Goal: Information Seeking & Learning: Compare options

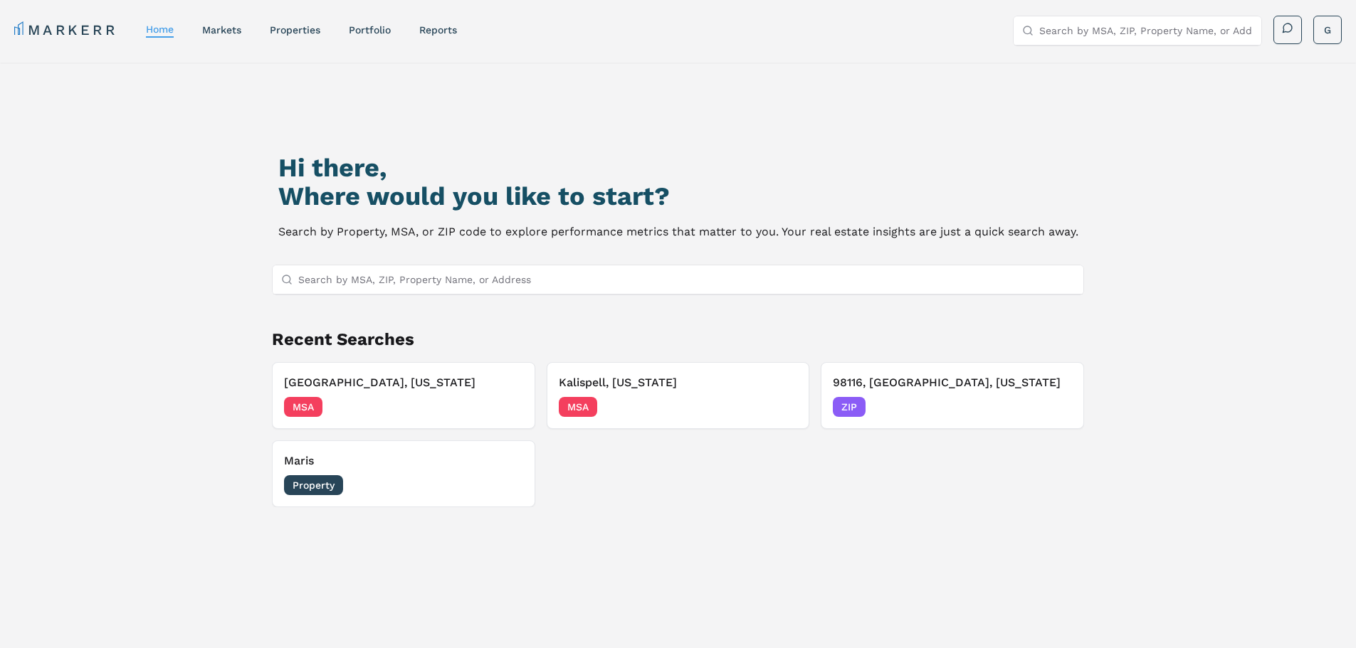
drag, startPoint x: 1186, startPoint y: 284, endPoint x: 1166, endPoint y: 289, distance: 20.5
click at [1186, 284] on div "Hi there, Where would you like to start? Search by Property, MSA, or ZIP code t…" at bounding box center [678, 398] width 1356 height 671
click at [435, 256] on div "Hi there, Where would you like to start? Search by Property, MSA, or ZIP code t…" at bounding box center [678, 409] width 949 height 648
click at [438, 273] on input "Search by MSA, ZIP, Property Name, or Address" at bounding box center [686, 279] width 777 height 28
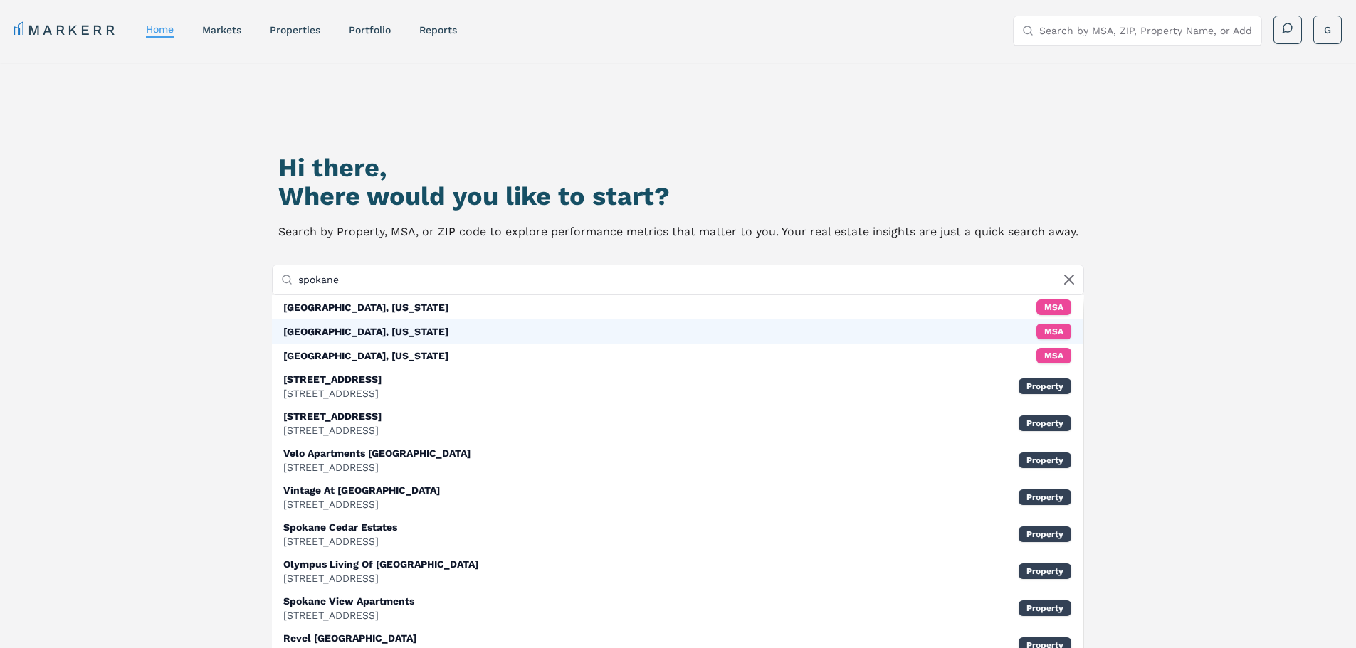
type input "spokane"
click at [354, 332] on div "[GEOGRAPHIC_DATA], [US_STATE]" at bounding box center [365, 331] width 165 height 14
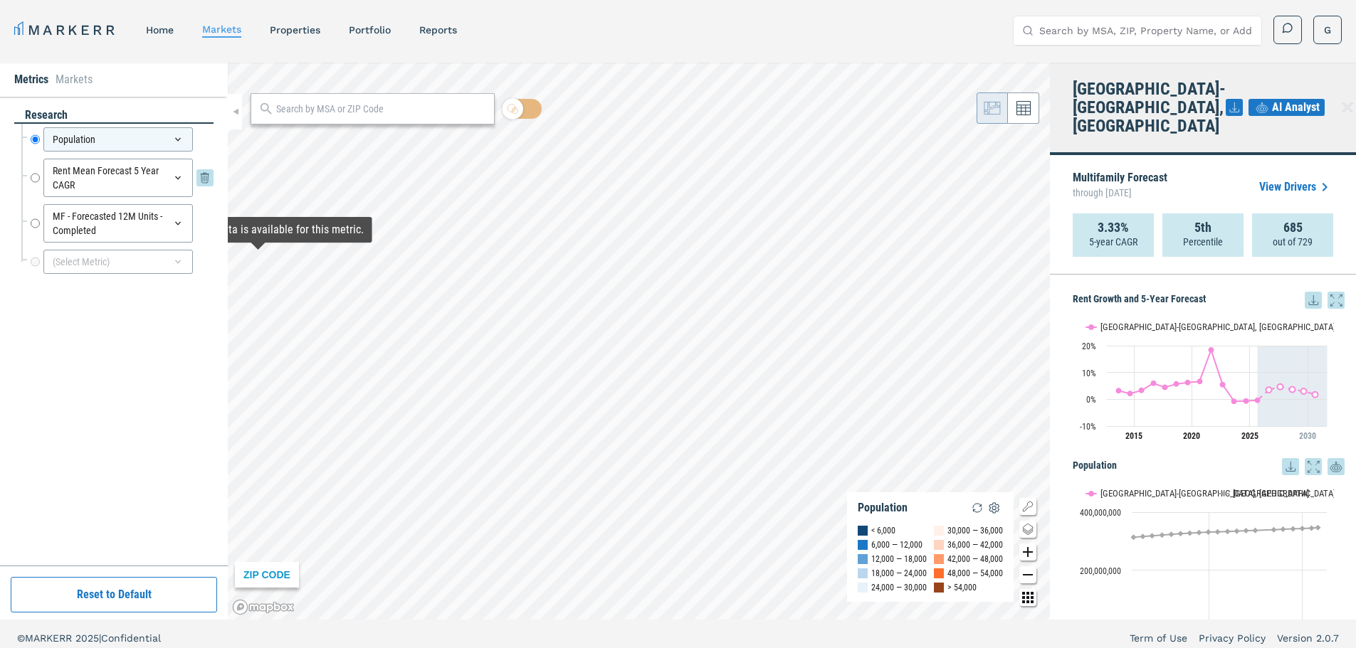
click at [101, 179] on div "Rent Mean Forecast 5 Year CAGR" at bounding box center [117, 178] width 149 height 38
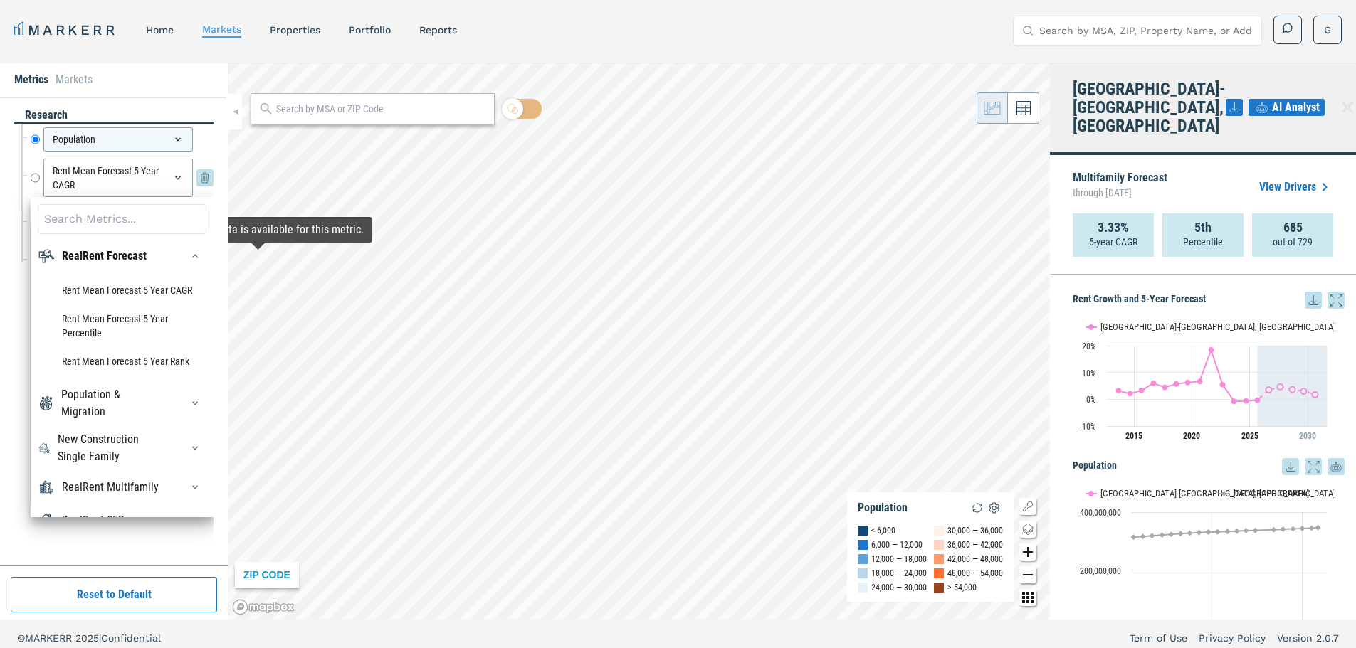
click at [35, 178] on input "Rent Mean Forecast 5 Year CAGR" at bounding box center [35, 178] width 9 height 38
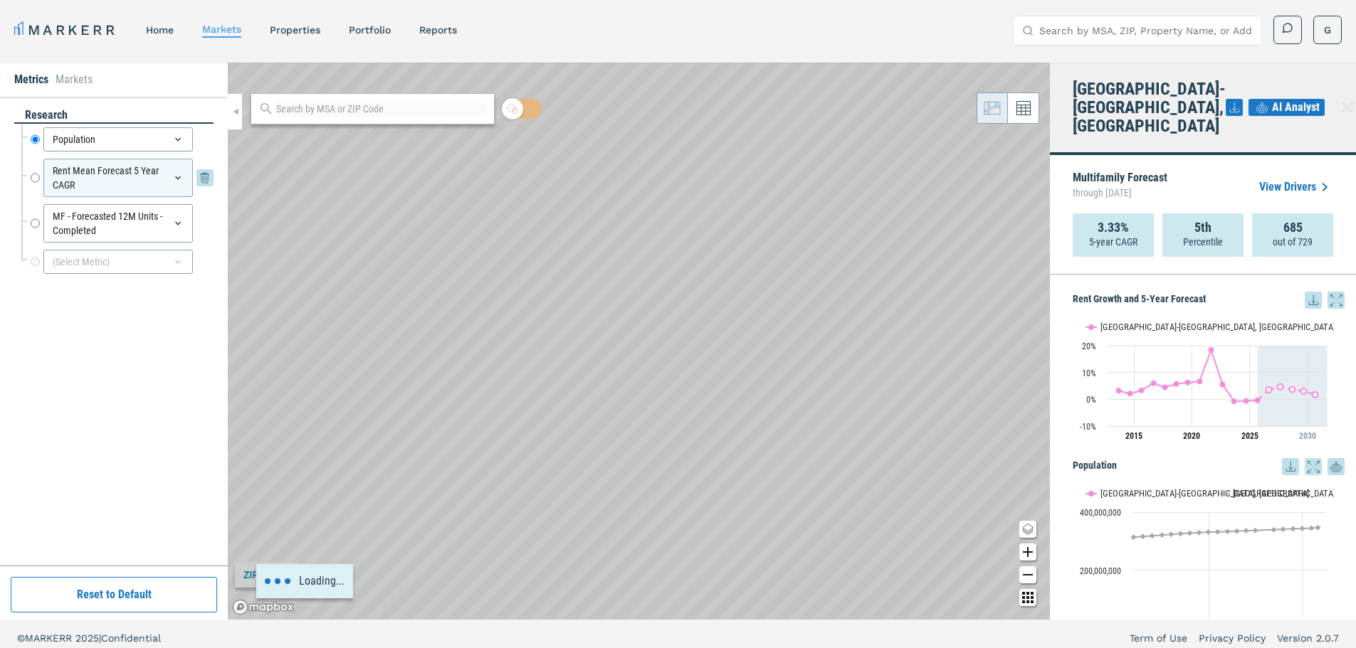
radio input "false"
radio input "true"
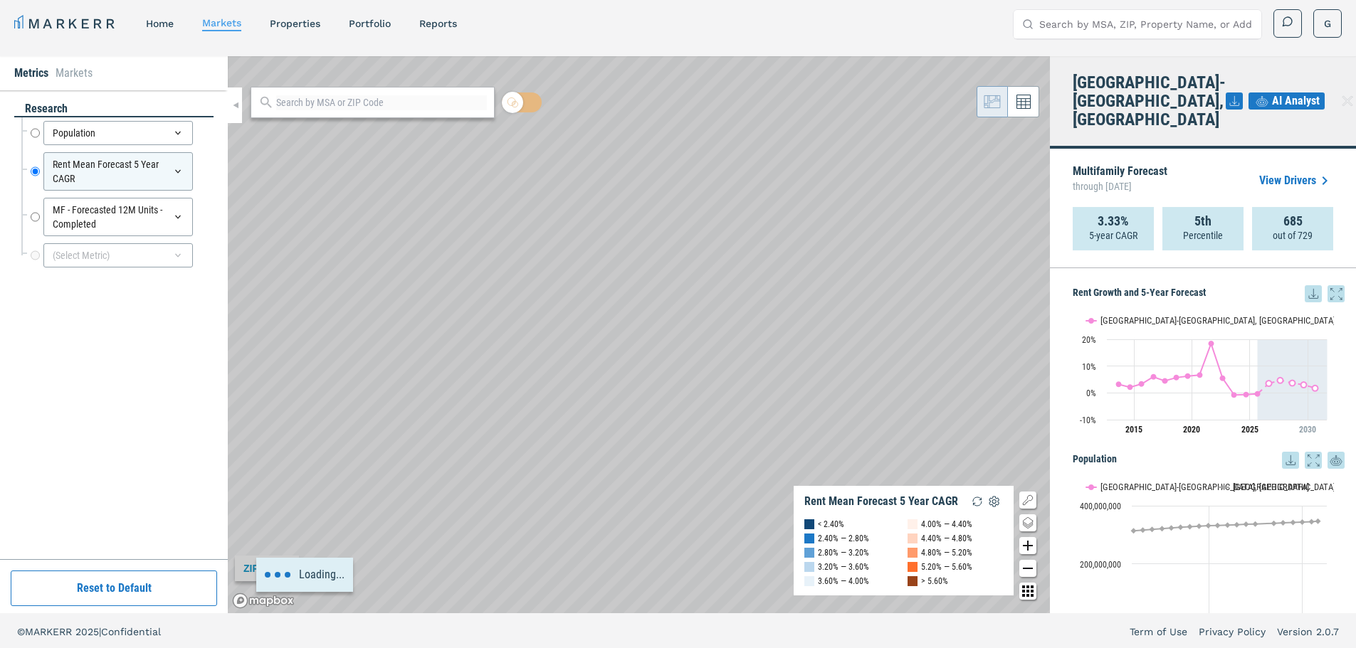
scroll to position [9, 0]
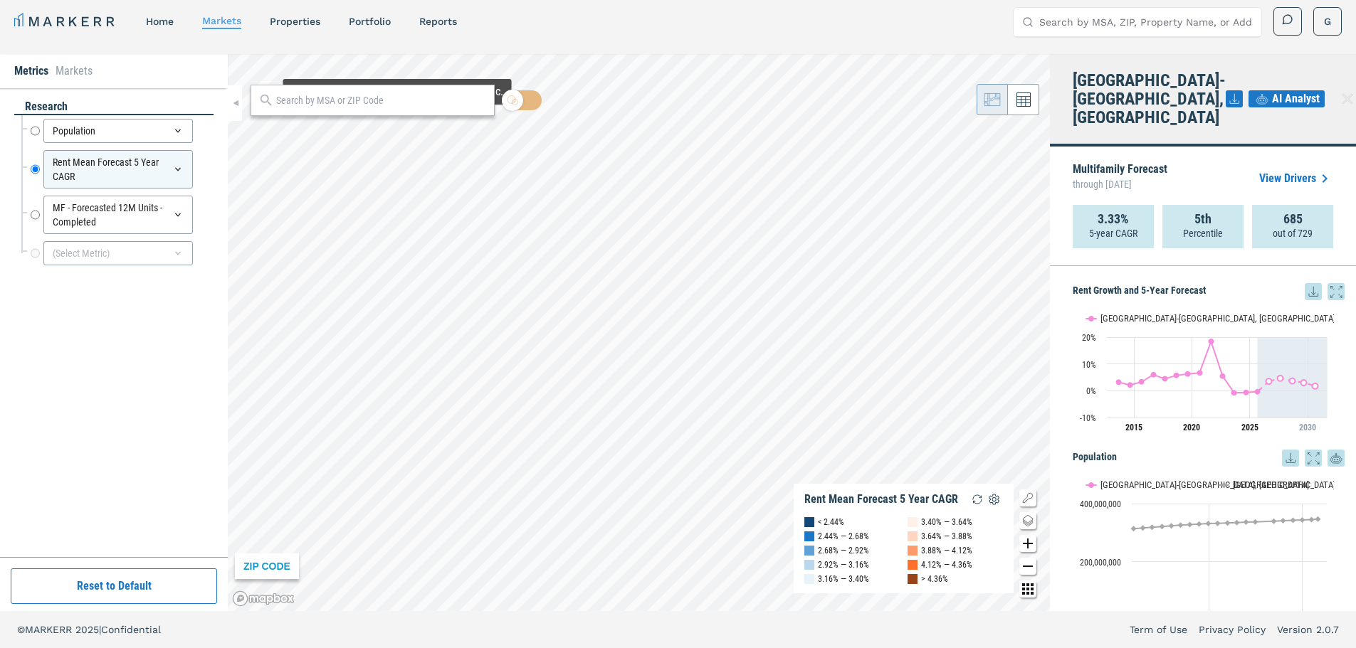
click at [137, 399] on div "research Population Population Rent Mean Forecast 5 Year CAGR Rent Mean Forecas…" at bounding box center [113, 323] width 199 height 448
click at [303, 24] on link "properties" at bounding box center [295, 21] width 51 height 11
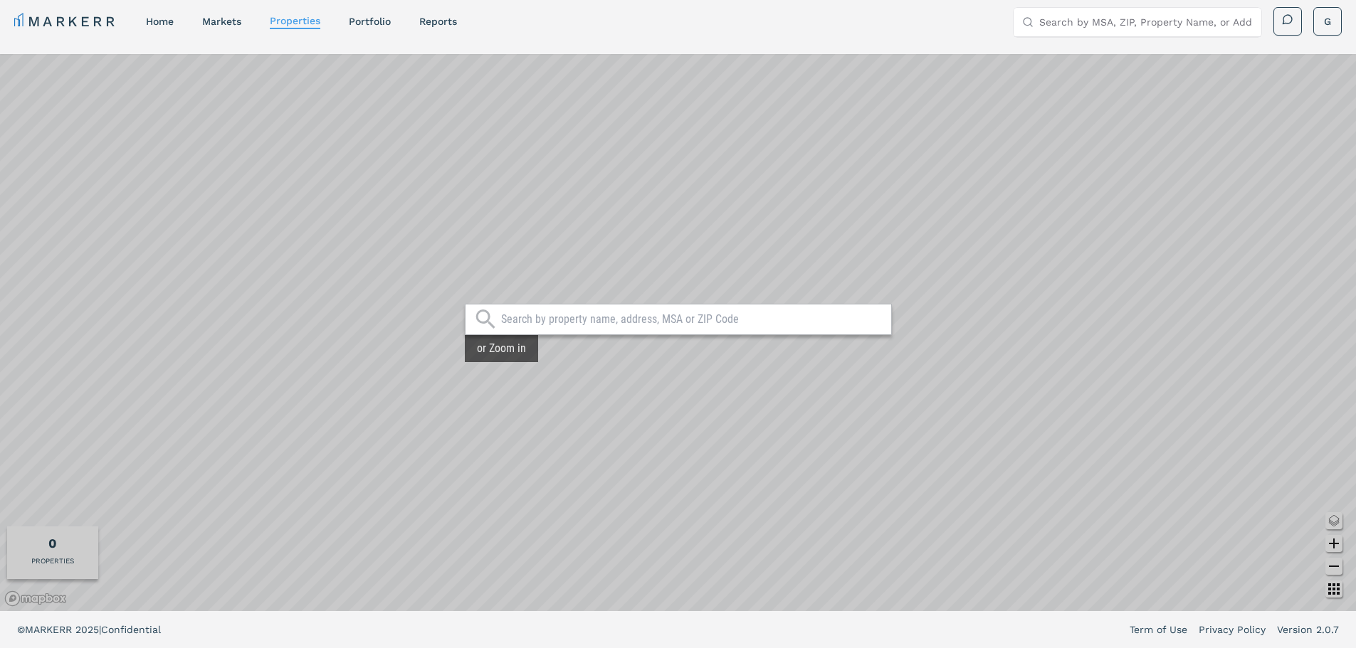
click at [586, 317] on input "text" at bounding box center [692, 319] width 383 height 14
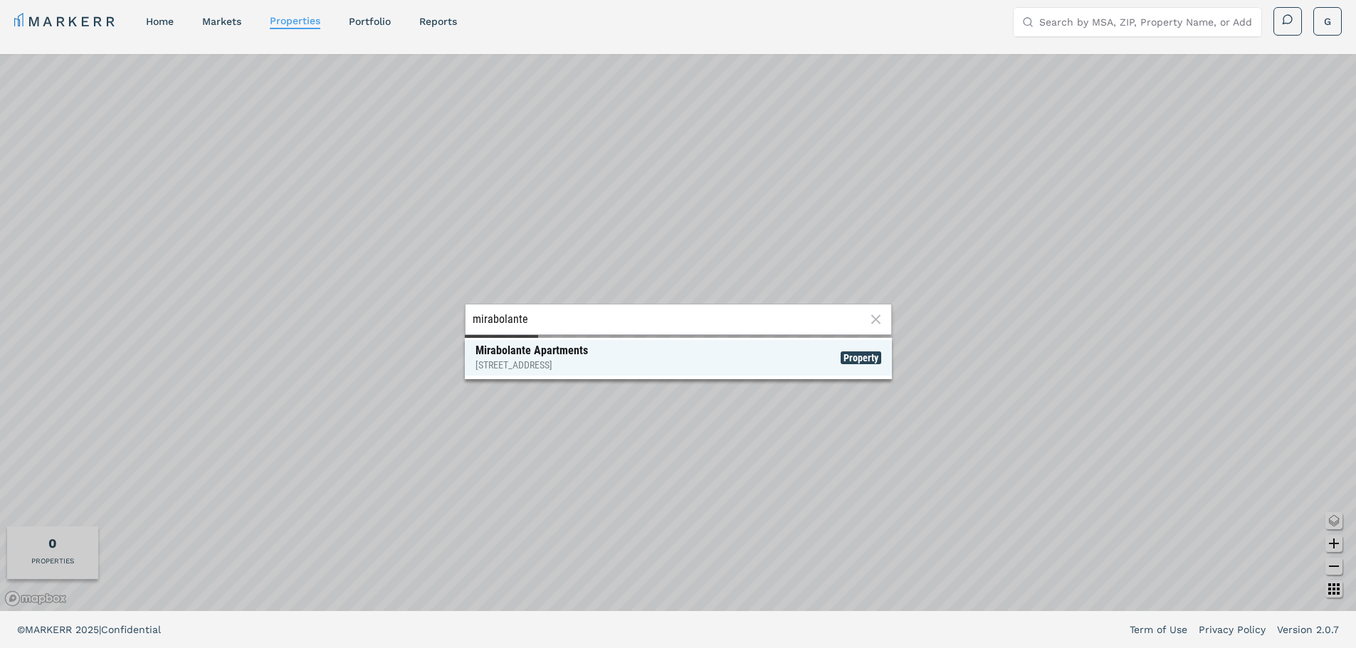
type input "mirabolante"
click at [581, 352] on div "Mirabolante Apartments [STREET_ADDRESS]" at bounding box center [531, 358] width 112 height 28
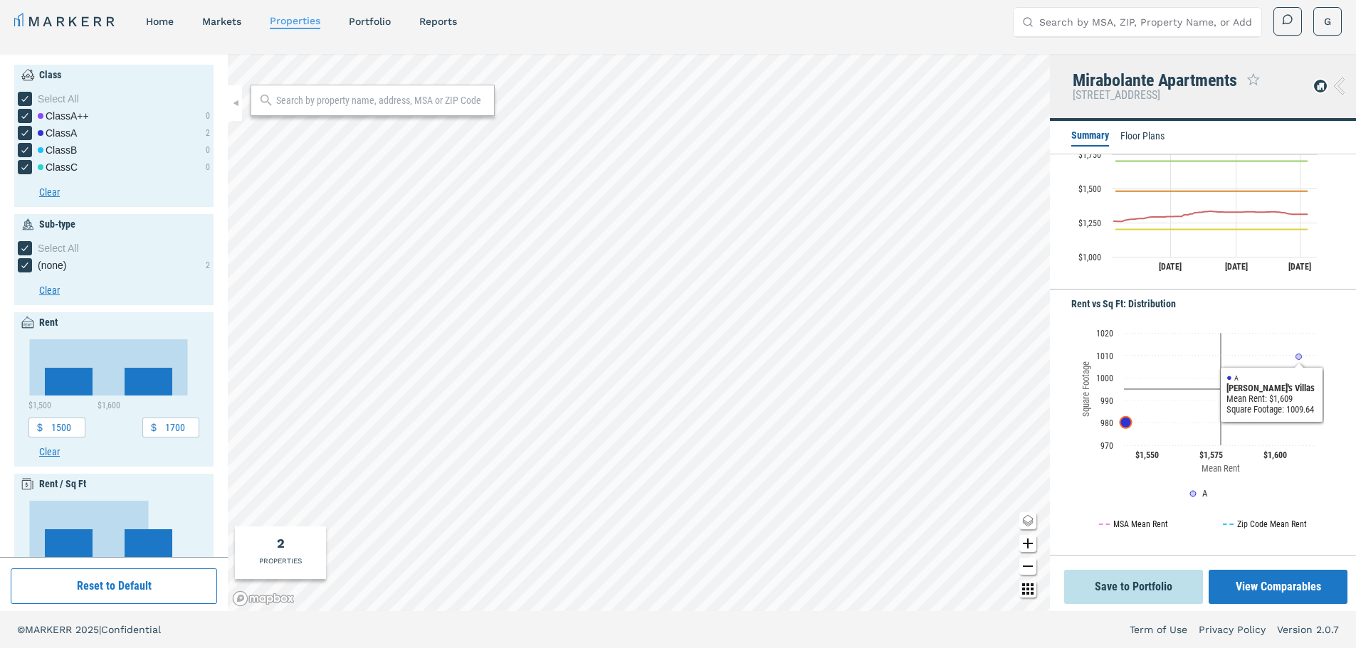
scroll to position [455, 0]
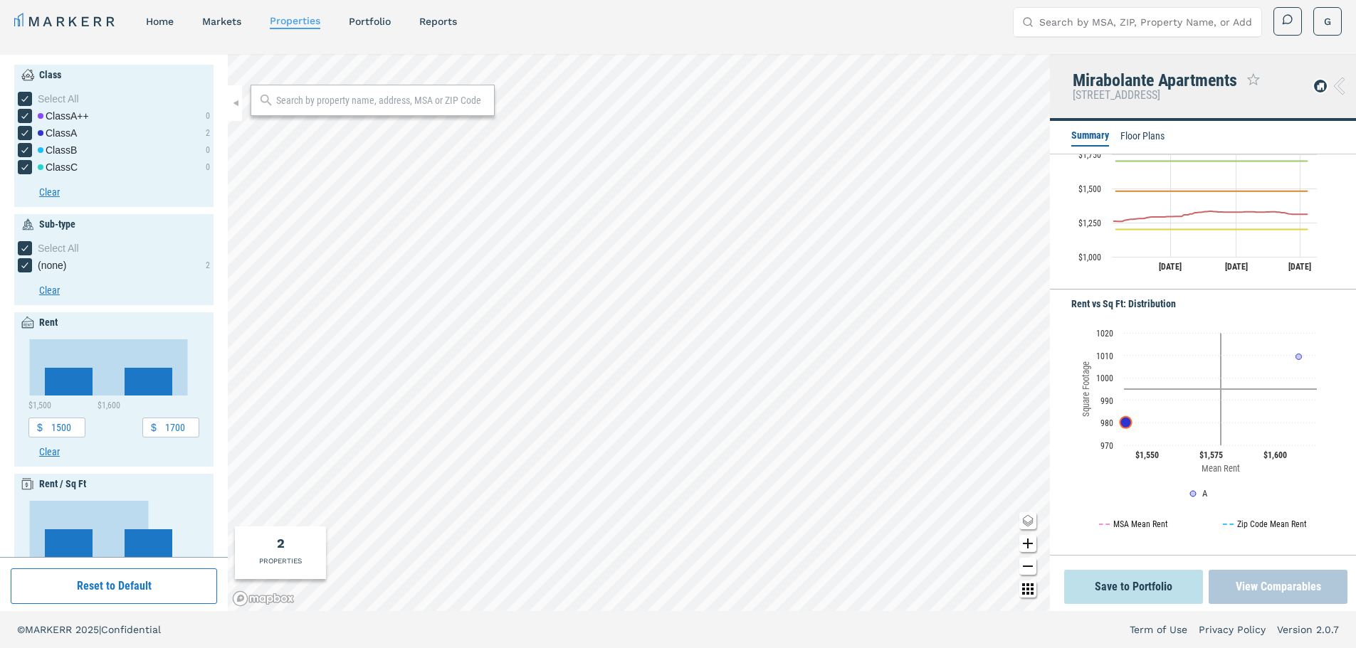
click at [1276, 581] on button "View Comparables" at bounding box center [1277, 587] width 139 height 34
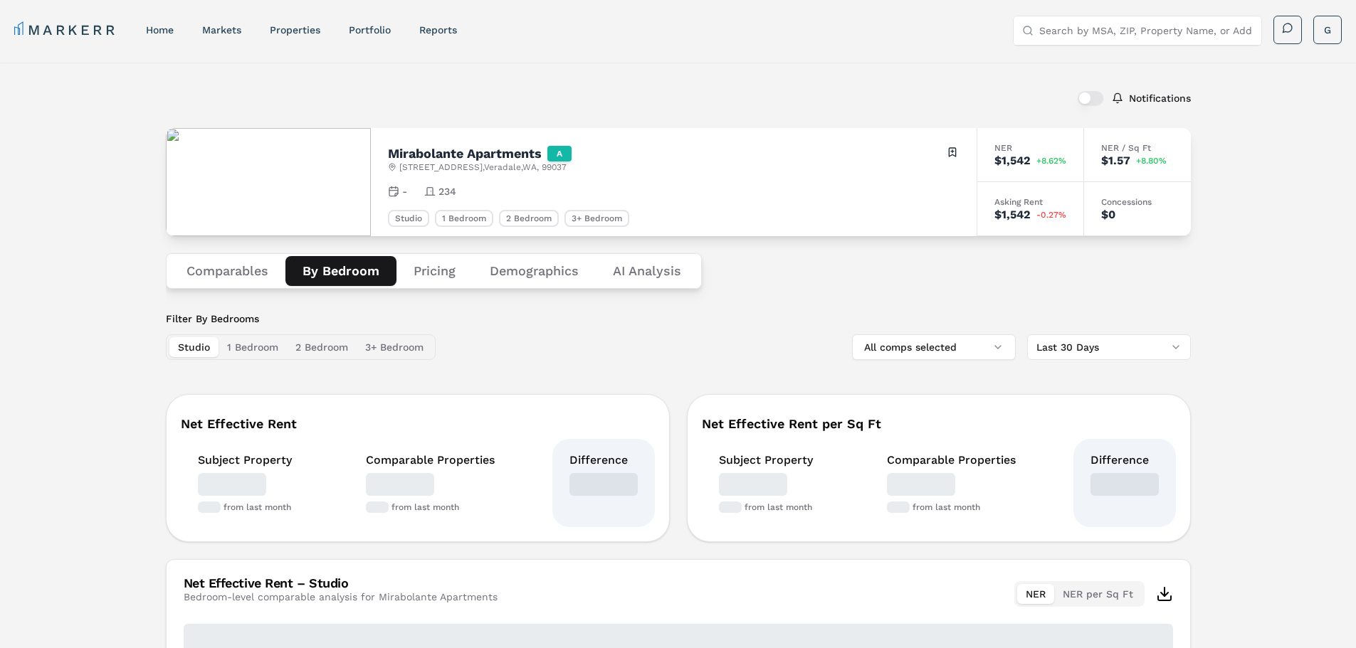
click at [339, 275] on button "By Bedroom" at bounding box center [340, 271] width 111 height 30
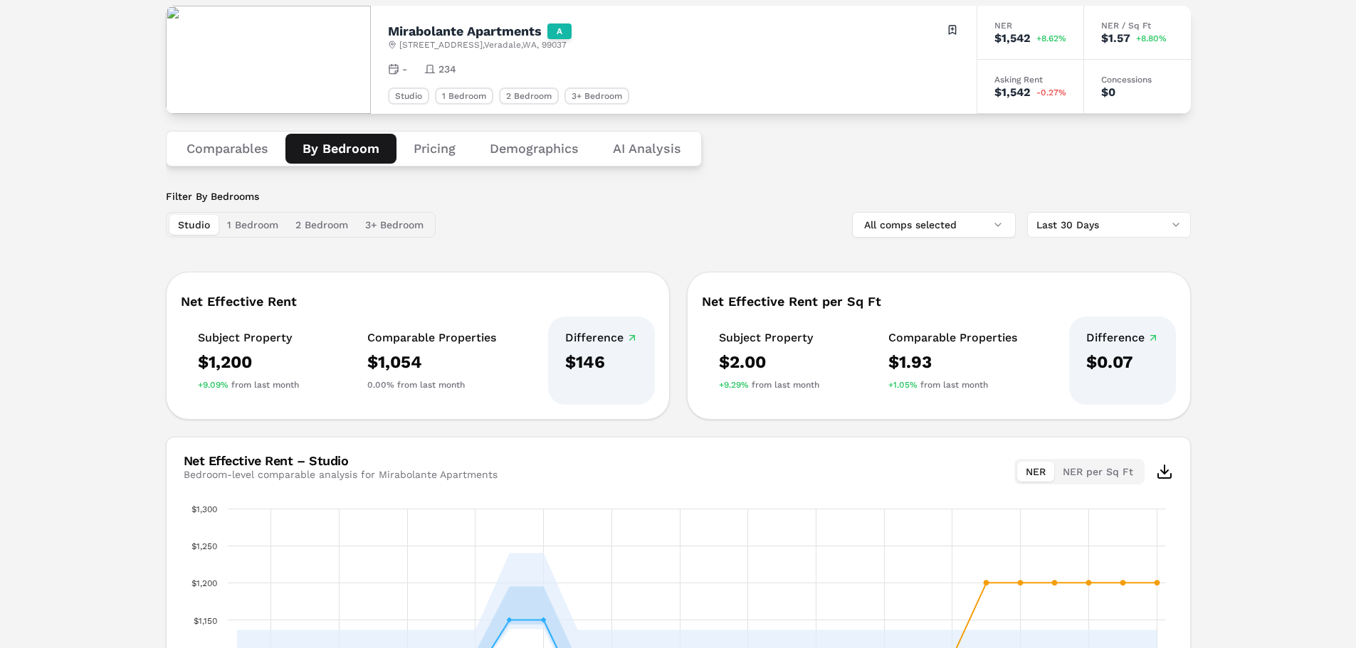
scroll to position [119, 0]
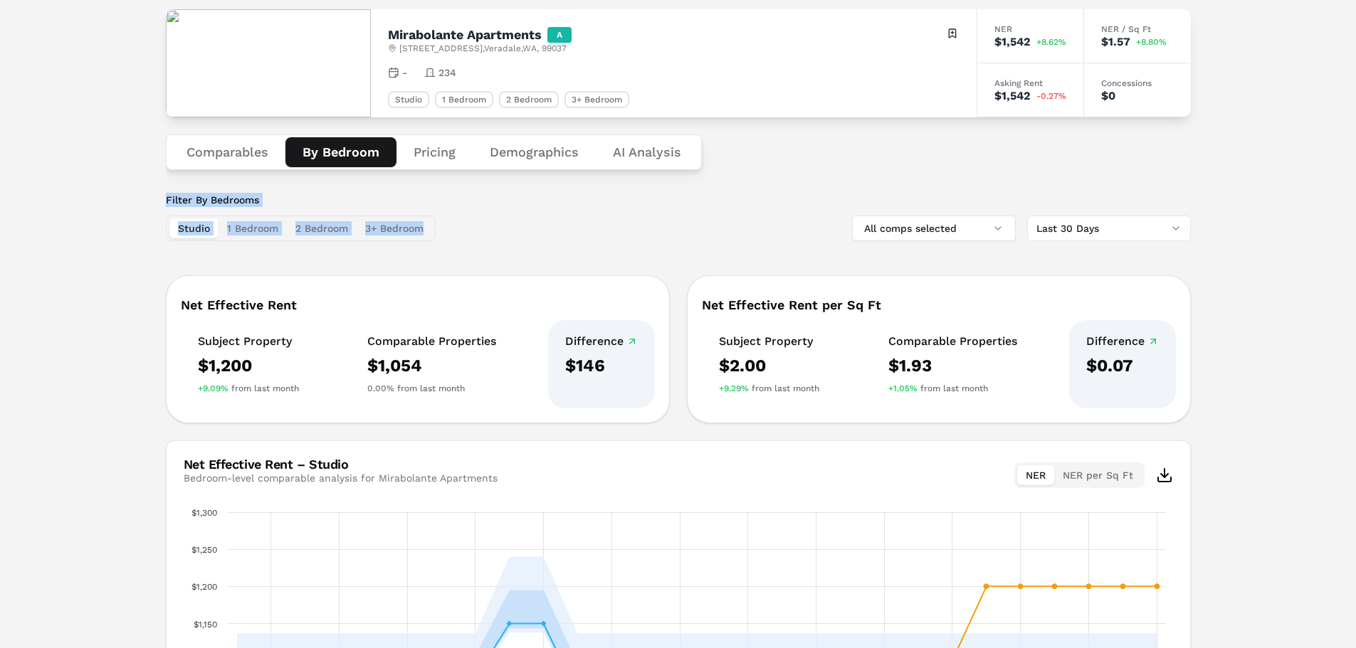
drag, startPoint x: 497, startPoint y: 220, endPoint x: 64, endPoint y: 196, distance: 434.0
click at [64, 196] on div "Notifications Mirabolante Apartments A [STREET_ADDRESS] Toggle portfolio menu -…" at bounding box center [678, 384] width 1356 height 881
drag, startPoint x: 352, startPoint y: 238, endPoint x: 505, endPoint y: 255, distance: 153.2
click at [505, 255] on div "Notifications Mirabolante Apartments A [STREET_ADDRESS] Toggle portfolio menu -…" at bounding box center [678, 384] width 1356 height 881
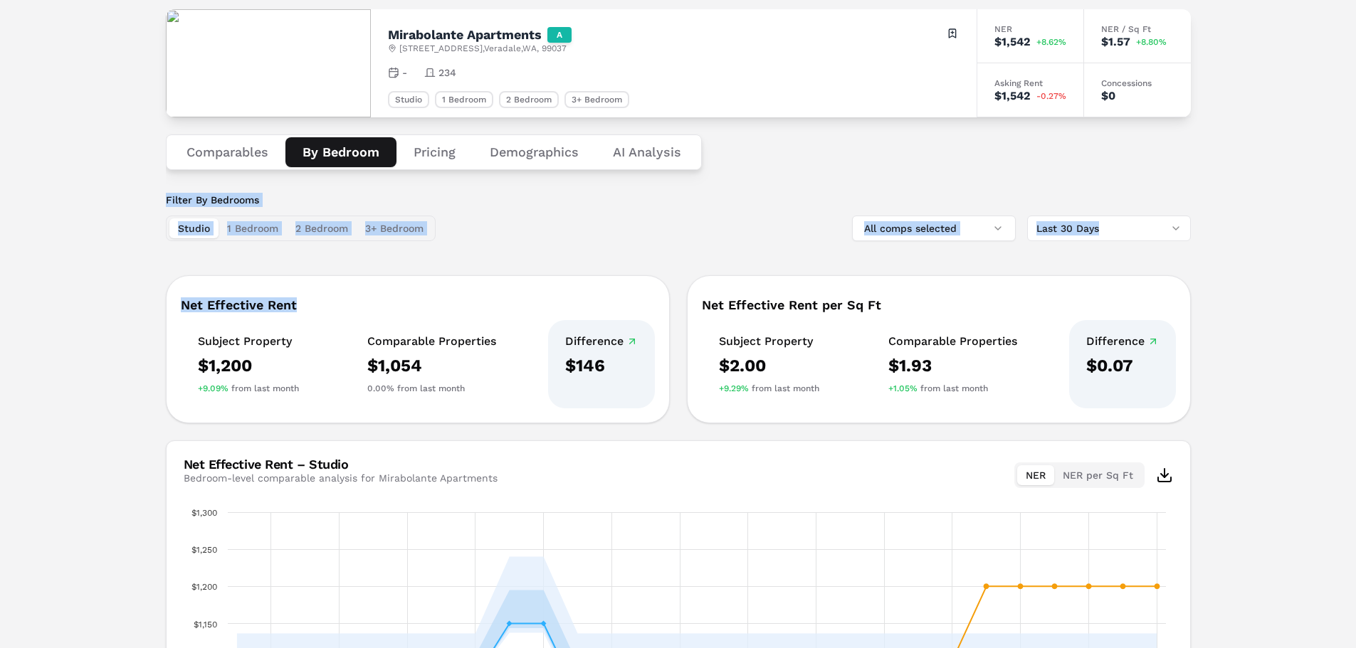
click at [528, 255] on div "Filter By Bedrooms Studio 1 Bedroom 2 Bedroom 3+ Bedroom All comps selected Las…" at bounding box center [678, 500] width 1025 height 615
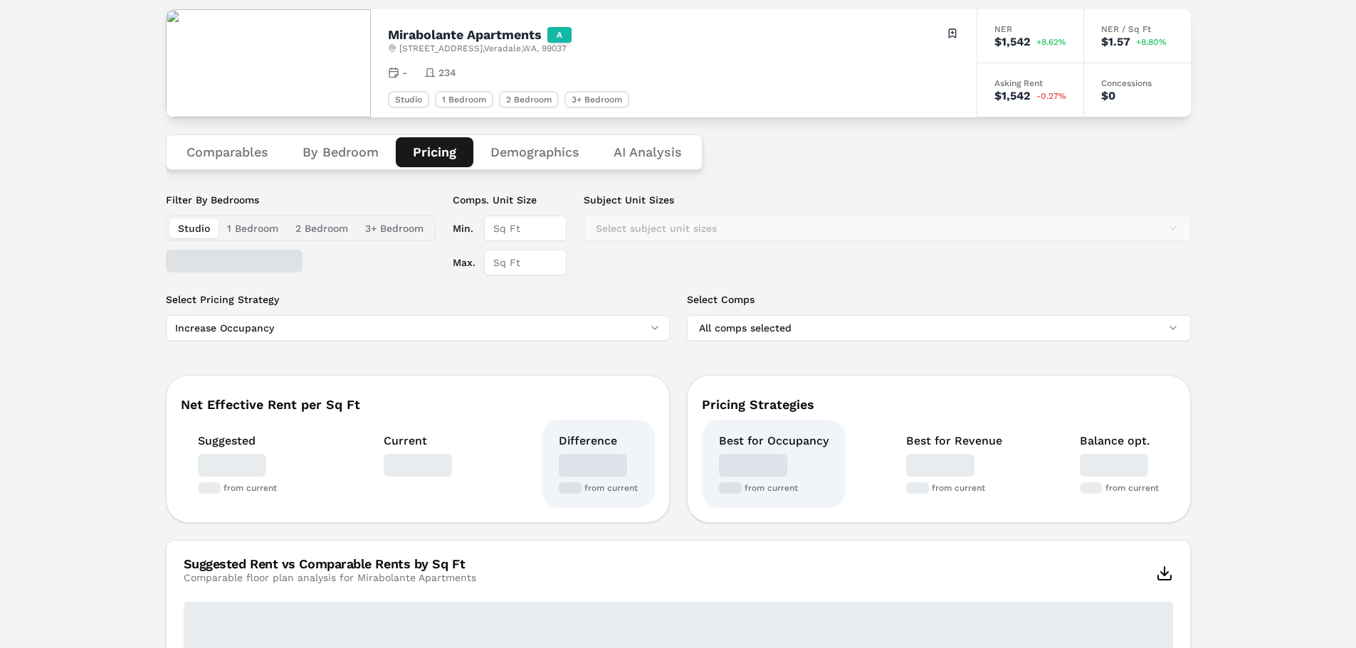
click at [423, 143] on button "Pricing" at bounding box center [435, 152] width 78 height 30
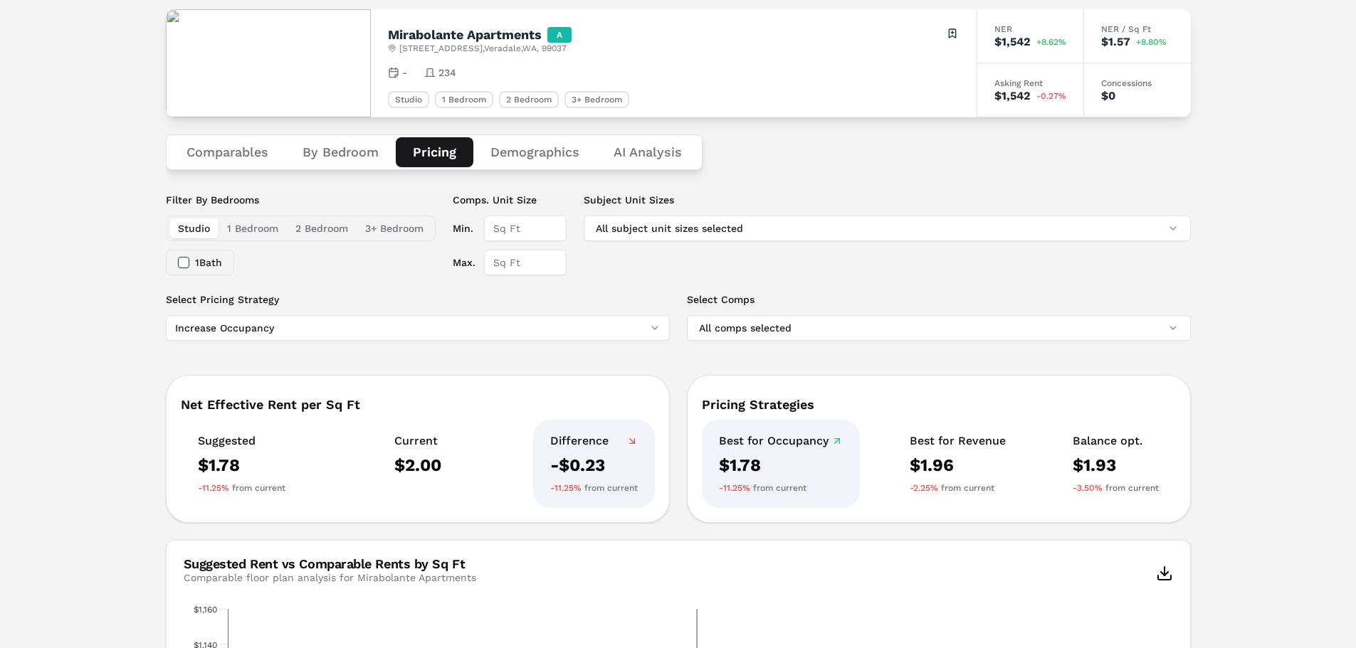
click at [441, 324] on html "MARKERR home markets properties Portfolio reports Search by MSA, ZIP, Property …" at bounding box center [678, 571] width 1356 height 1380
click at [431, 326] on html "MARKERR home markets properties Portfolio reports Search by MSA, ZIP, Property …" at bounding box center [678, 571] width 1356 height 1380
click at [236, 159] on button "Comparables" at bounding box center [227, 152] width 116 height 30
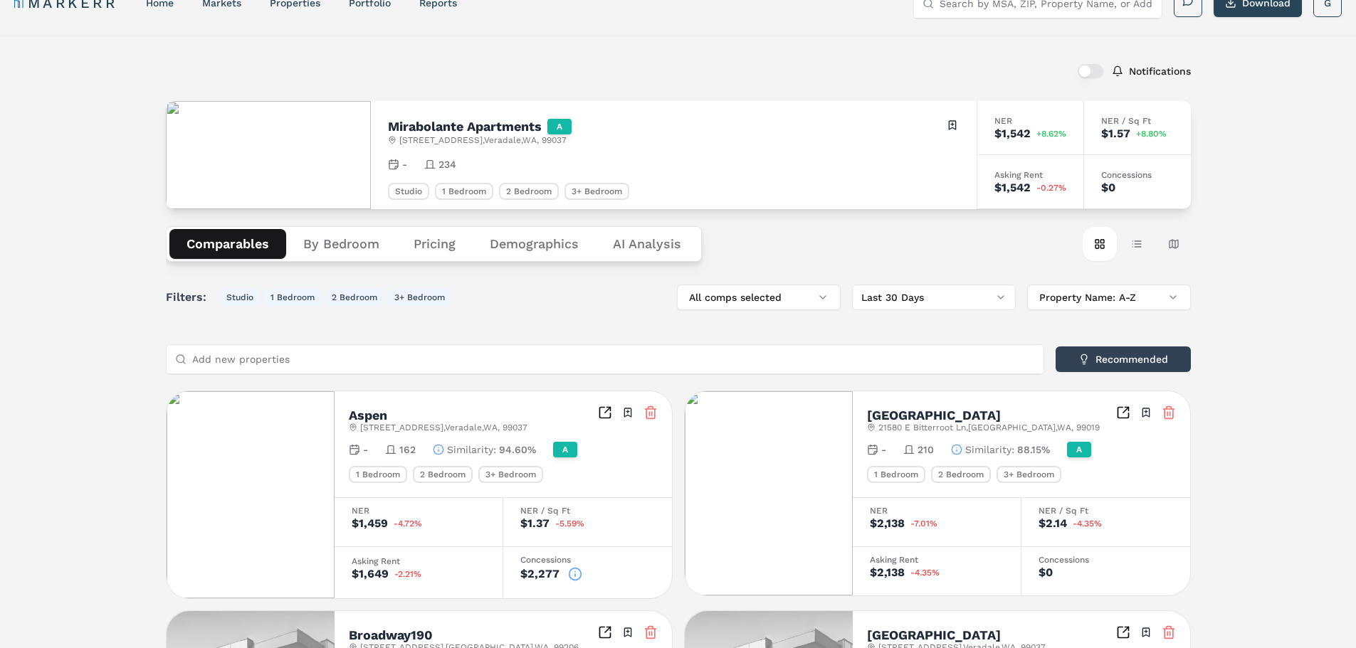
scroll to position [0, 0]
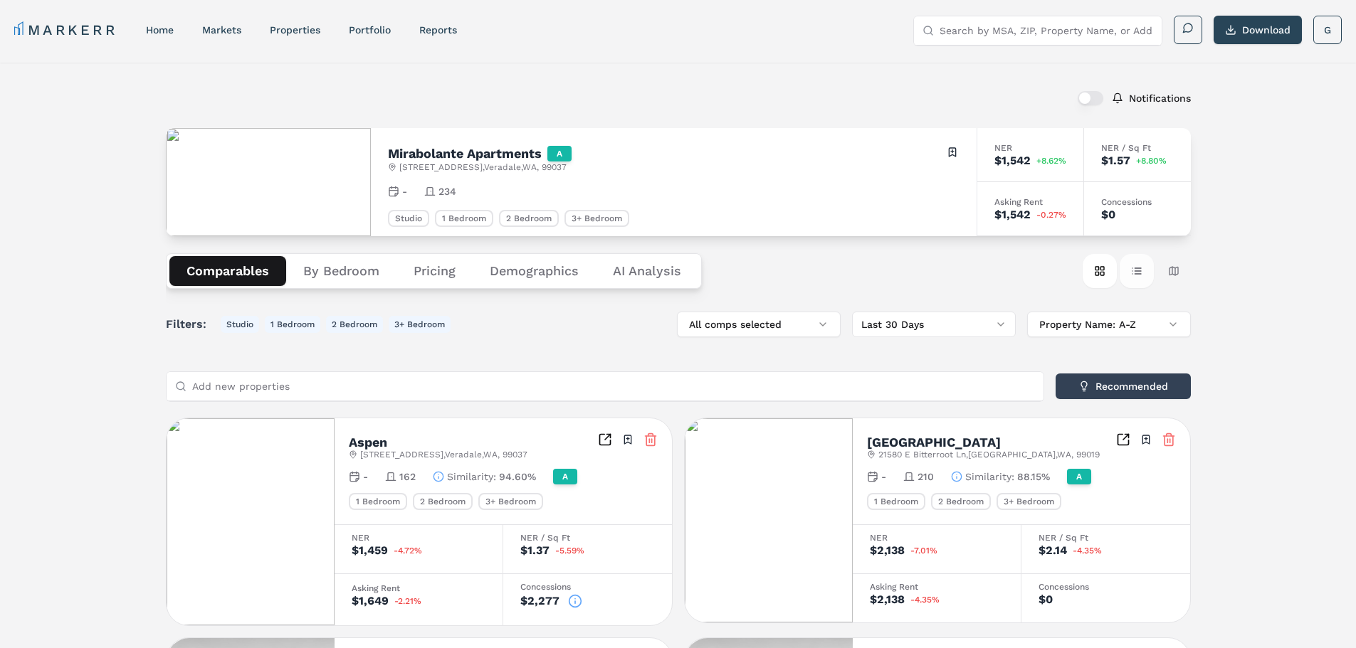
click at [1133, 270] on button "Table view" at bounding box center [1136, 271] width 34 height 34
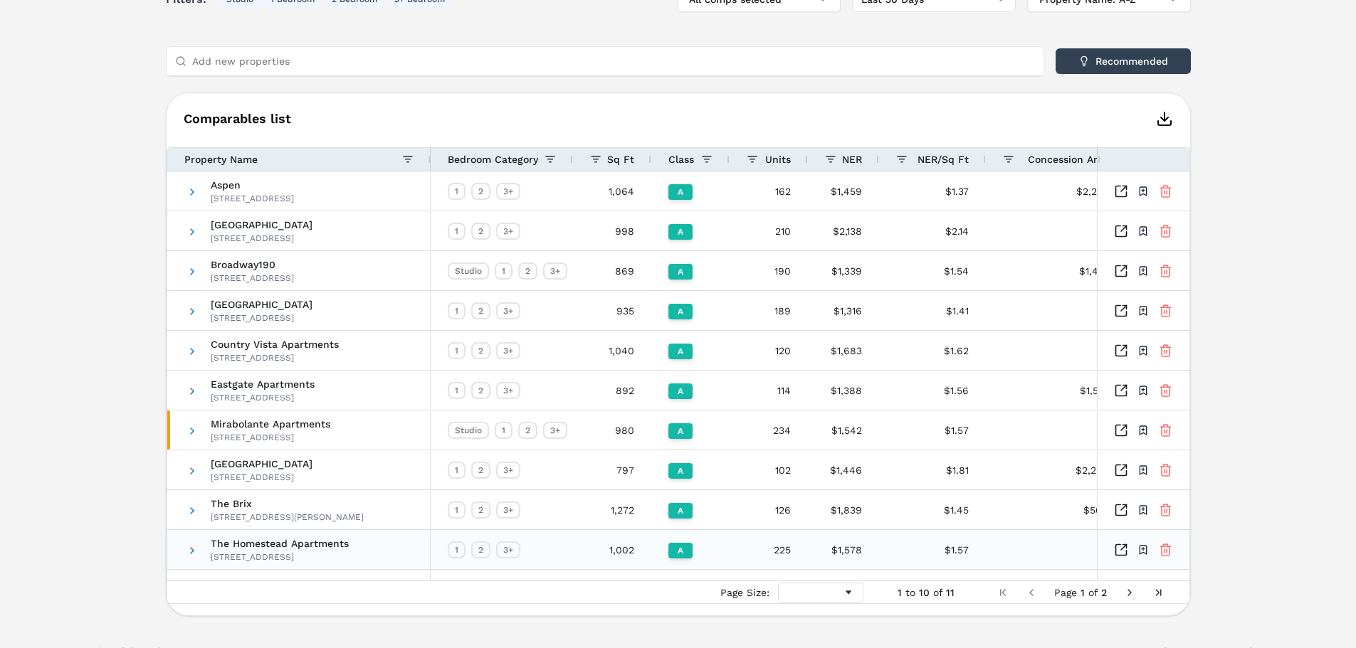
scroll to position [347, 0]
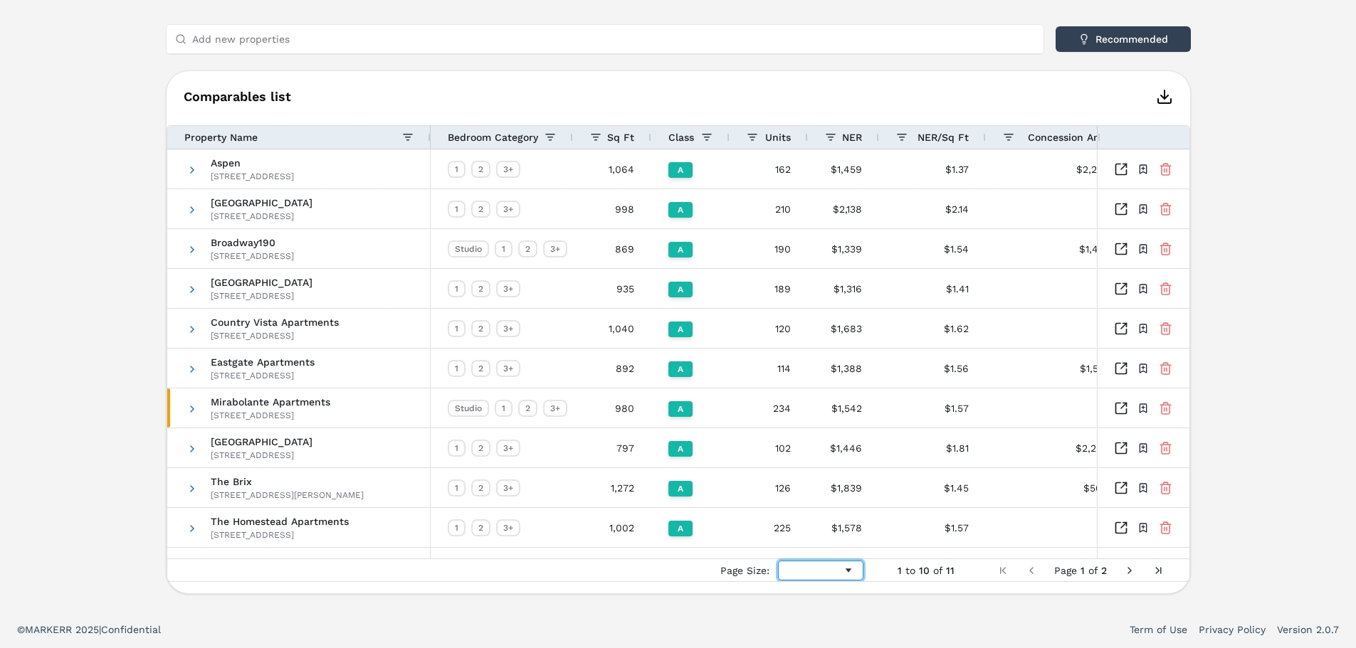
click at [835, 572] on div "Page Size" at bounding box center [820, 571] width 85 height 20
click at [845, 572] on span "Page Size" at bounding box center [848, 570] width 11 height 11
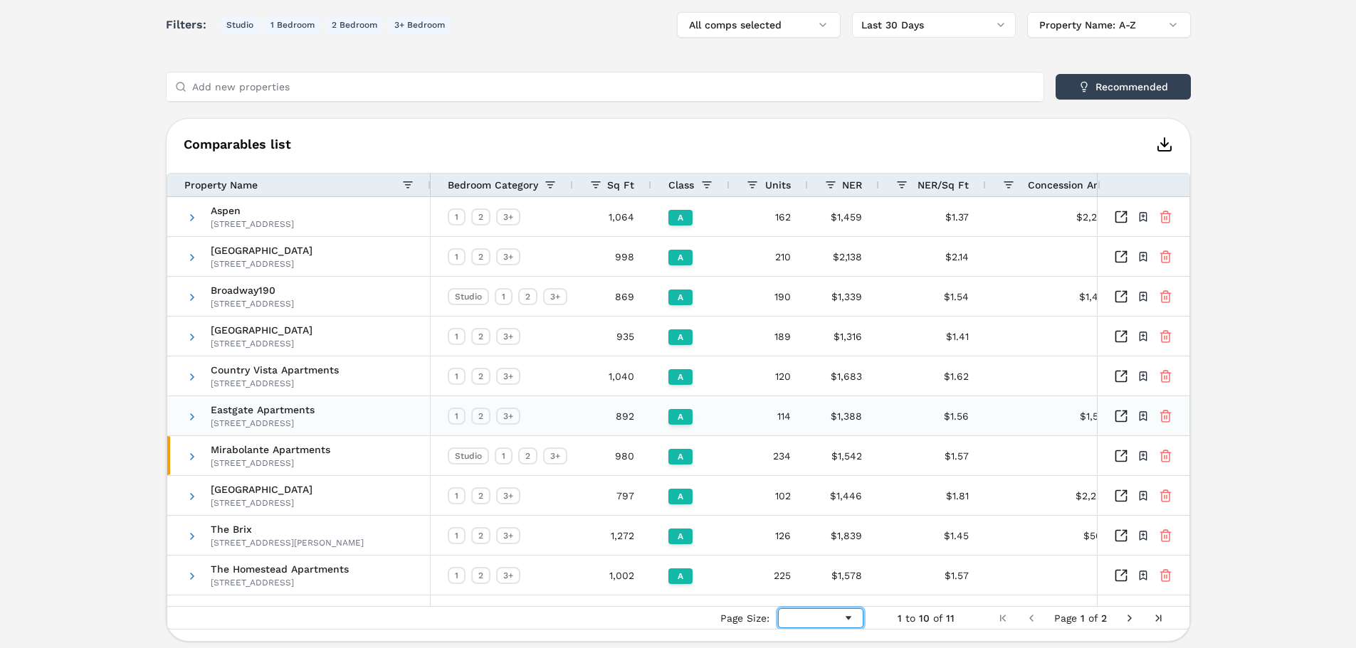
scroll to position [276, 0]
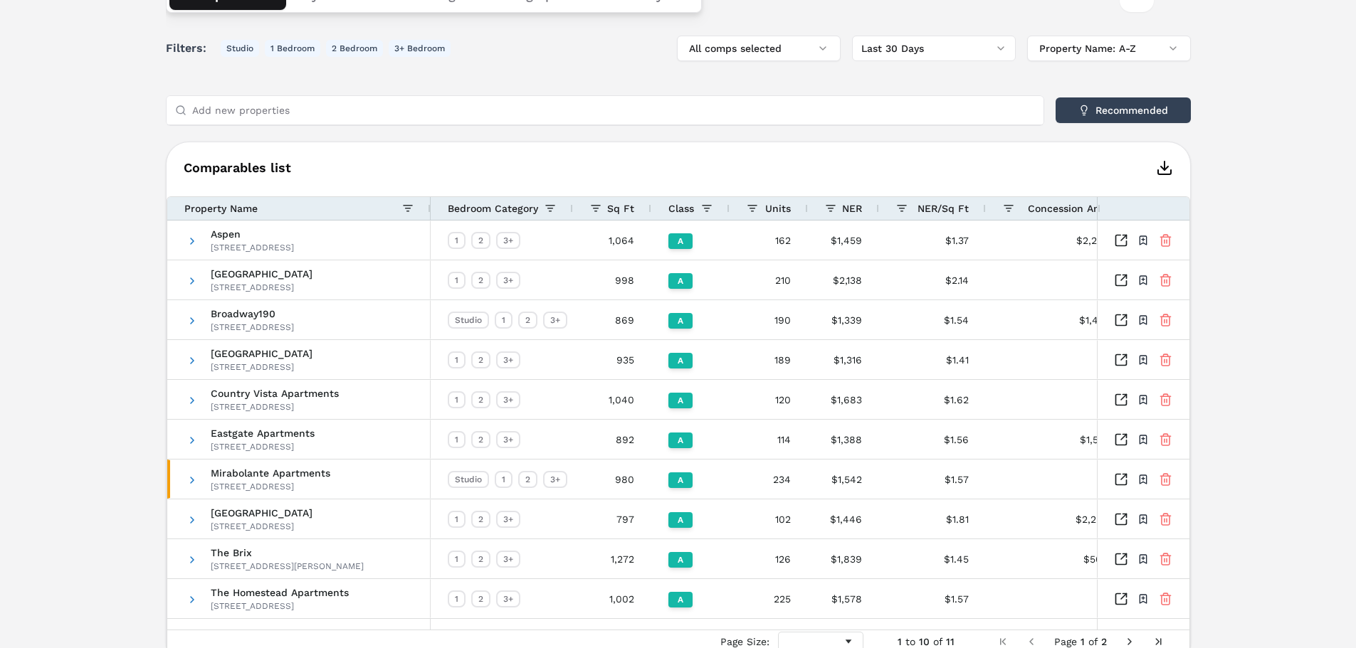
click at [835, 201] on div "NER" at bounding box center [843, 208] width 37 height 23
click at [829, 209] on span at bounding box center [830, 208] width 11 height 11
click at [827, 207] on span at bounding box center [830, 208] width 11 height 11
click at [850, 209] on span "NER" at bounding box center [852, 208] width 20 height 11
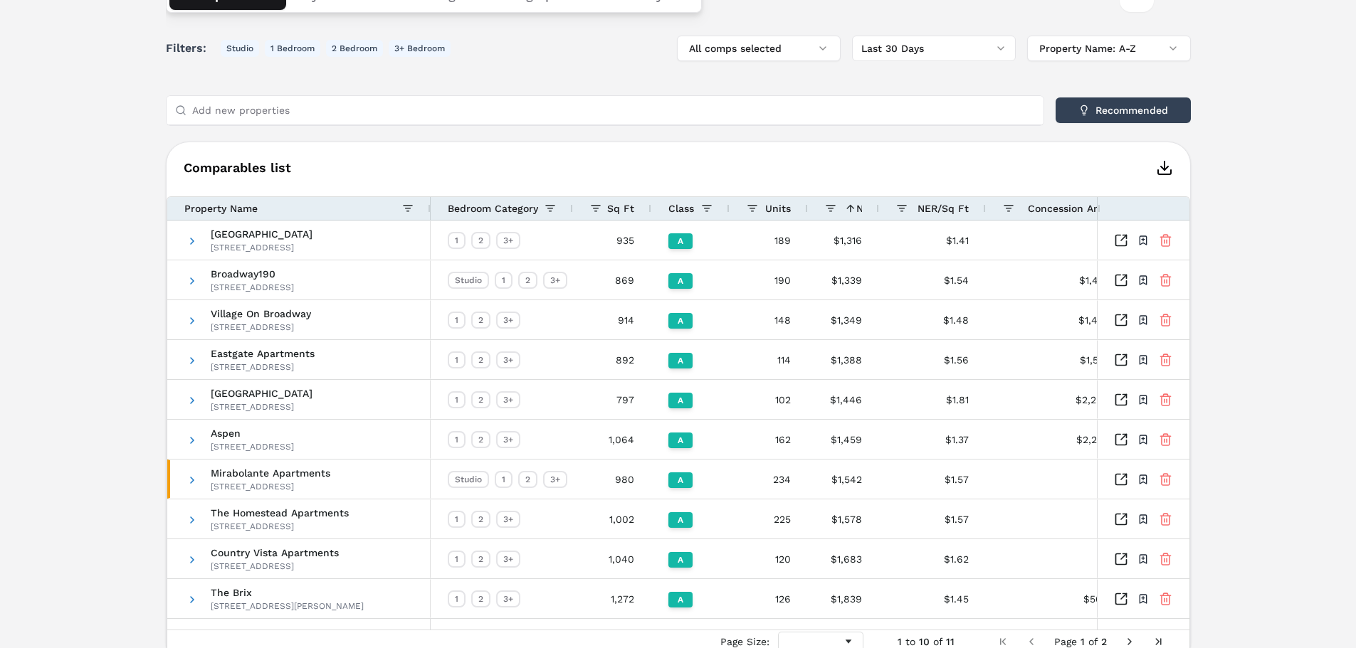
click at [848, 212] on span at bounding box center [850, 208] width 11 height 11
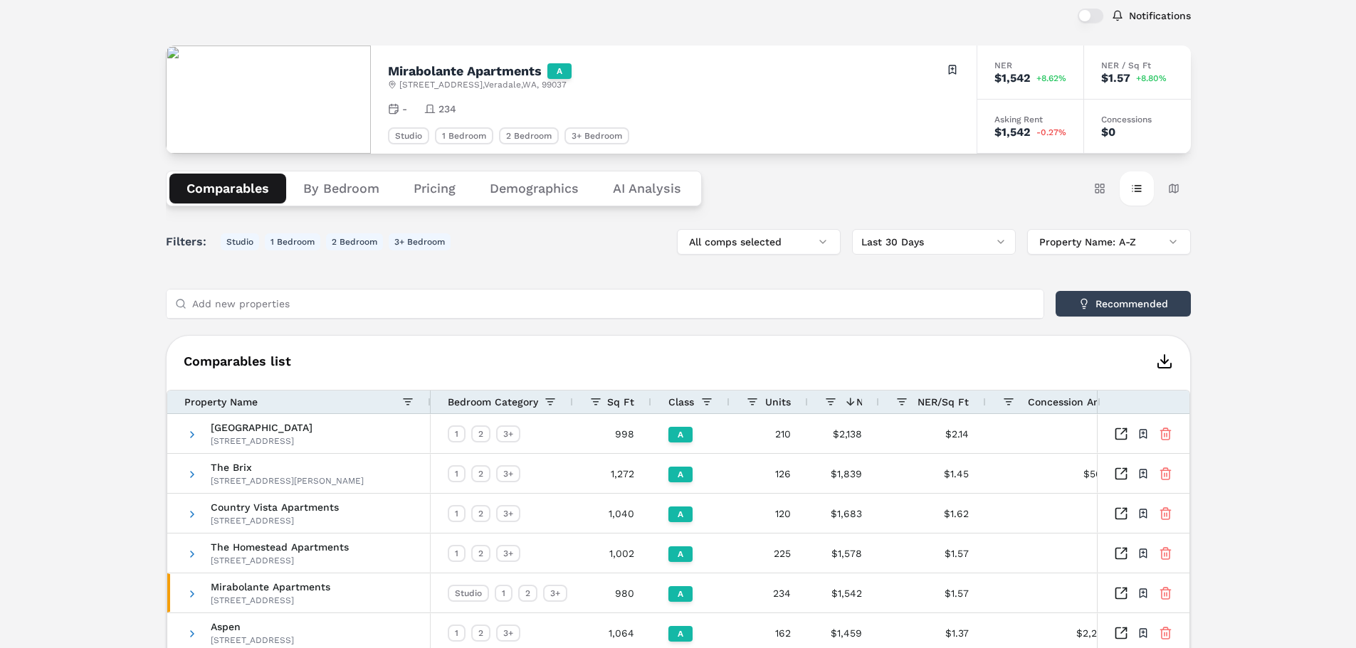
scroll to position [63, 0]
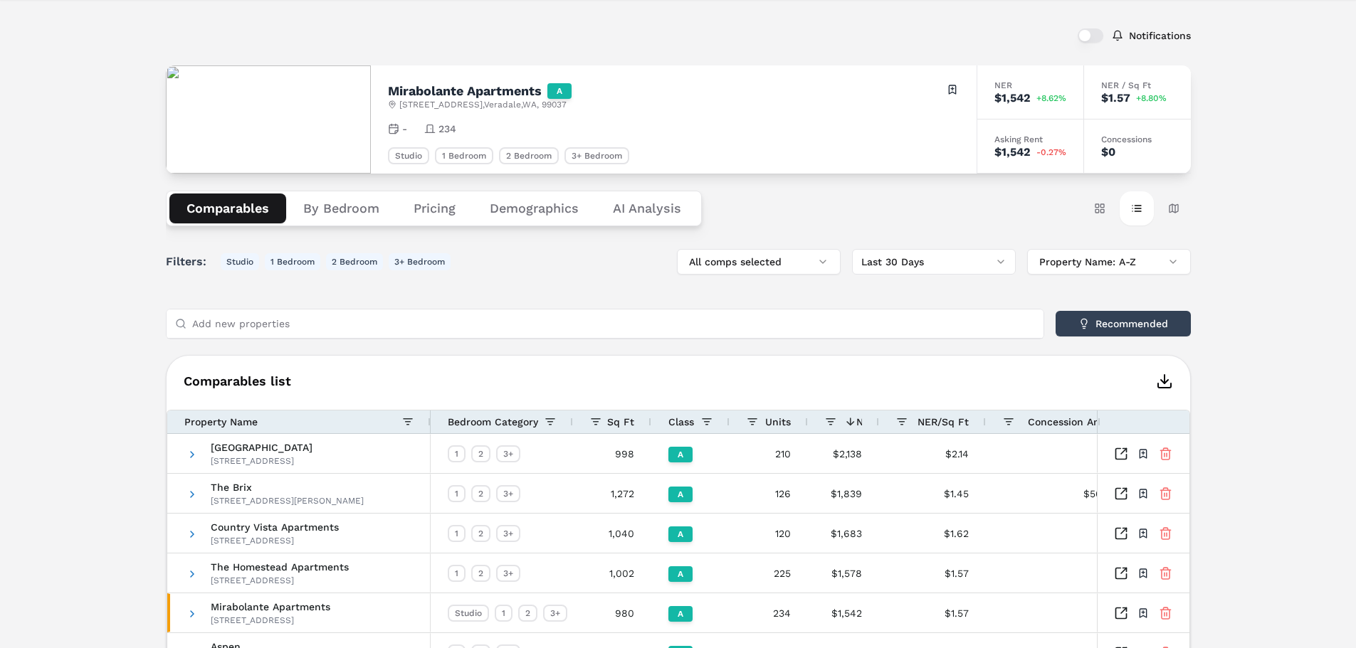
click at [342, 208] on button "By Bedroom" at bounding box center [341, 209] width 110 height 30
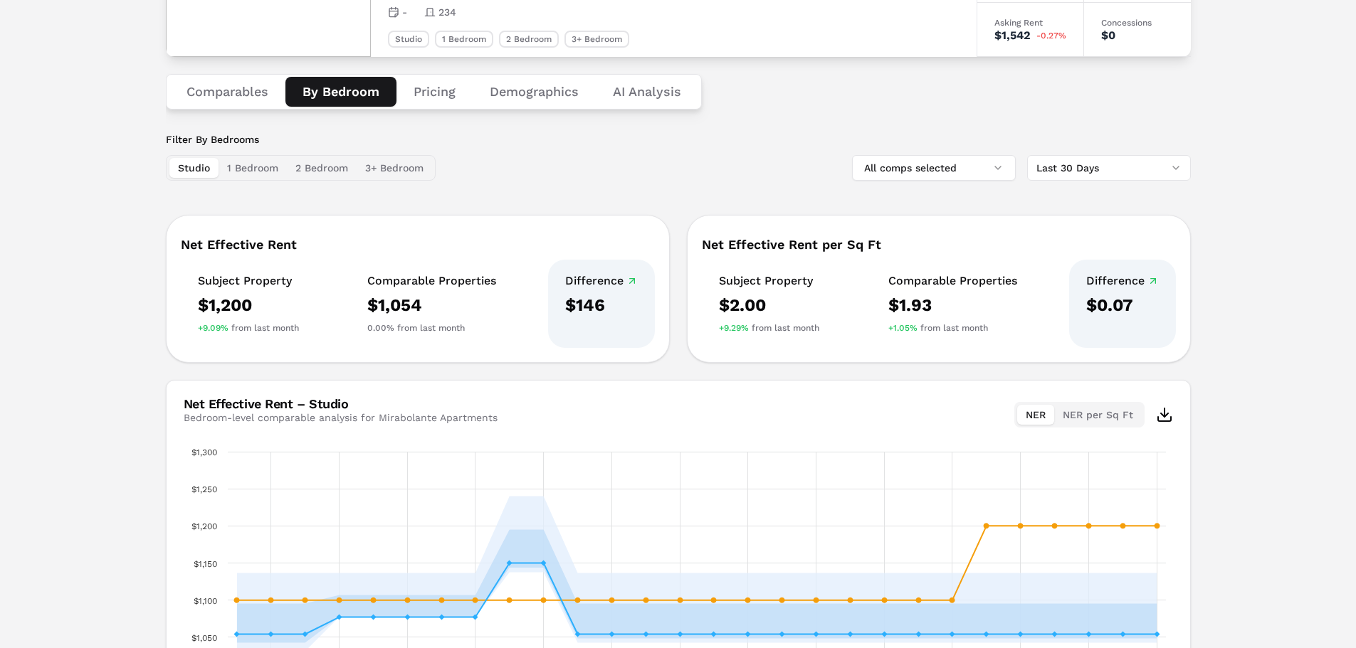
scroll to position [205, 0]
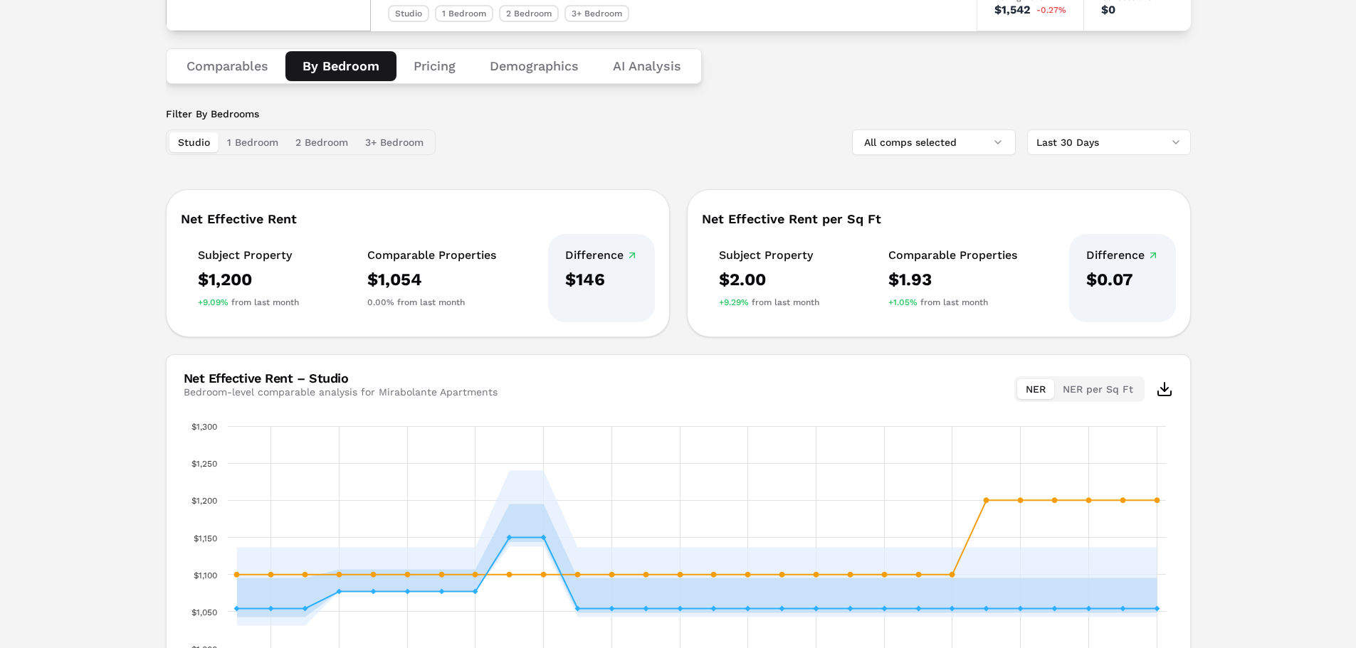
click at [274, 139] on button "1 Bedroom" at bounding box center [252, 142] width 68 height 20
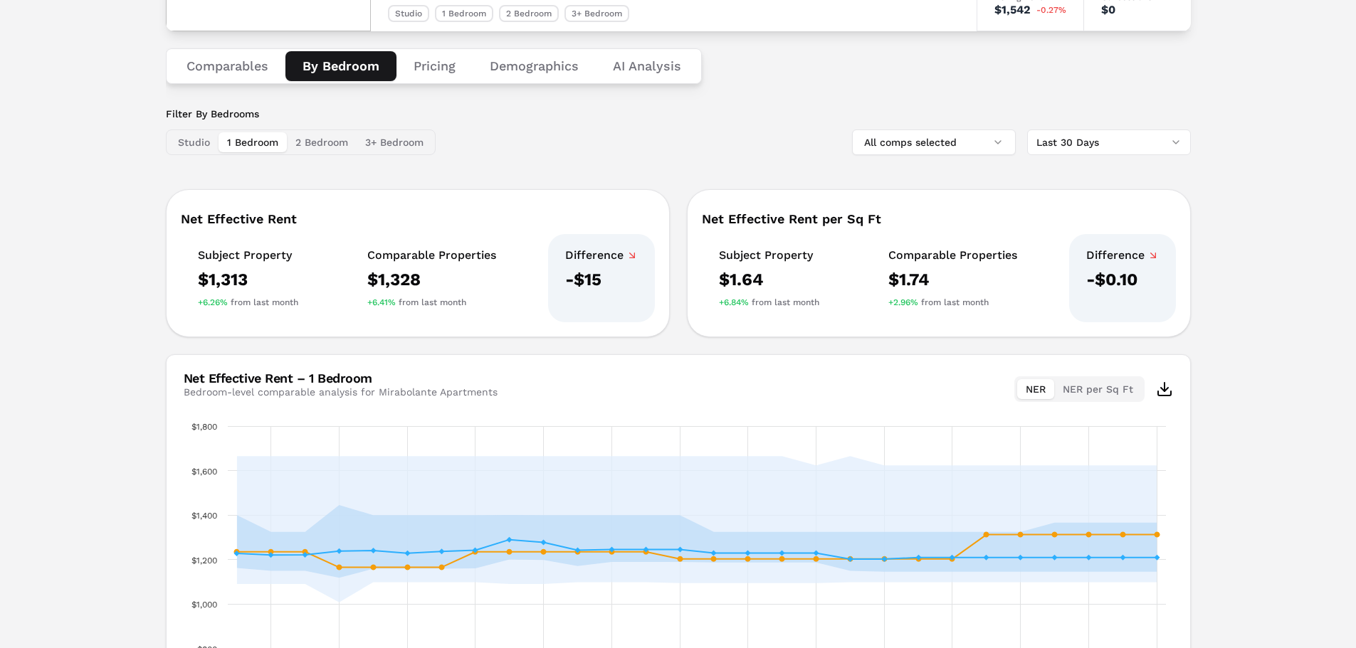
click at [199, 141] on button "Studio" at bounding box center [193, 142] width 49 height 20
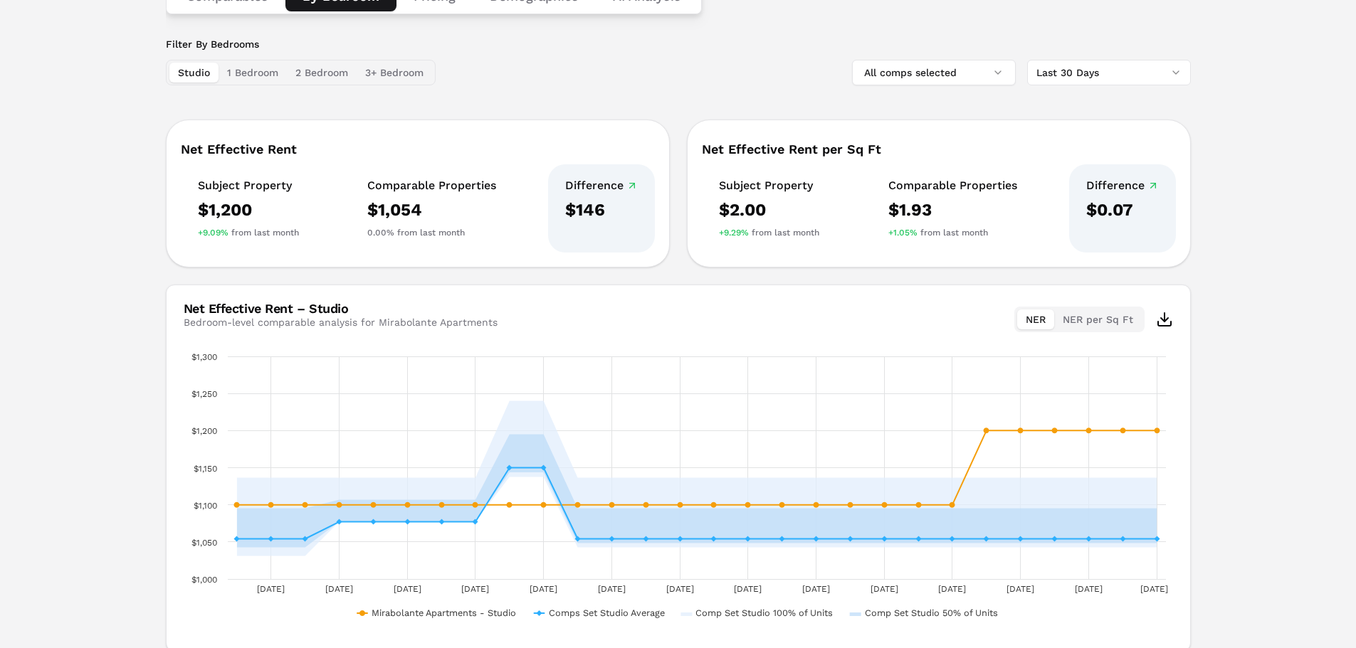
scroll to position [285, 0]
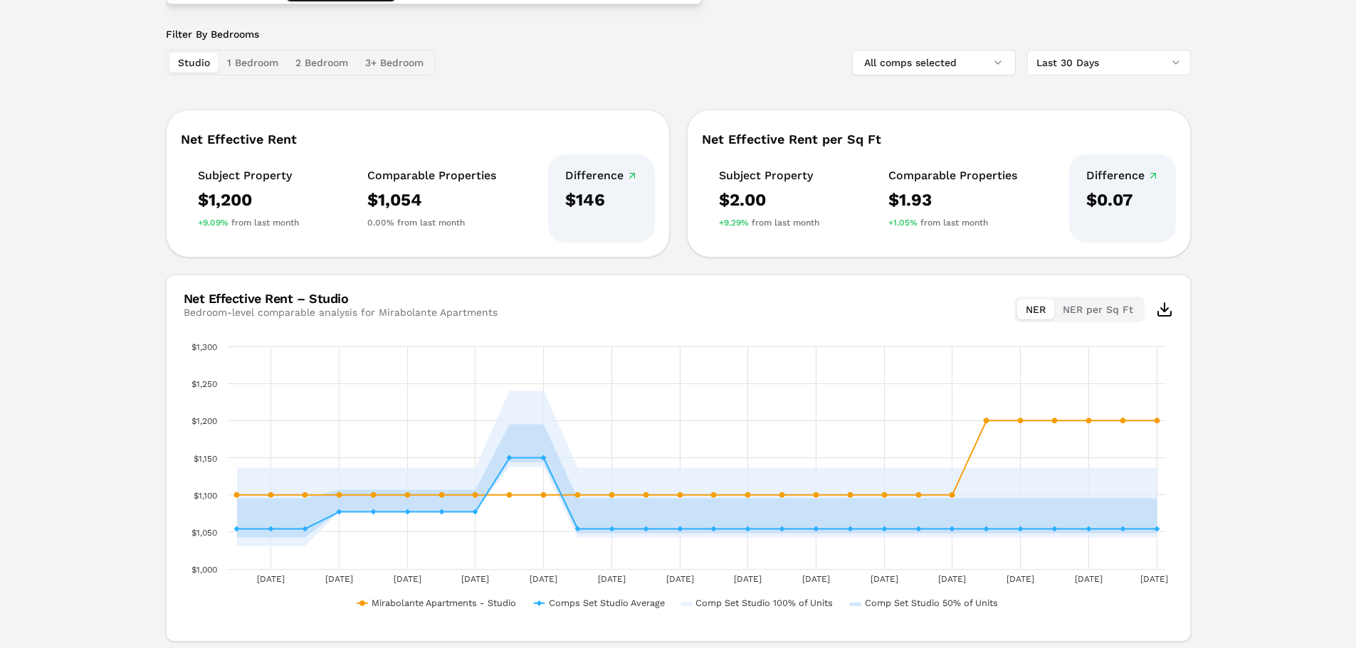
click at [254, 66] on button "1 Bedroom" at bounding box center [252, 63] width 68 height 20
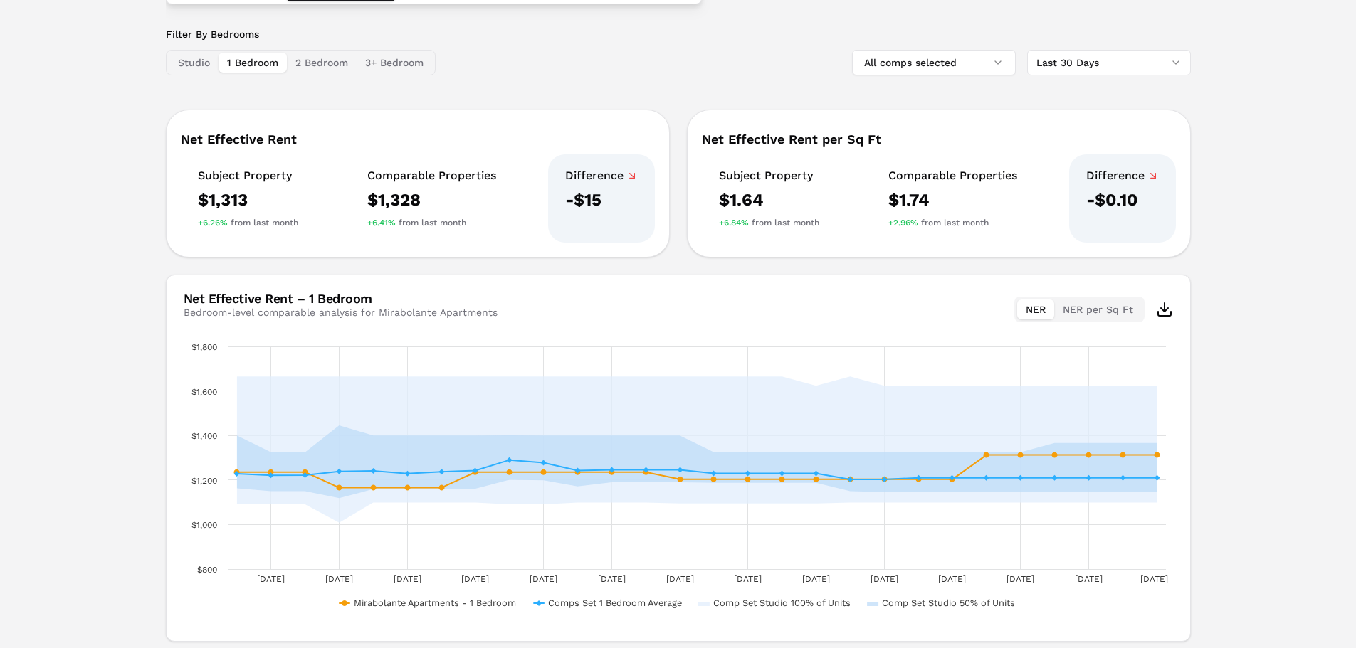
click at [320, 63] on button "2 Bedroom" at bounding box center [322, 63] width 70 height 20
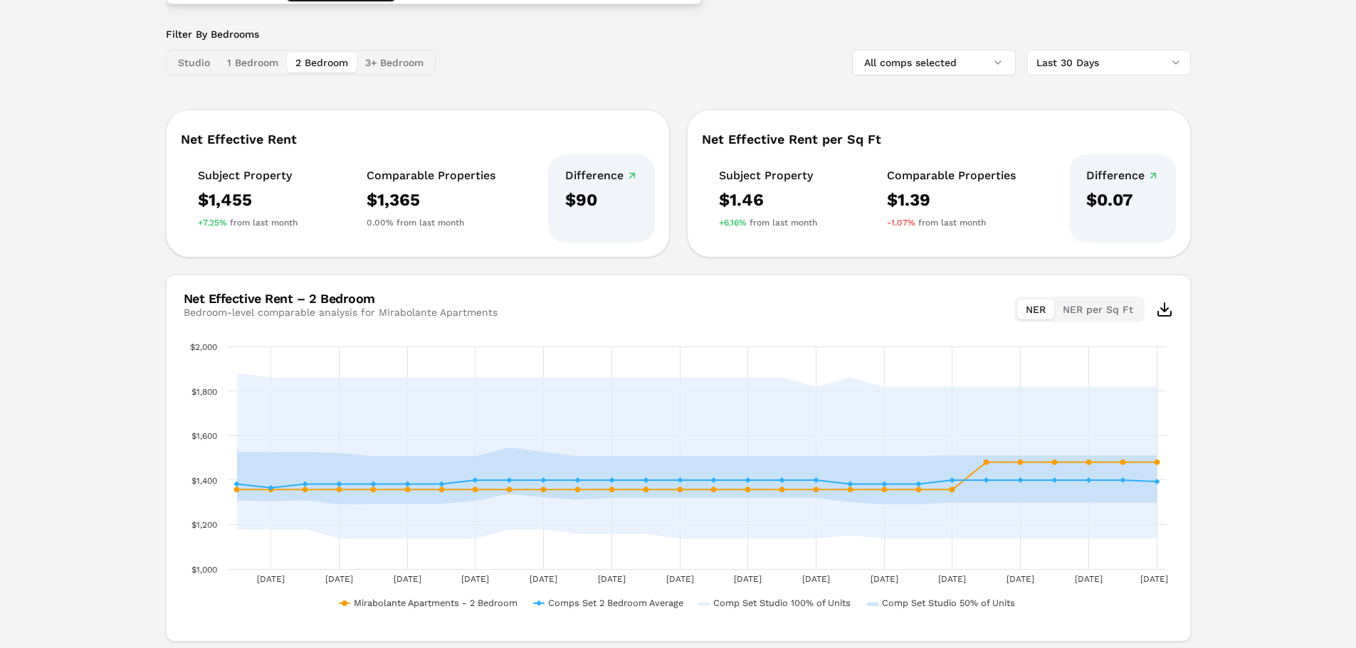
click at [398, 67] on button "3+ Bedroom" at bounding box center [393, 63] width 75 height 20
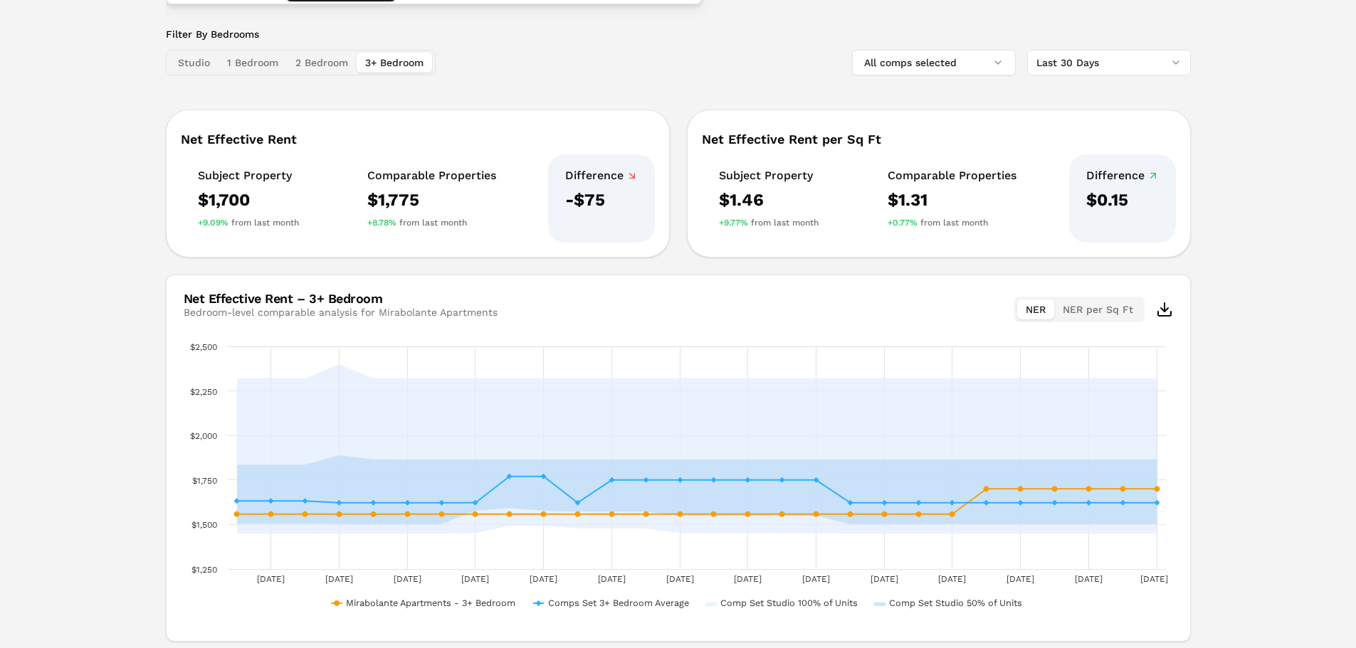
click at [331, 66] on button "2 Bedroom" at bounding box center [322, 63] width 70 height 20
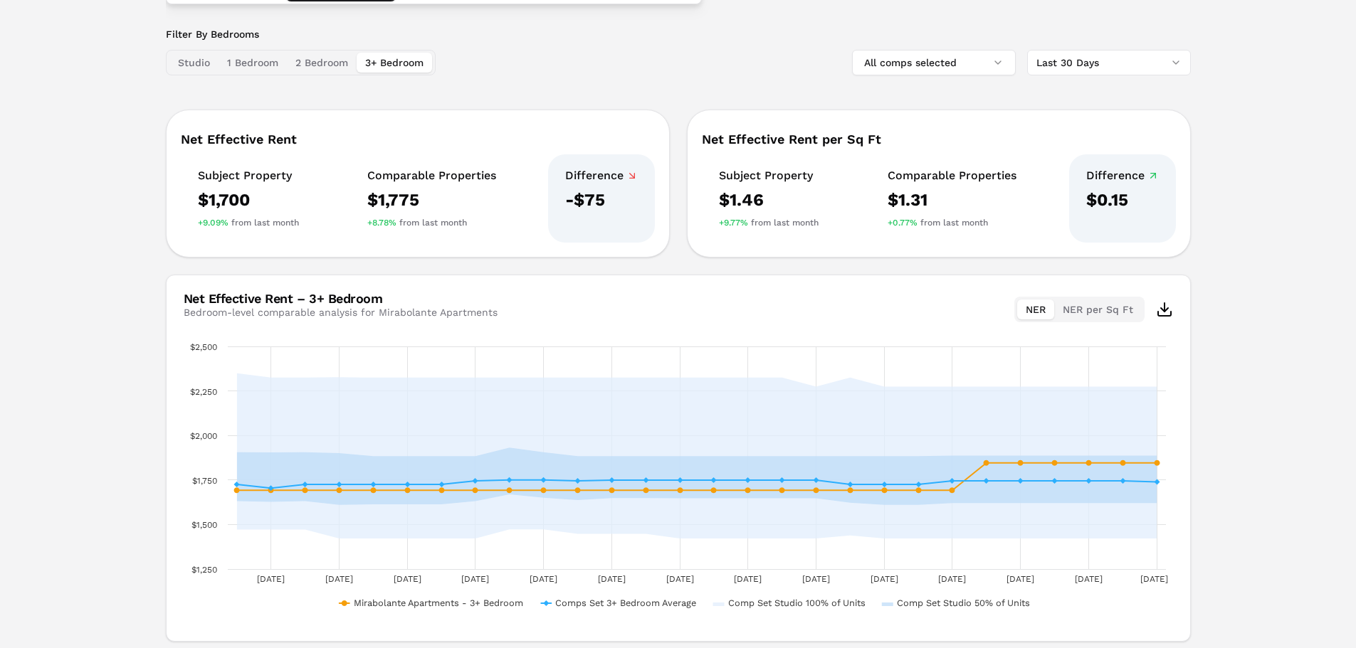
click at [384, 69] on button "3+ Bedroom" at bounding box center [393, 63] width 75 height 20
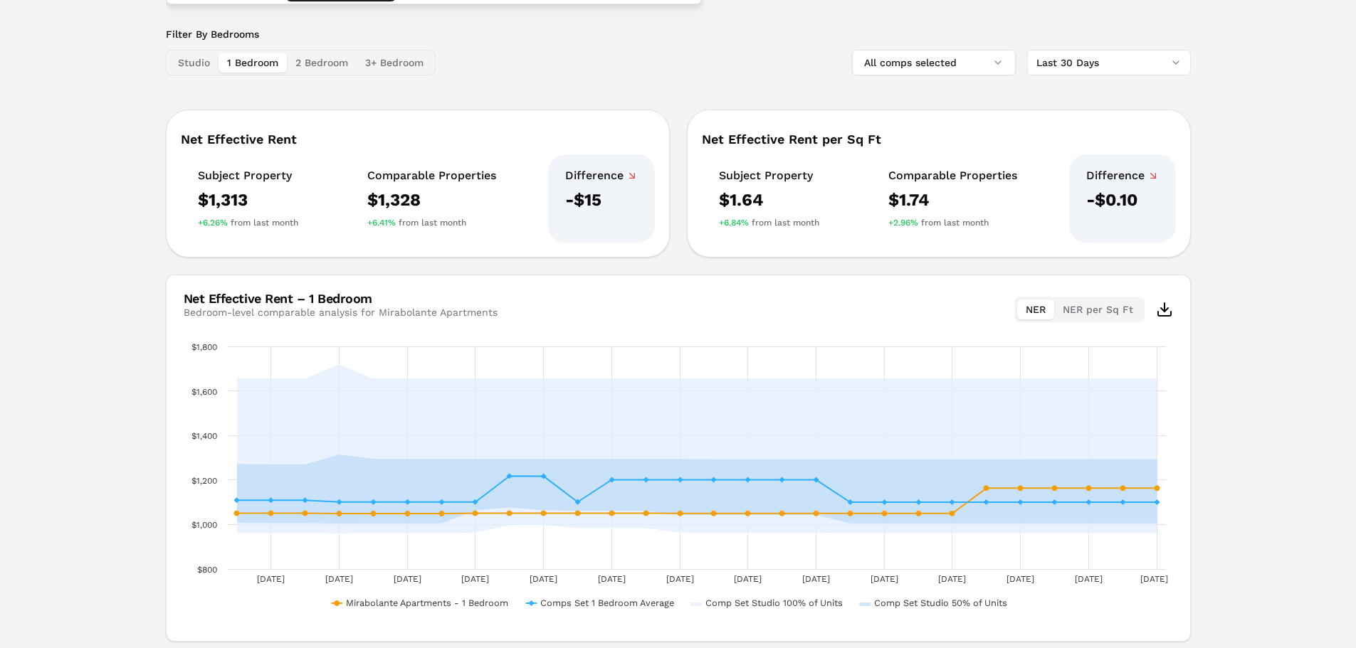
click at [255, 68] on button "1 Bedroom" at bounding box center [252, 63] width 68 height 20
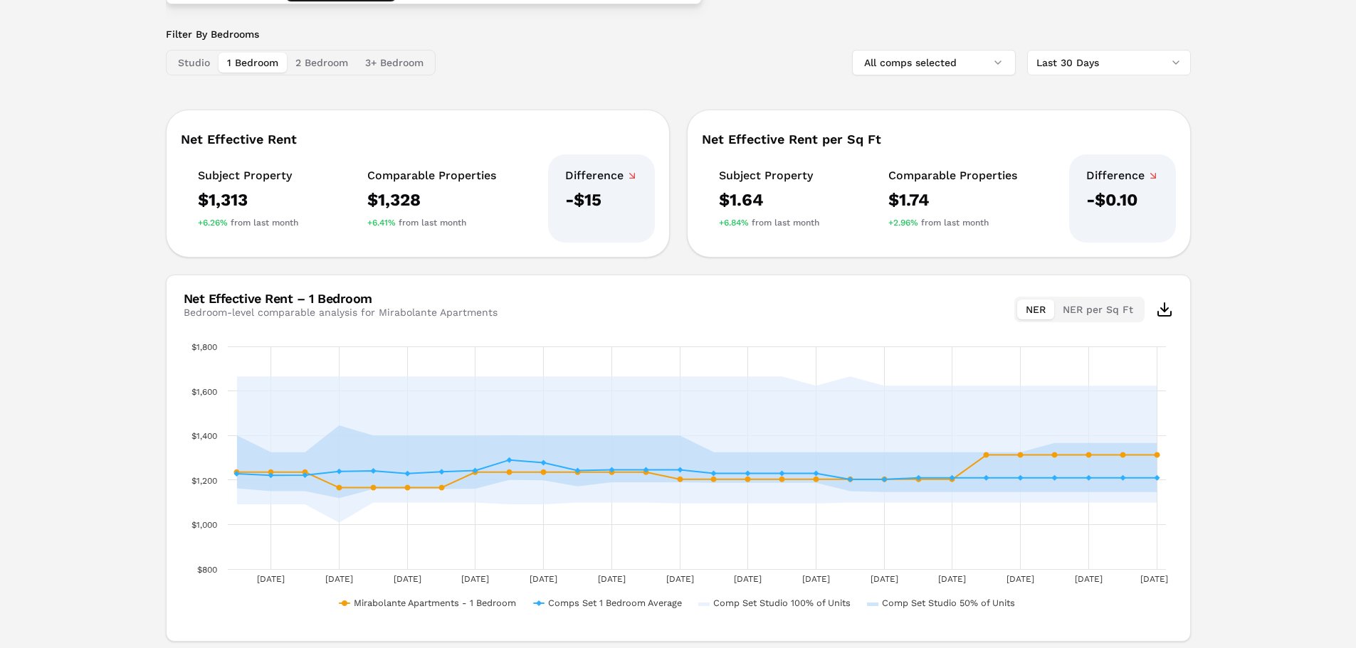
click at [204, 73] on div "Studio 1 Bedroom 2 Bedroom 3+ Bedroom" at bounding box center [301, 63] width 270 height 26
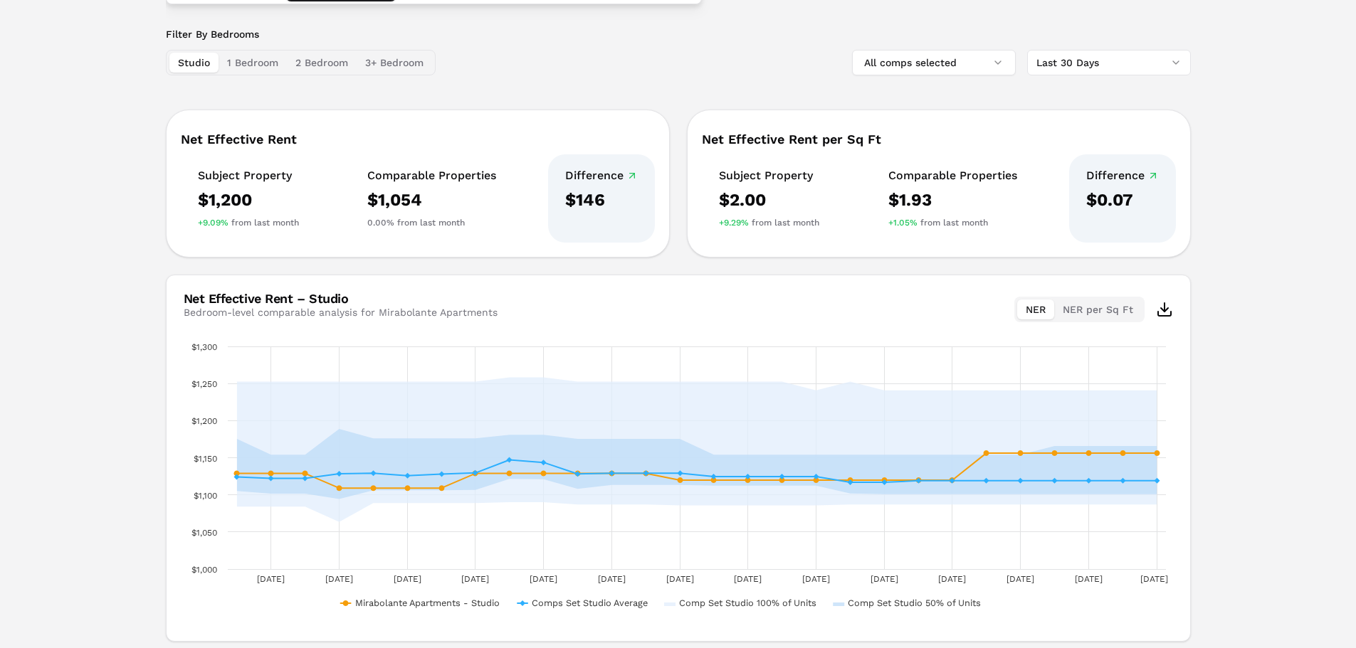
click at [179, 61] on button "Studio" at bounding box center [193, 63] width 49 height 20
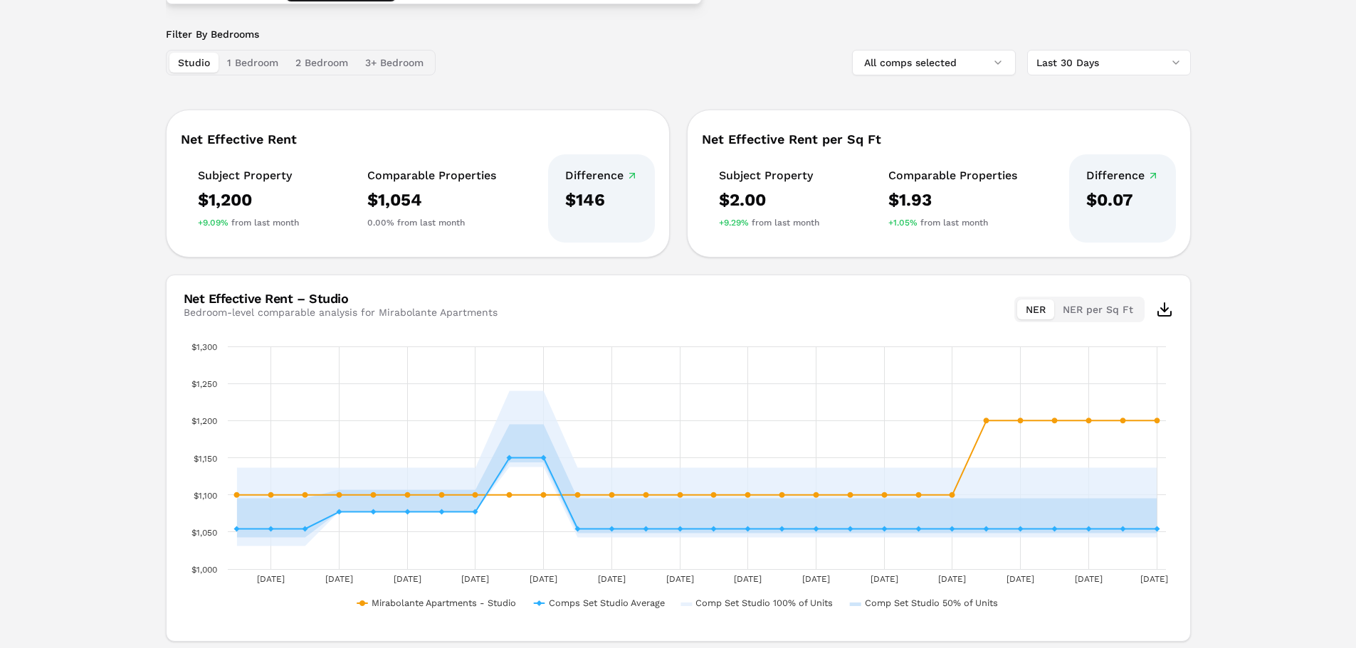
click at [246, 63] on button "1 Bedroom" at bounding box center [252, 63] width 68 height 20
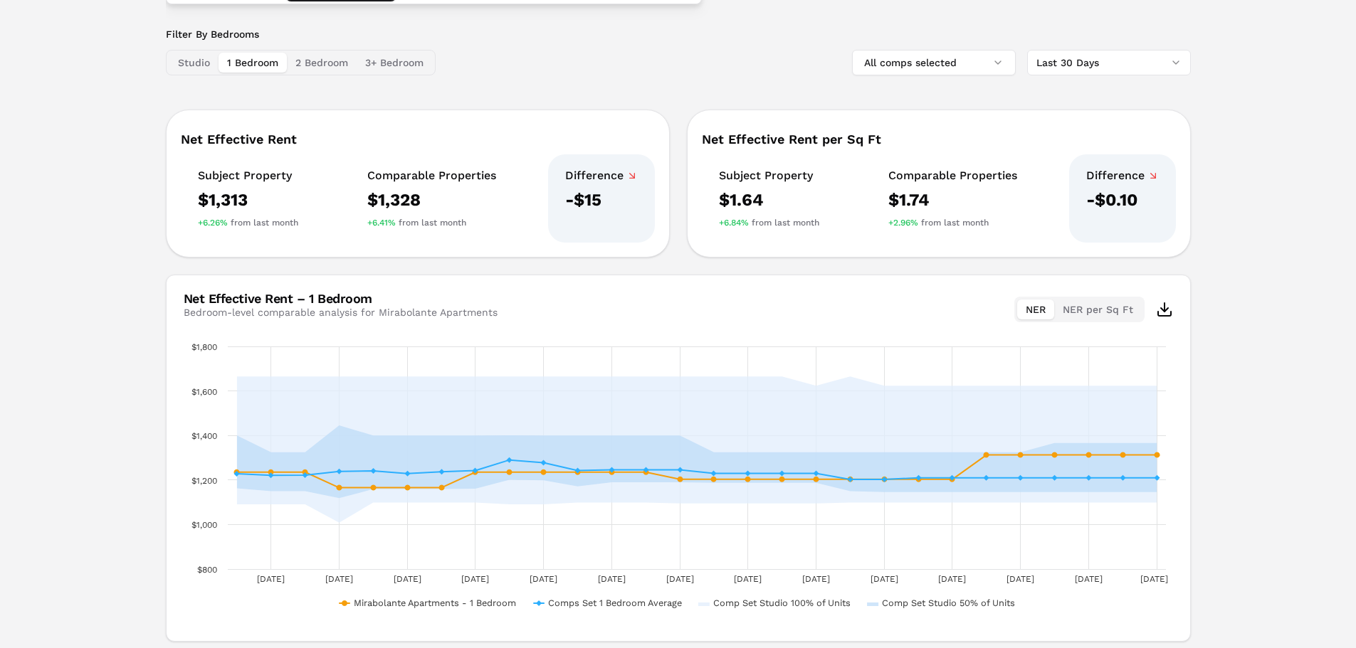
click at [287, 63] on button "2 Bedroom" at bounding box center [322, 63] width 70 height 20
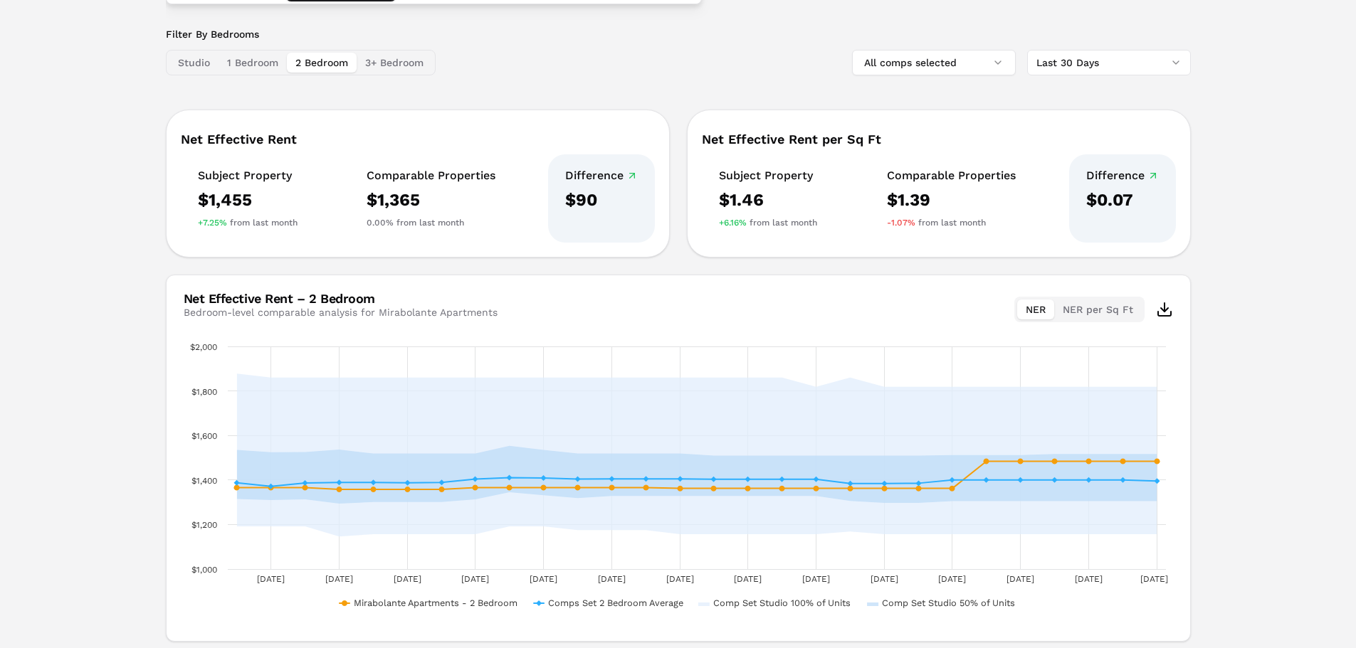
click at [339, 65] on button "2 Bedroom" at bounding box center [322, 63] width 70 height 20
click at [343, 64] on button "2 Bedroom" at bounding box center [322, 63] width 70 height 20
click at [377, 63] on button "3+ Bedroom" at bounding box center [393, 63] width 75 height 20
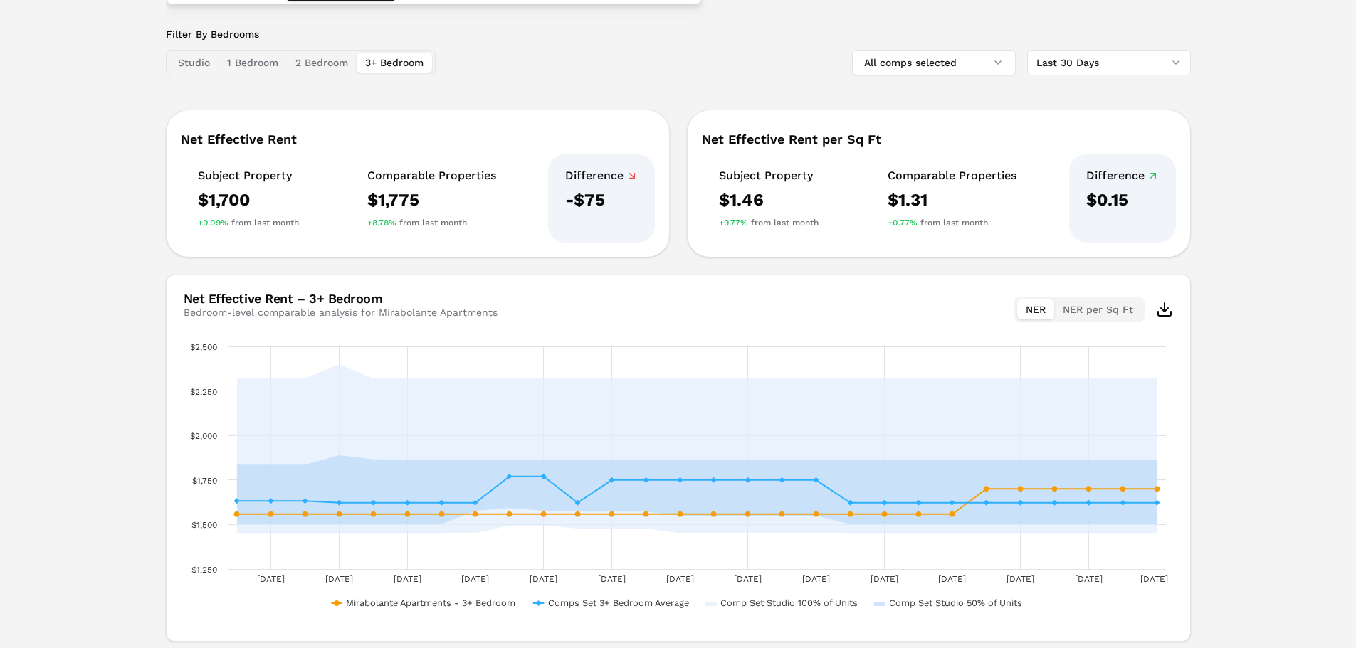
drag, startPoint x: 312, startPoint y: 61, endPoint x: 324, endPoint y: 62, distance: 12.1
click at [324, 62] on button "2 Bedroom" at bounding box center [322, 63] width 70 height 20
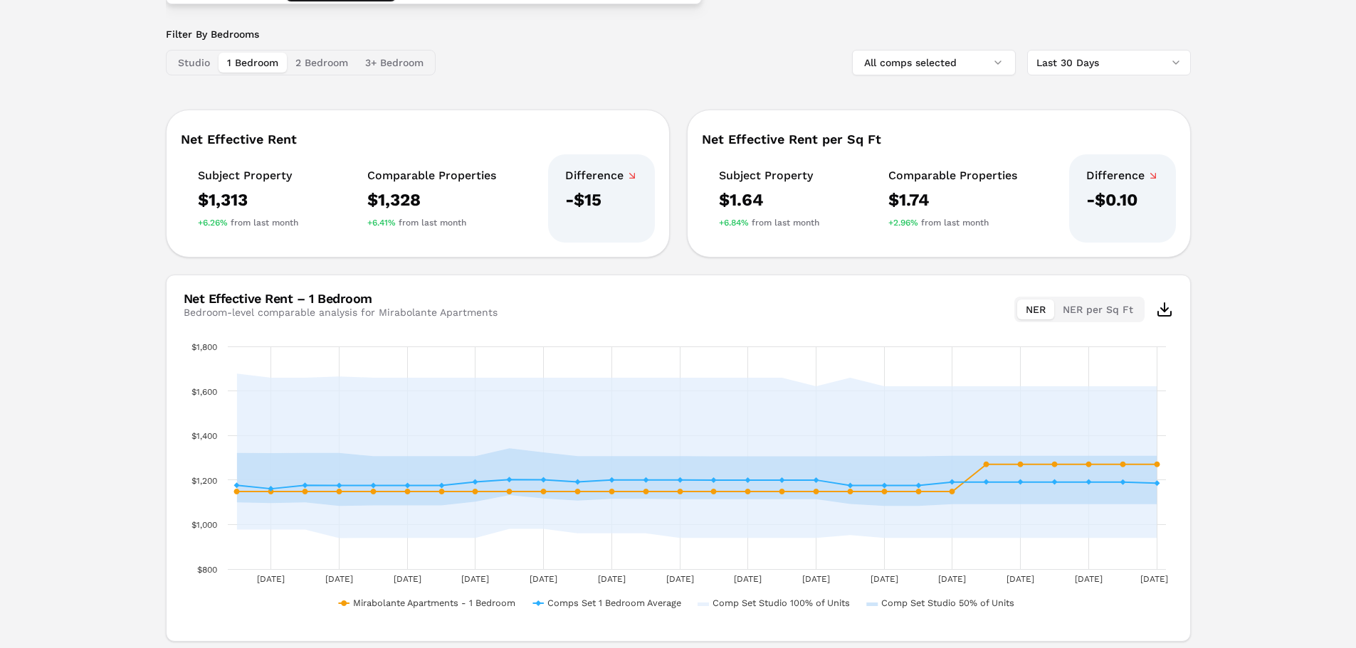
click at [252, 60] on button "1 Bedroom" at bounding box center [252, 63] width 68 height 20
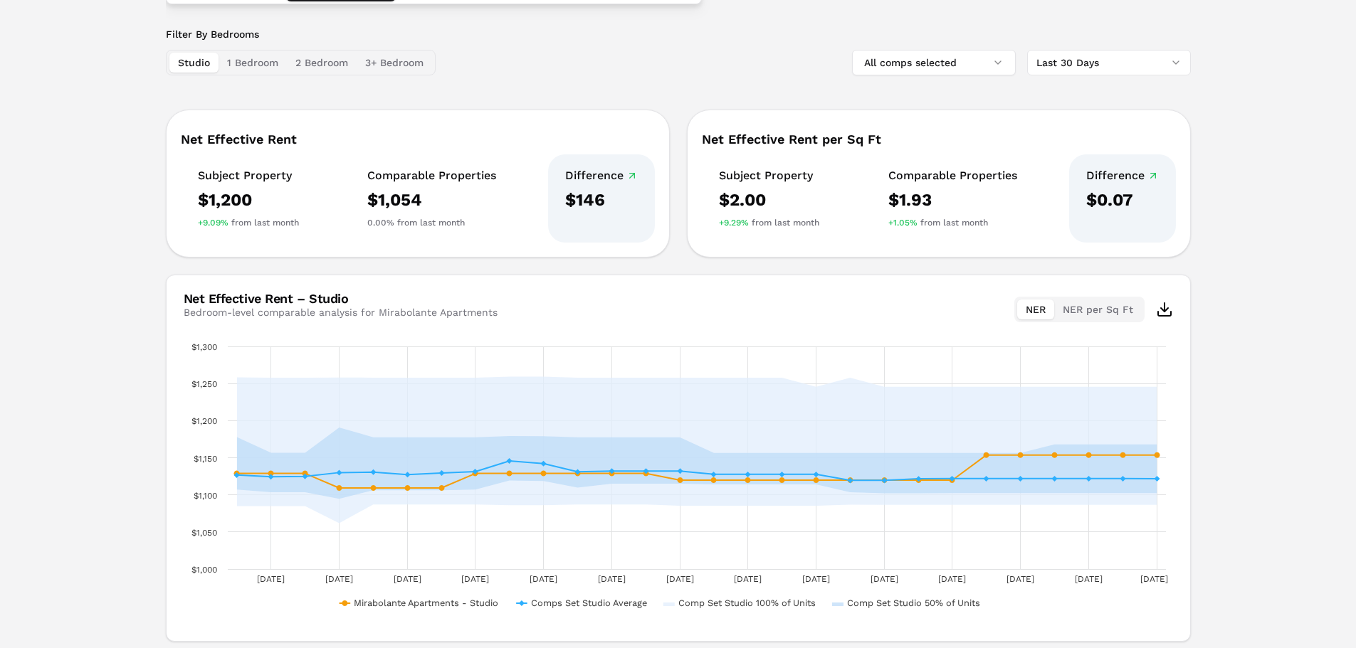
click at [179, 63] on button "Studio" at bounding box center [193, 63] width 49 height 20
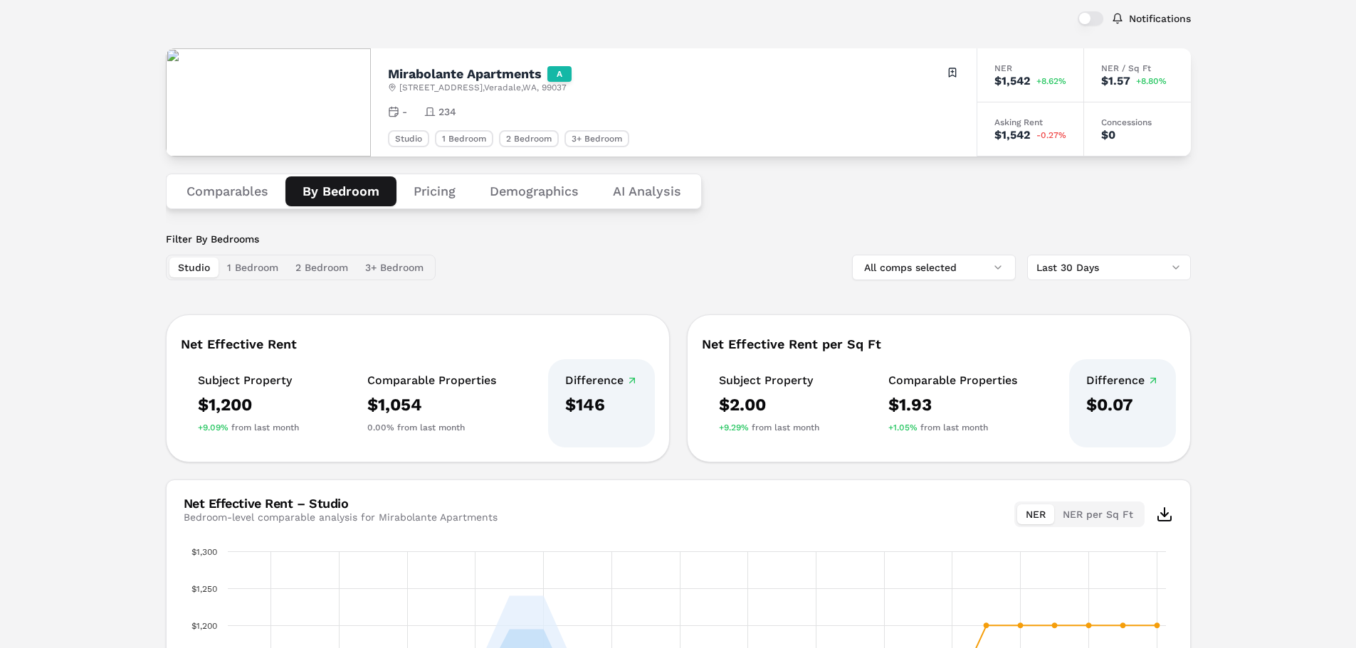
scroll to position [71, 0]
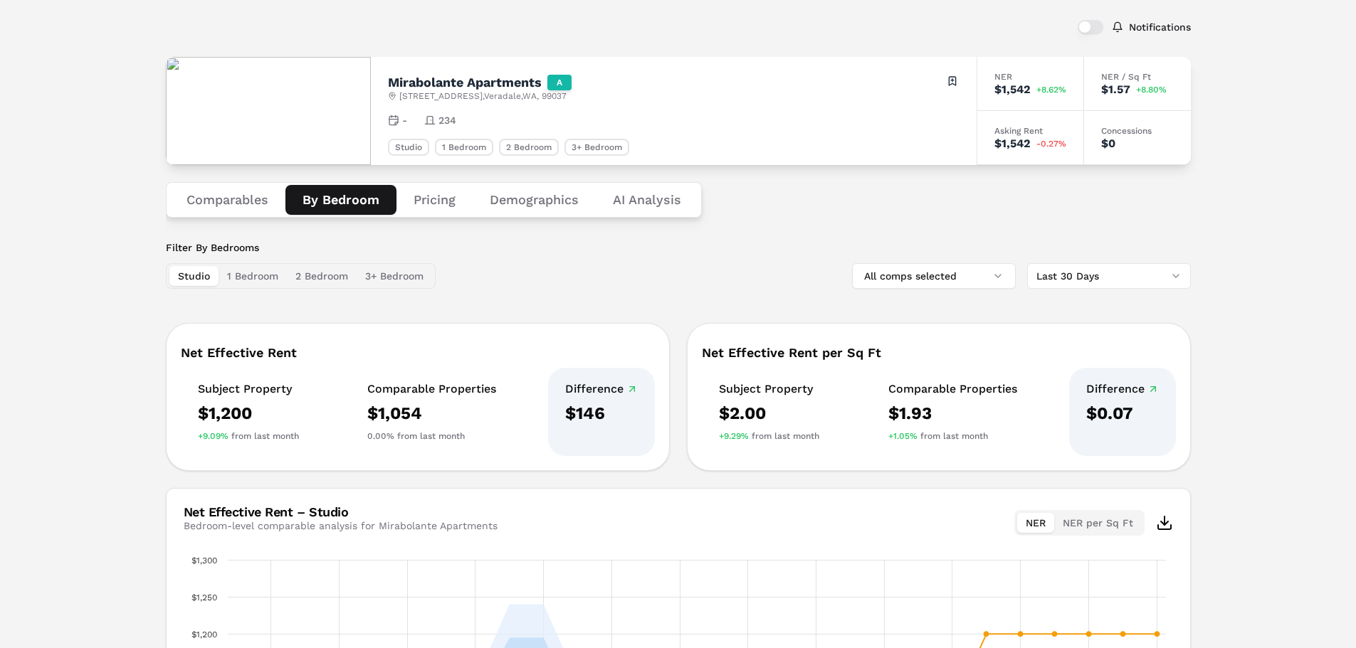
click at [535, 205] on button "Demographics" at bounding box center [533, 200] width 123 height 30
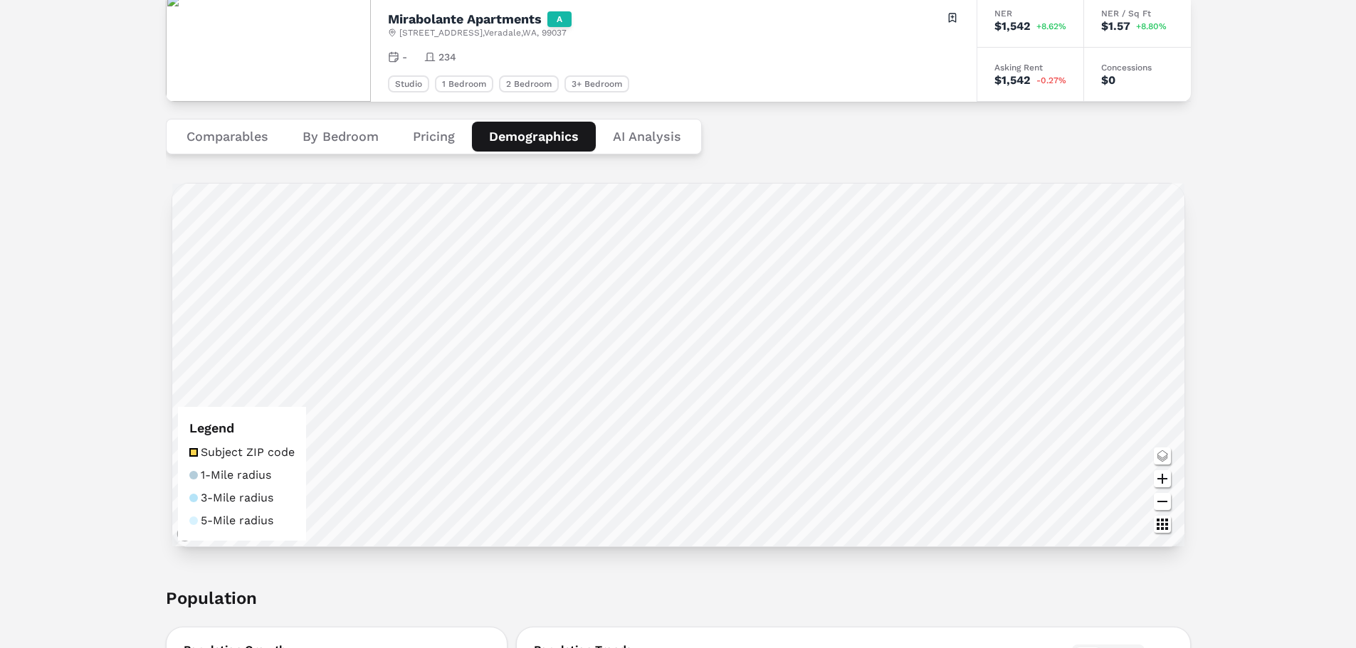
scroll to position [0, 0]
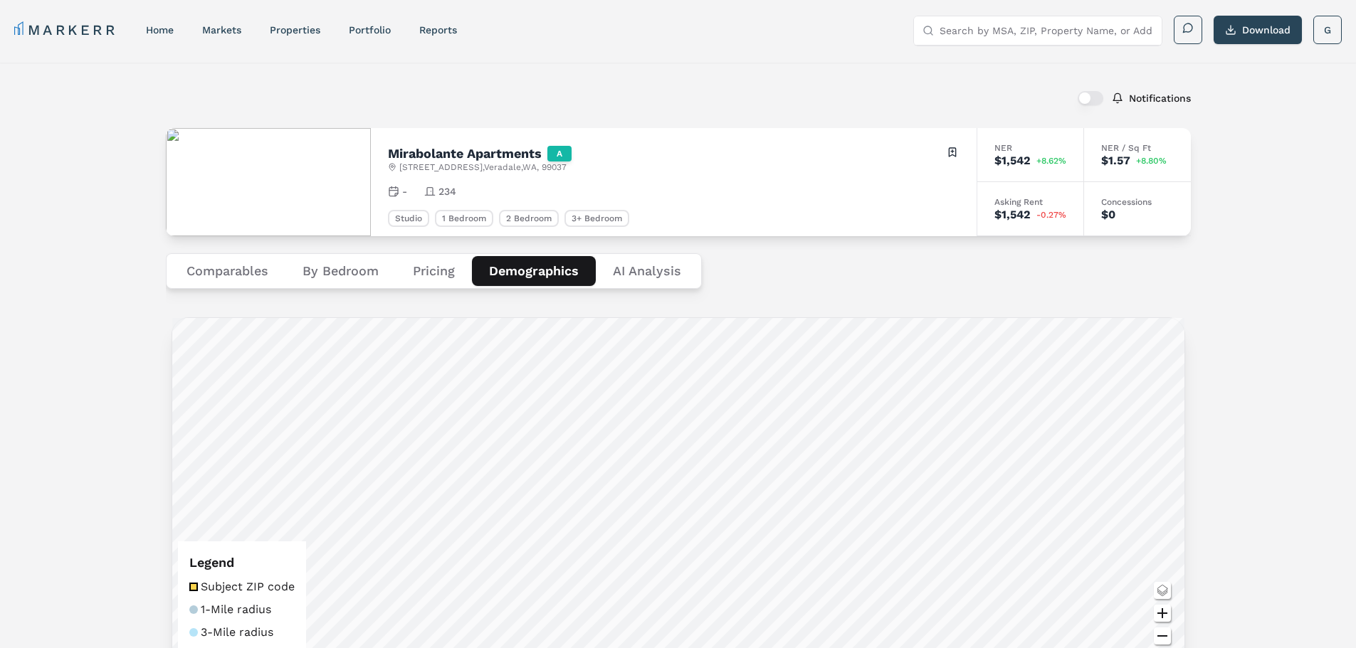
click at [976, 32] on input "Search by MSA, ZIP, Property Name, or Address" at bounding box center [1045, 30] width 213 height 28
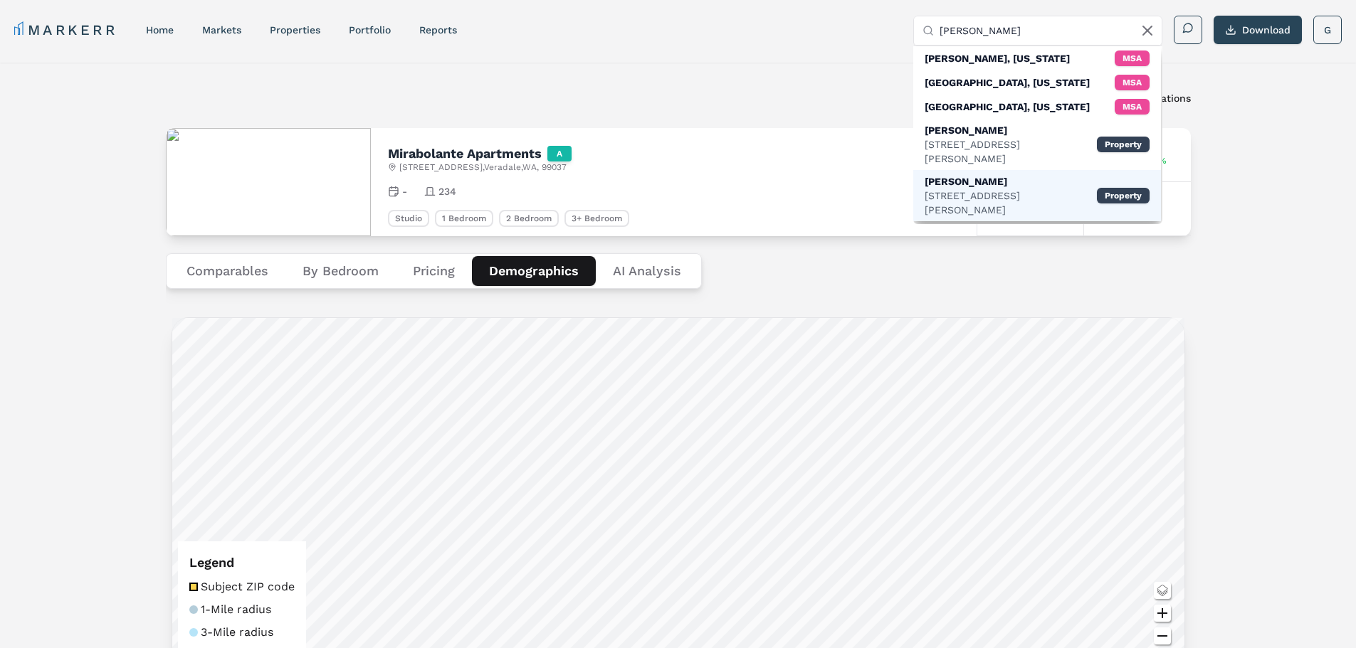
type input "[PERSON_NAME]"
click at [960, 189] on div "[STREET_ADDRESS][PERSON_NAME]" at bounding box center [1010, 203] width 172 height 28
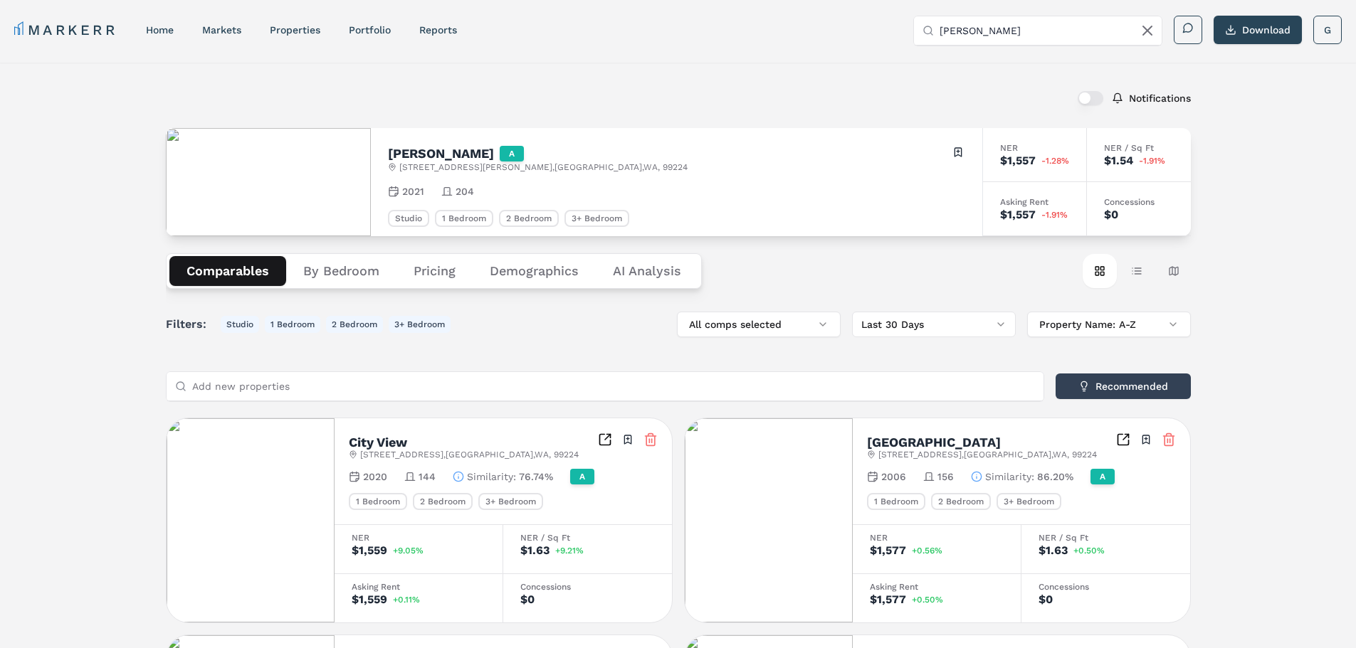
click at [526, 268] on button "Demographics" at bounding box center [533, 271] width 123 height 30
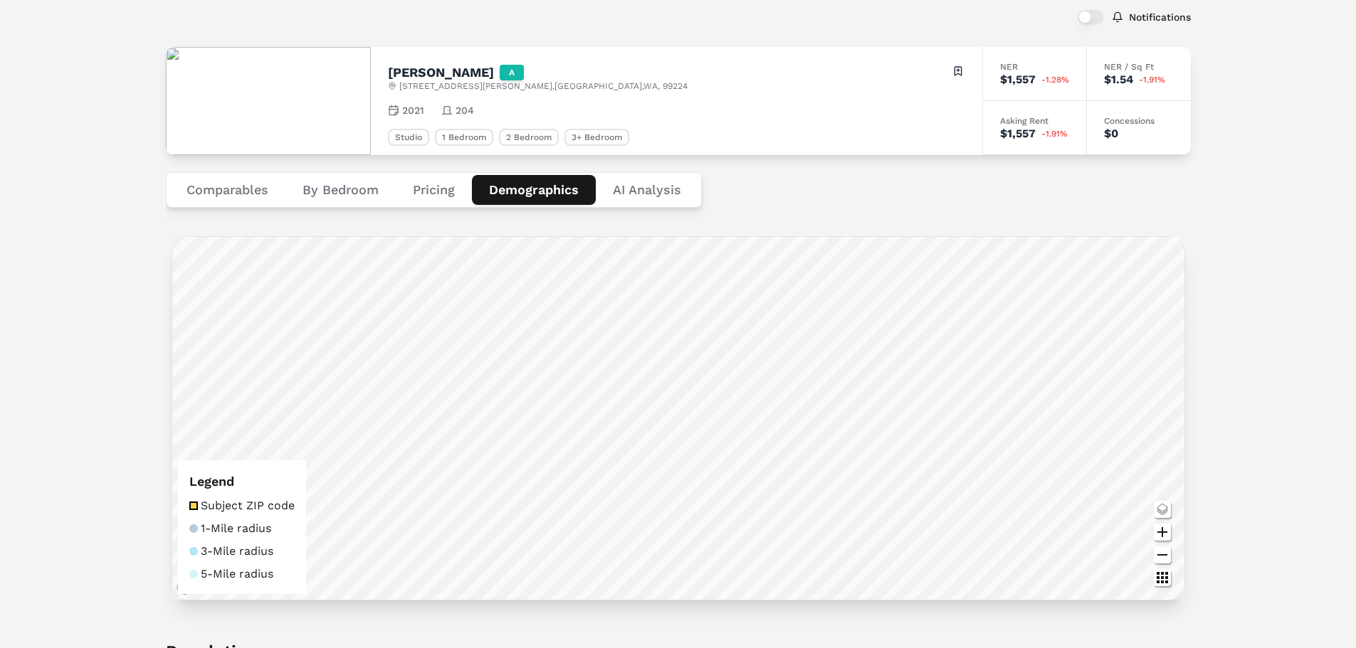
scroll to position [151, 0]
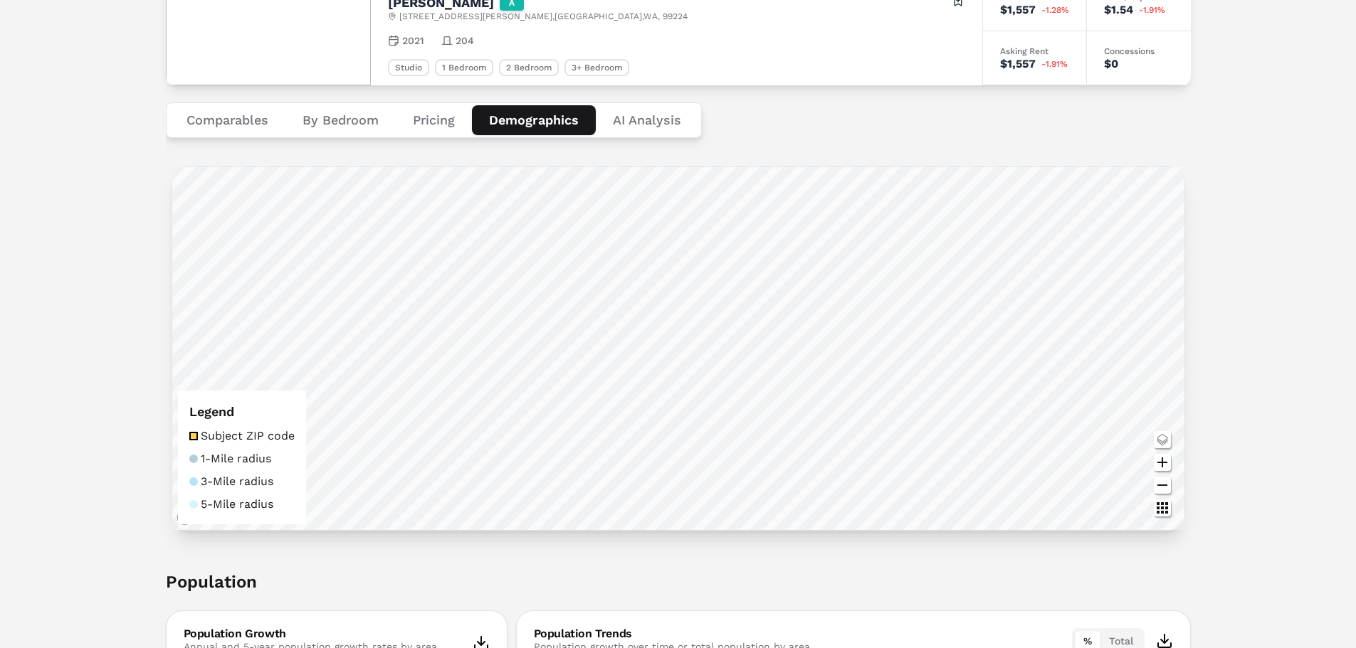
drag, startPoint x: 1220, startPoint y: 271, endPoint x: 1241, endPoint y: 239, distance: 38.1
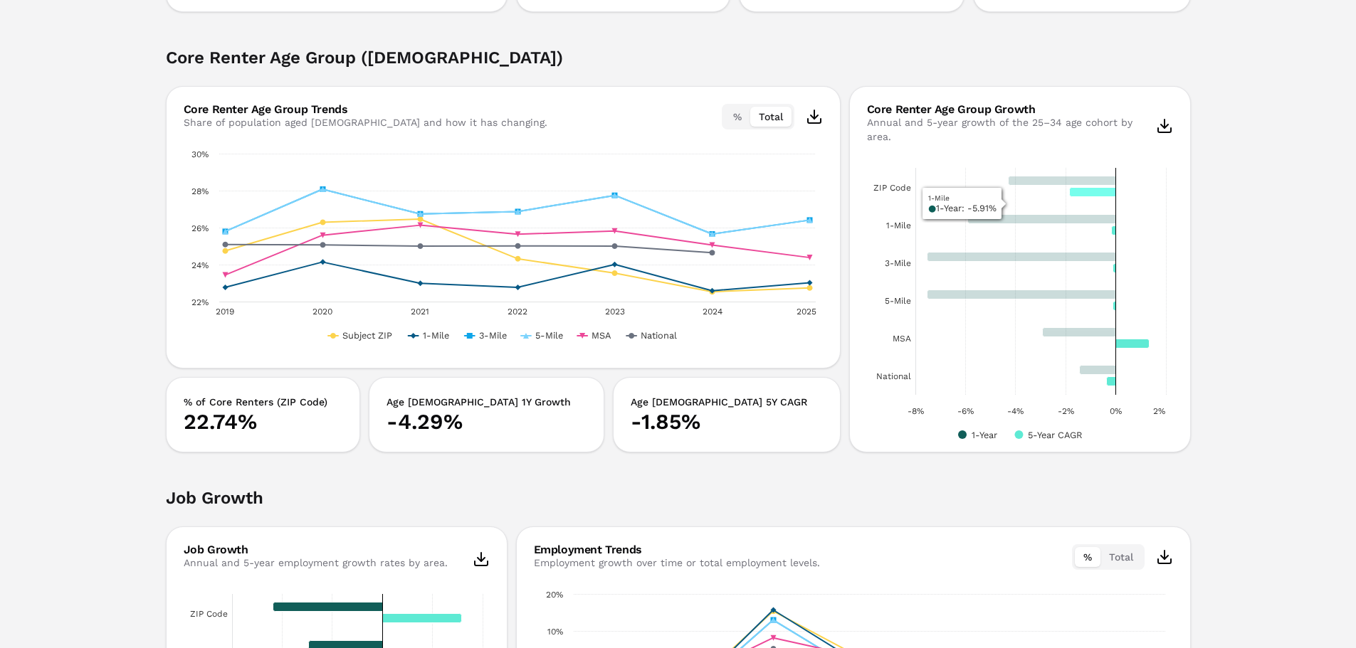
scroll to position [1147, 0]
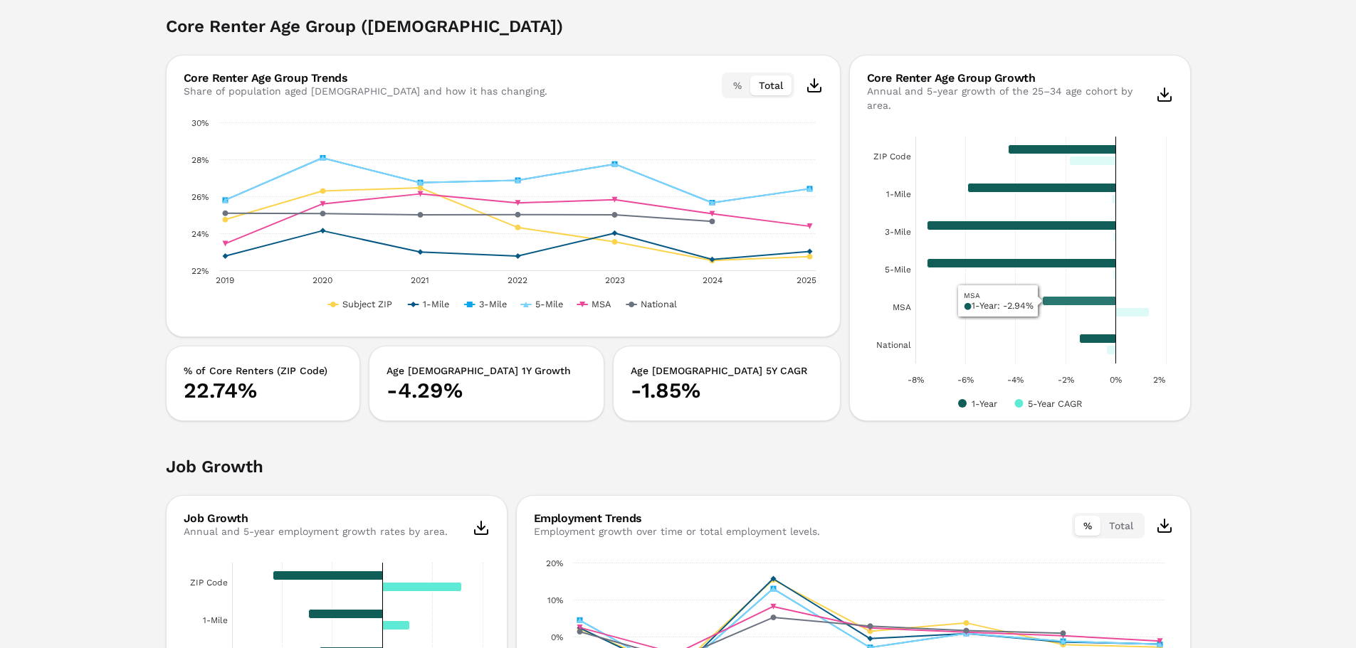
drag, startPoint x: 1104, startPoint y: 286, endPoint x: 1259, endPoint y: 279, distance: 155.3
click at [1260, 279] on div "Notifications [PERSON_NAME][GEOGRAPHIC_DATA][STREET_ADDRESS][PERSON_NAME] Toggl…" at bounding box center [678, 558] width 1356 height 3285
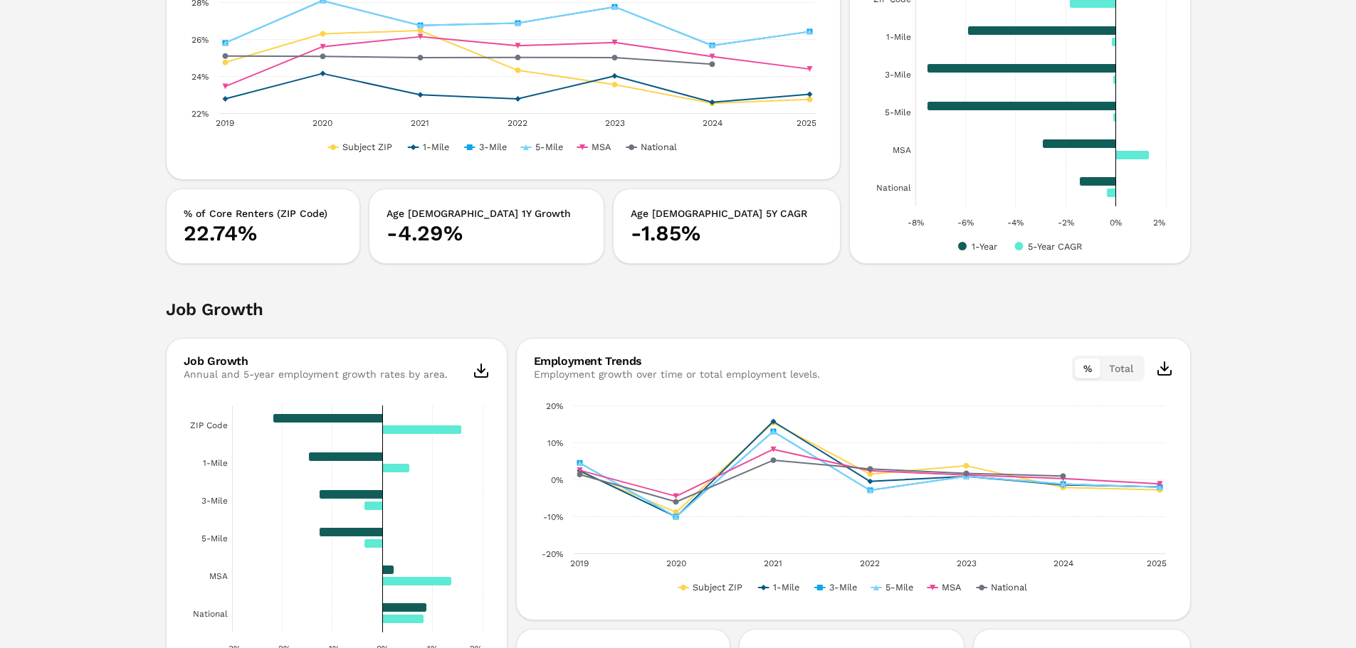
drag, startPoint x: 1222, startPoint y: 239, endPoint x: 1217, endPoint y: 256, distance: 18.0
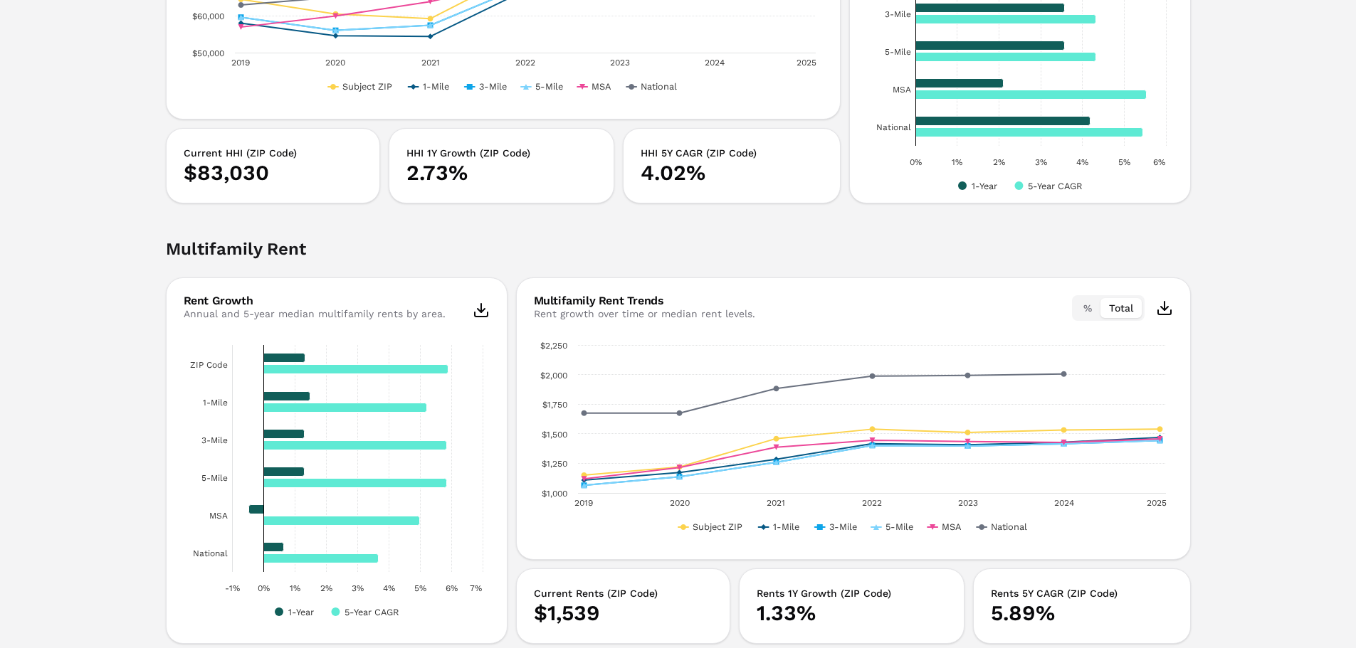
scroll to position [2317, 0]
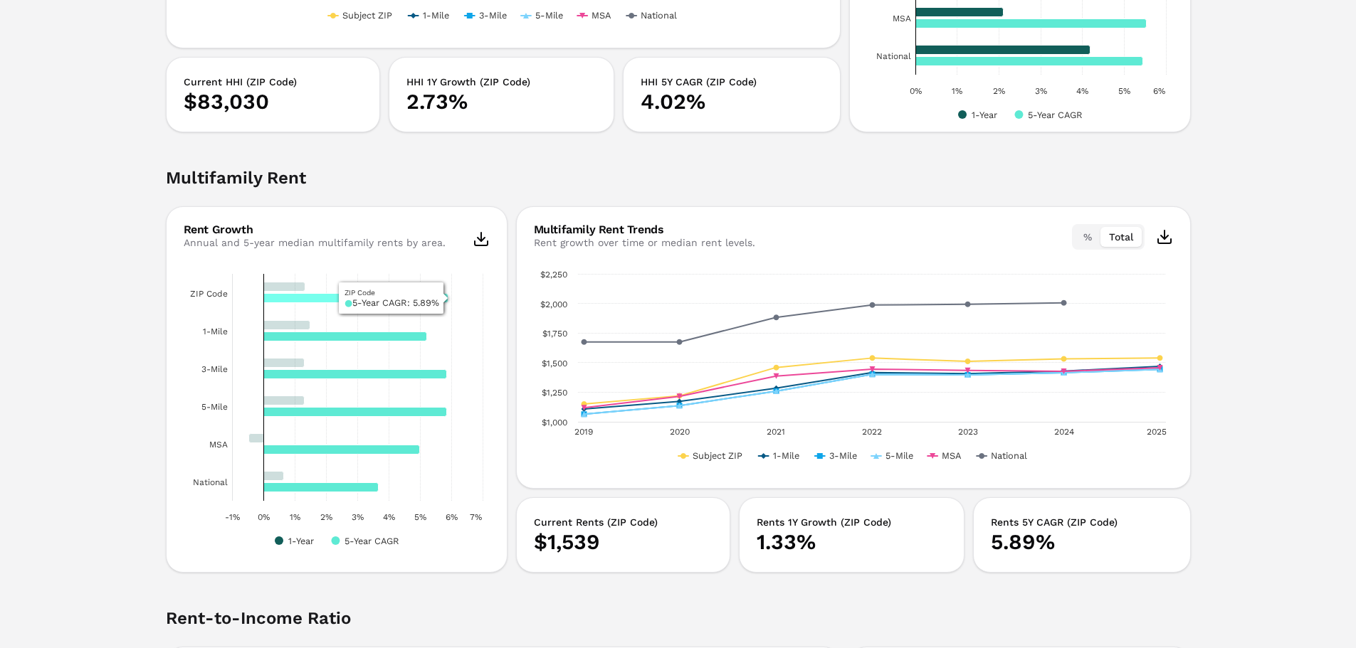
click at [287, 297] on icon "ZIP Code, 0.058923. 5-Year CAGR." at bounding box center [355, 298] width 184 height 9
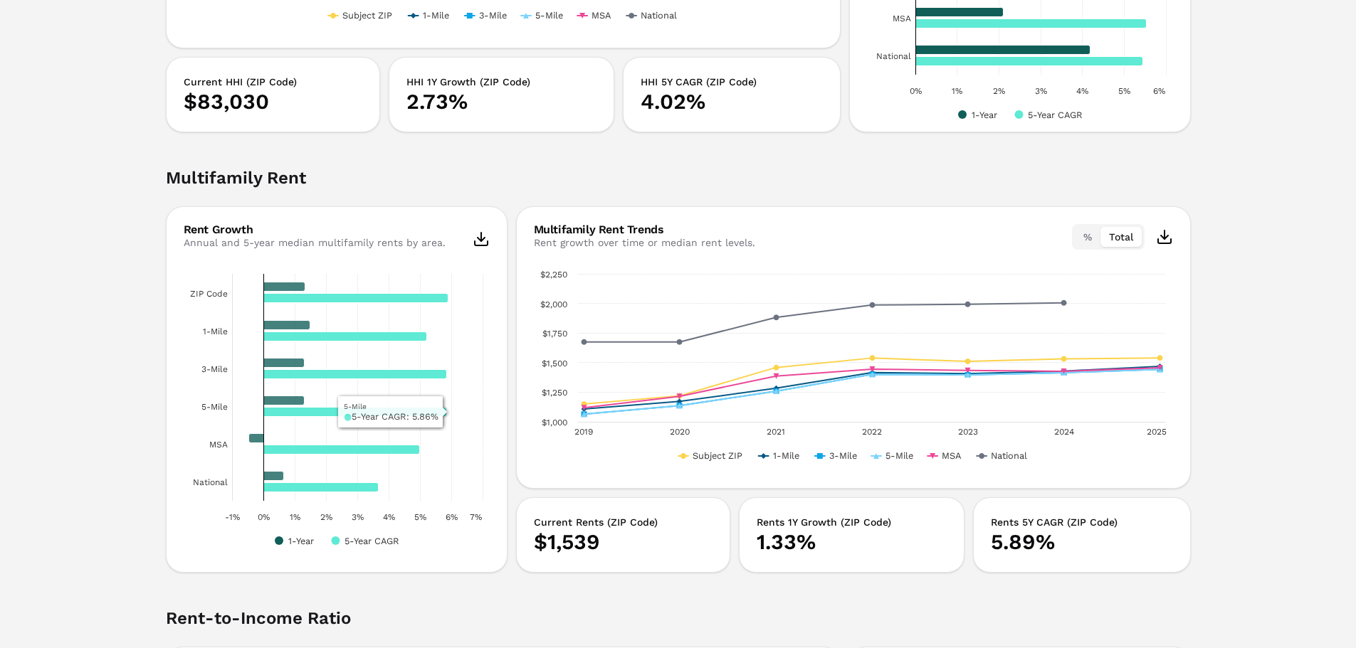
drag, startPoint x: 364, startPoint y: 531, endPoint x: 364, endPoint y: 539, distance: 7.9
click at [364, 539] on icon "Created with Highcharts 11.4.8 1-Year 5-Year CAGR ZIP Code 1-Mile 3-Mile 5-Mile…" at bounding box center [337, 409] width 306 height 285
click at [363, 539] on text "5-Year CAGR" at bounding box center [371, 541] width 55 height 11
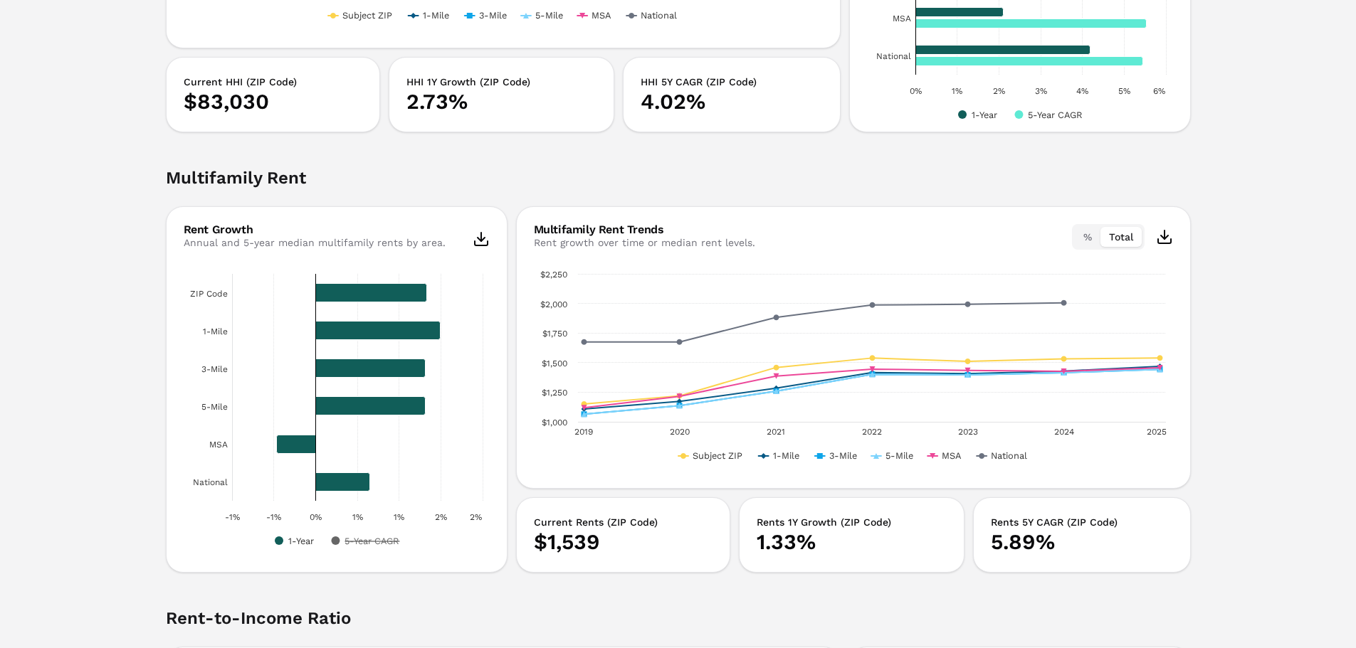
click at [369, 542] on text "5-Year CAGR" at bounding box center [371, 541] width 55 height 11
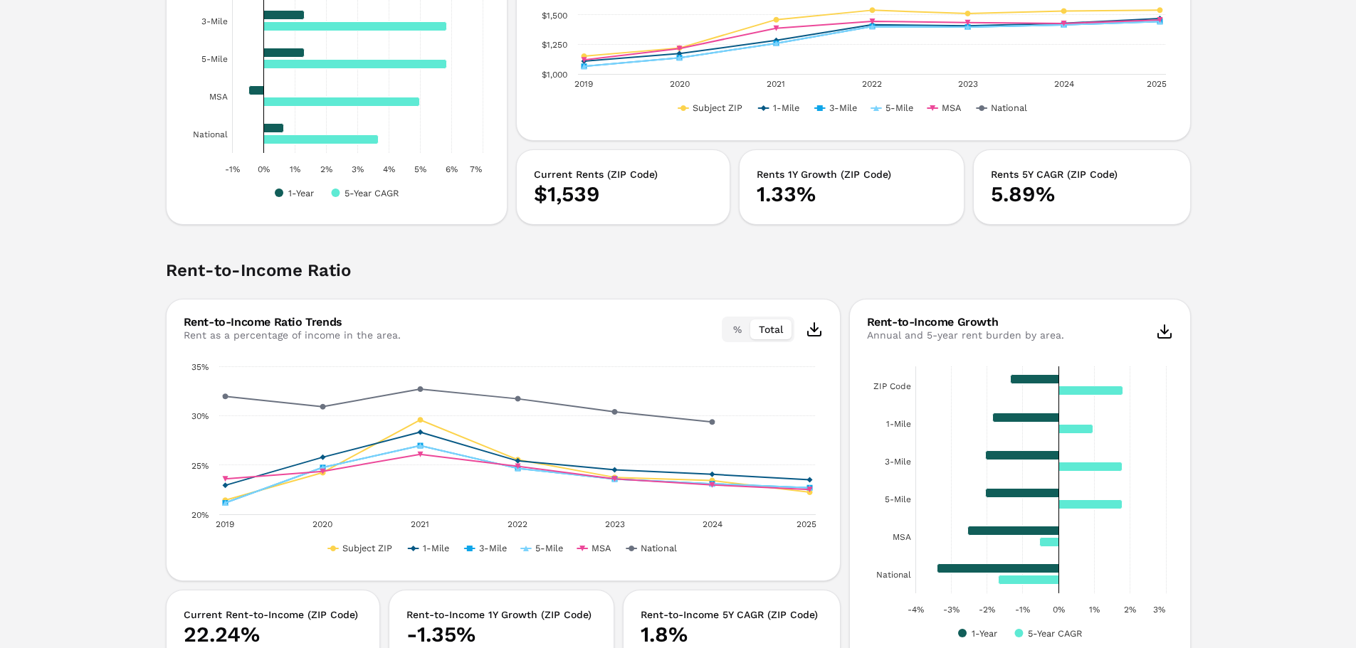
scroll to position [2736, 0]
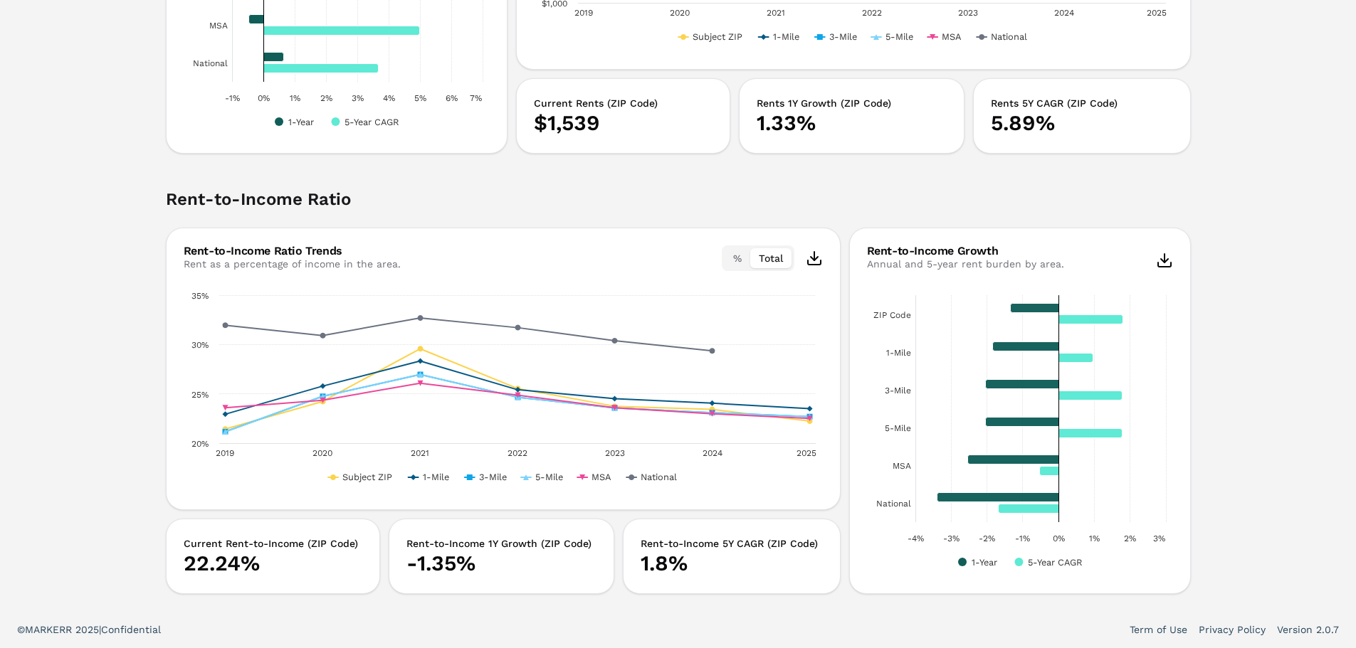
drag, startPoint x: 1078, startPoint y: 571, endPoint x: 917, endPoint y: 567, distance: 161.6
click at [917, 562] on rect "Interactive chart" at bounding box center [1020, 430] width 306 height 285
drag, startPoint x: 1262, startPoint y: 233, endPoint x: 1291, endPoint y: 416, distance: 184.5
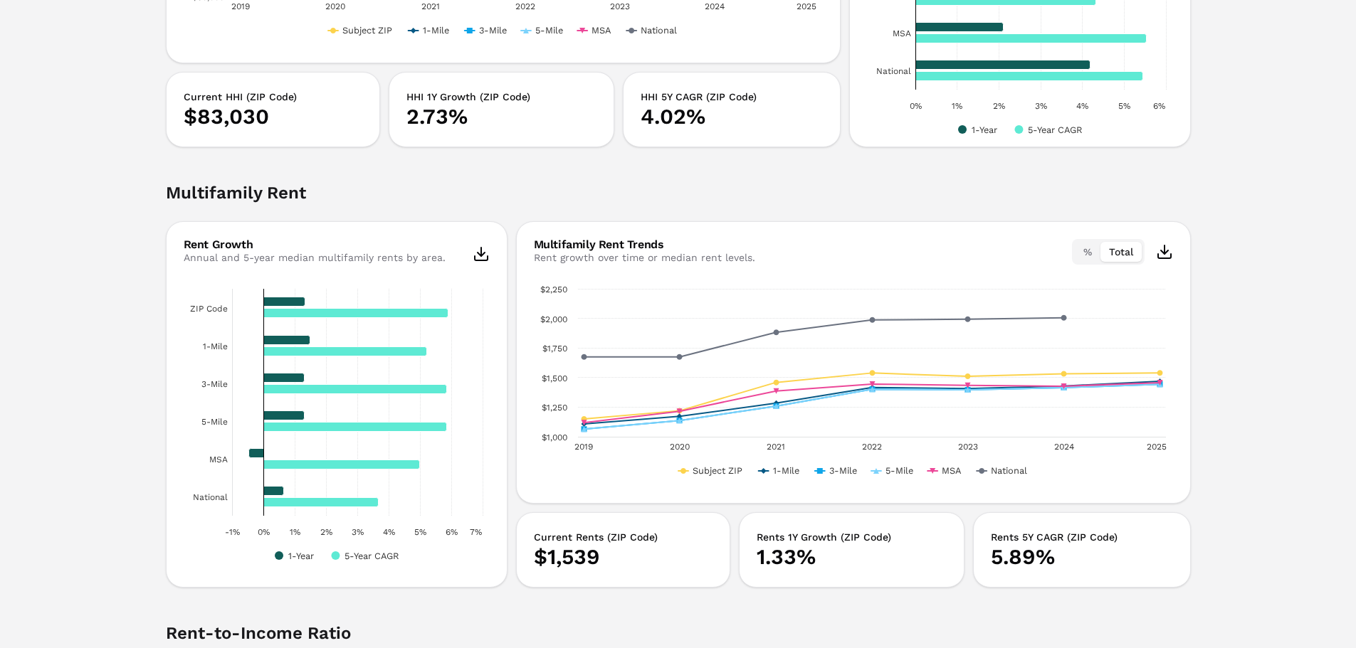
drag, startPoint x: 1305, startPoint y: 581, endPoint x: 1301, endPoint y: 481, distance: 99.7
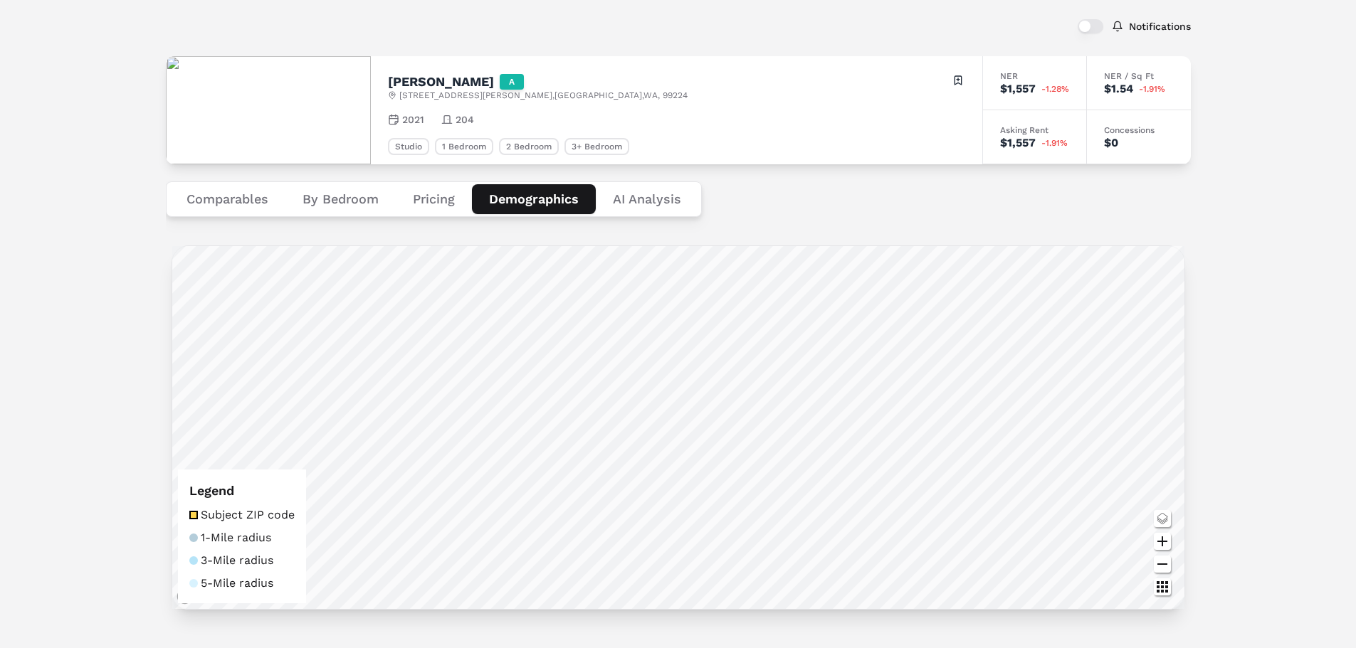
scroll to position [0, 0]
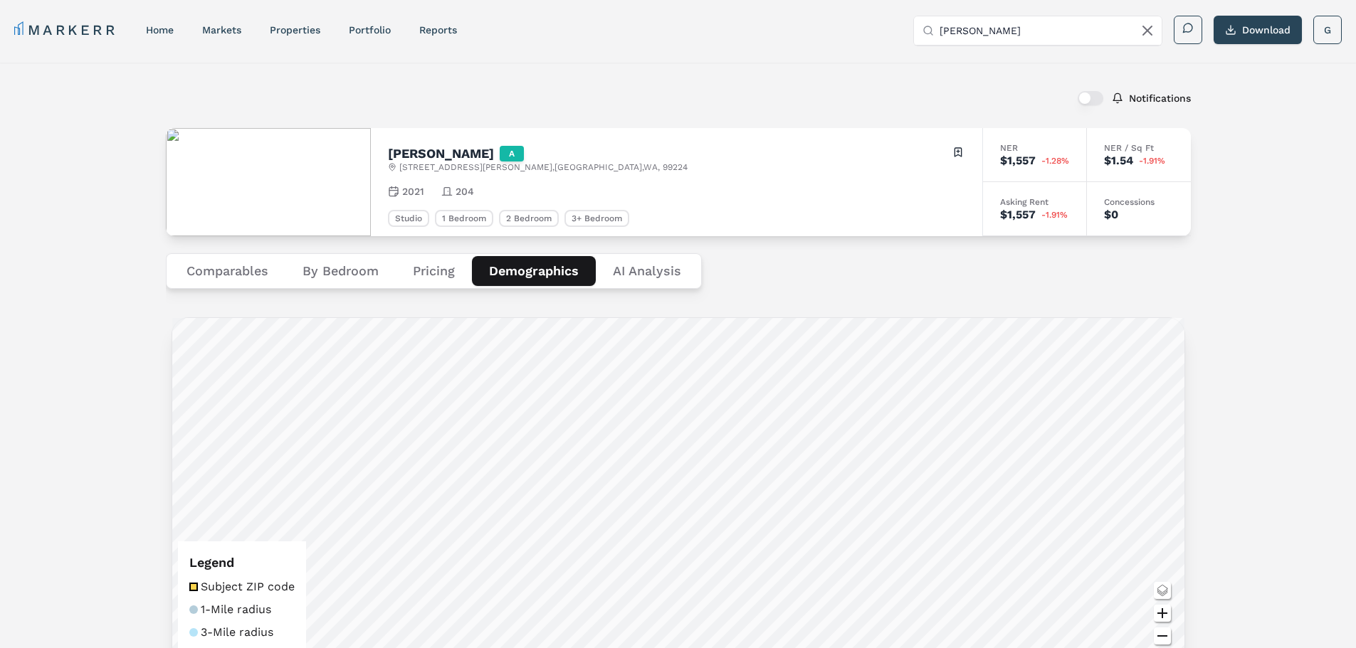
drag, startPoint x: 1301, startPoint y: 481, endPoint x: 1279, endPoint y: 379, distance: 104.8
click at [659, 274] on Analysis "AI Analysis" at bounding box center [647, 271] width 102 height 30
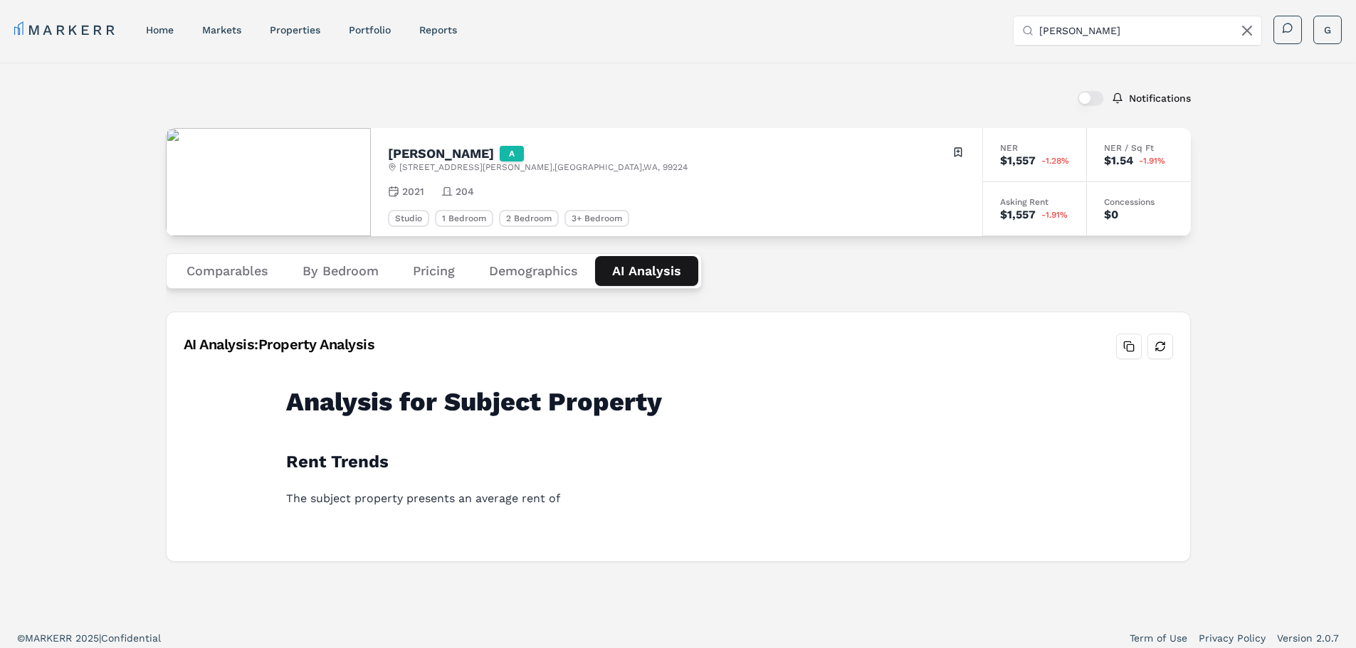
click at [531, 268] on button "Demographics" at bounding box center [533, 271] width 123 height 30
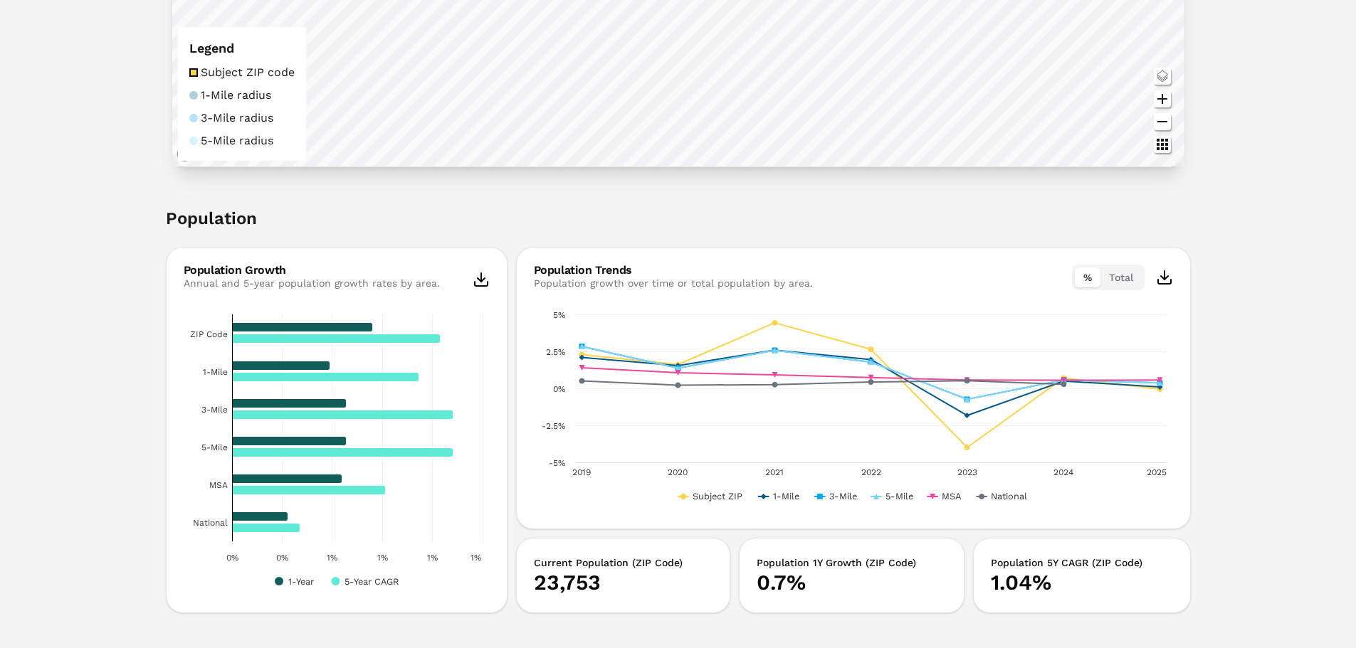
scroll to position [569, 0]
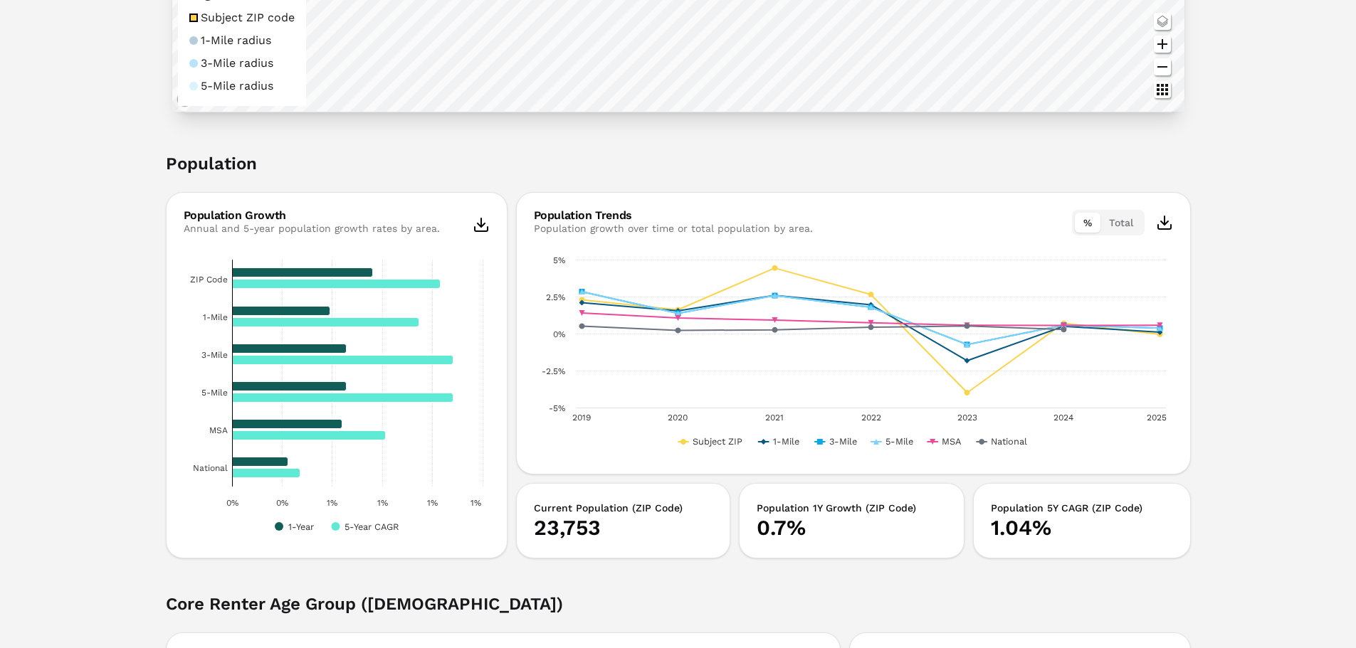
click at [1126, 226] on button "Total" at bounding box center [1120, 223] width 41 height 20
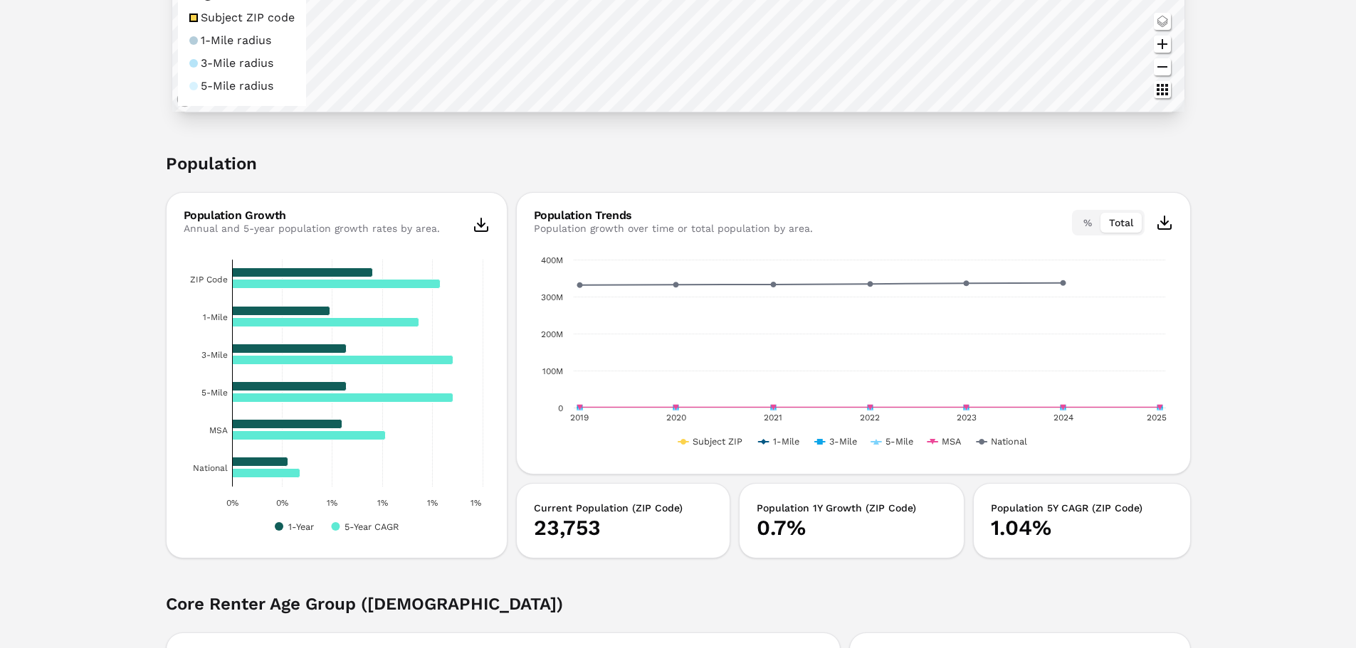
click at [1069, 219] on div "Population Trends Population growth over time or total population by area. % To…" at bounding box center [853, 223] width 639 height 26
click at [1095, 221] on button "%" at bounding box center [1087, 223] width 26 height 20
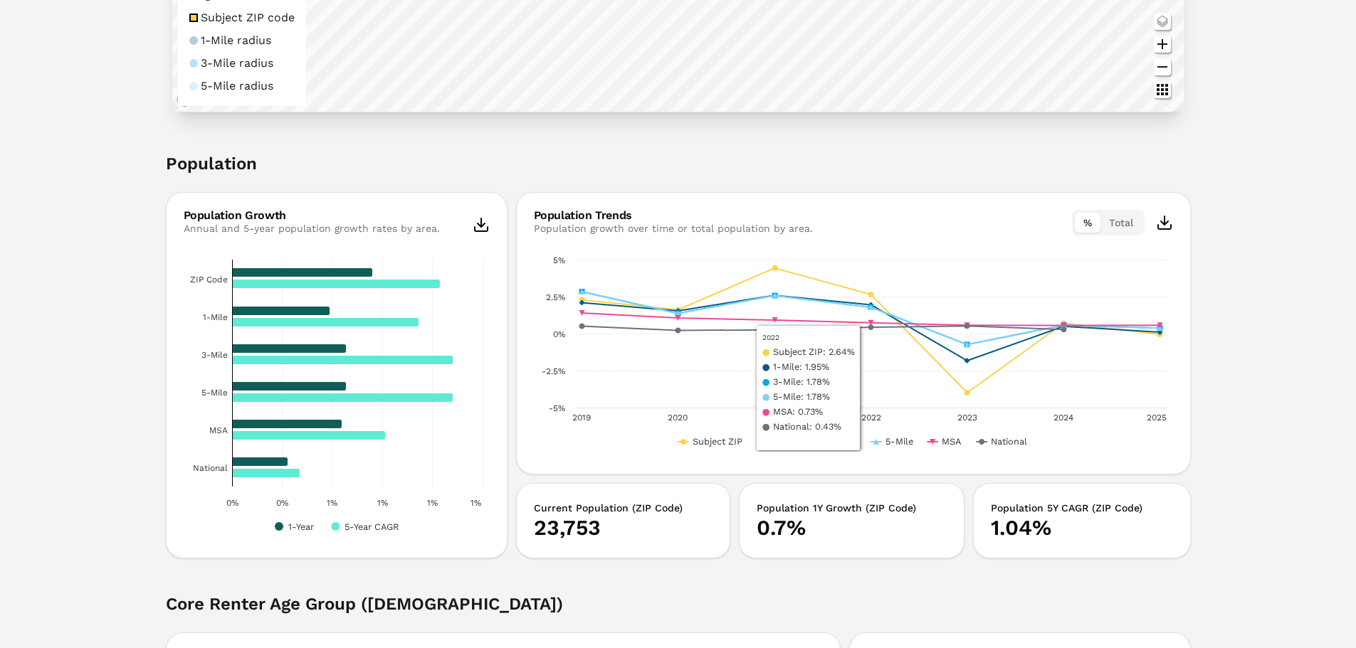
click at [565, 471] on div "Chart Line chart with 6 lines. View as data table, Chart The chart has 1 X axis…" at bounding box center [853, 363] width 673 height 221
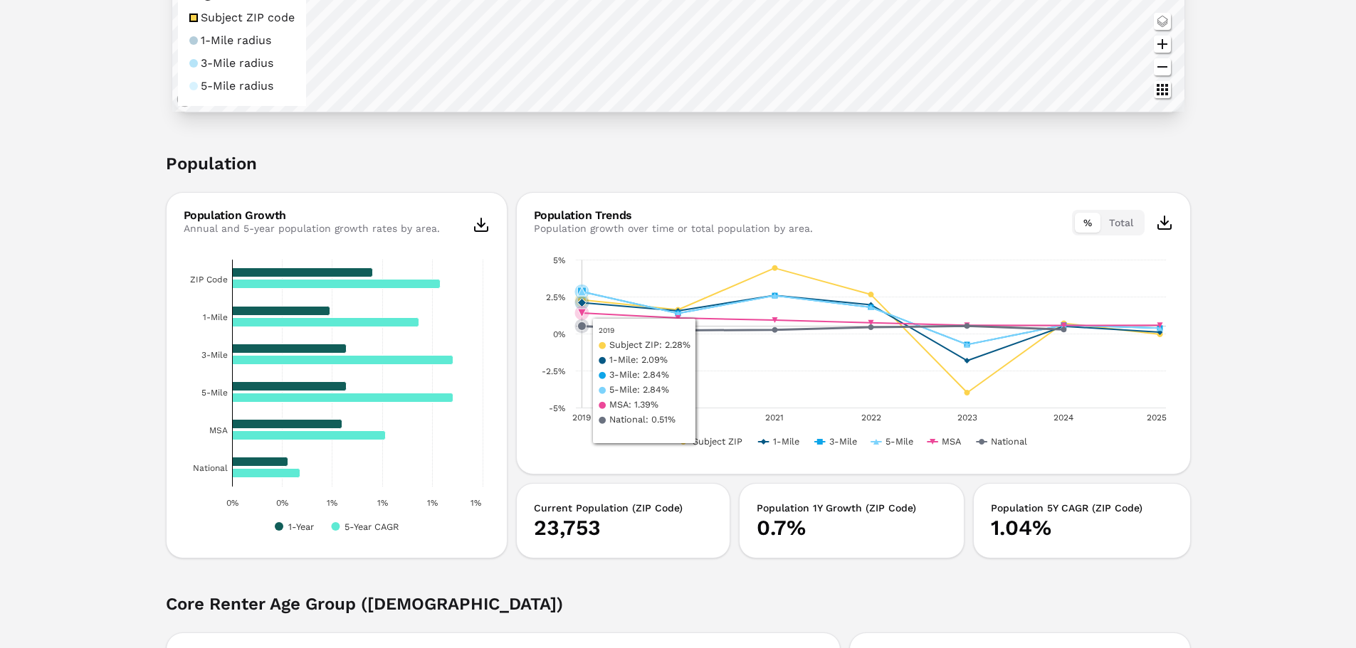
drag, startPoint x: 559, startPoint y: 381, endPoint x: 616, endPoint y: 379, distance: 57.0
click at [616, 379] on rect "Interactive chart" at bounding box center [853, 352] width 639 height 199
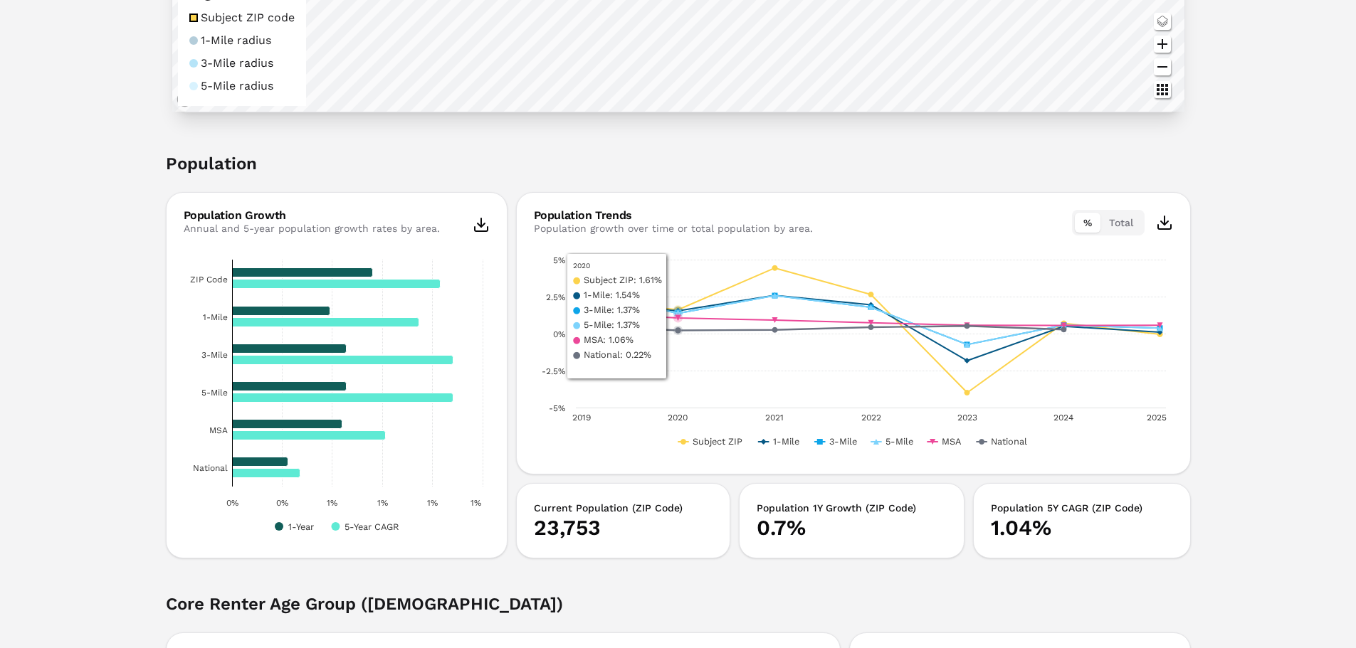
click at [620, 205] on div "Population Trends Population growth over time or total population by area. % To…" at bounding box center [853, 223] width 673 height 60
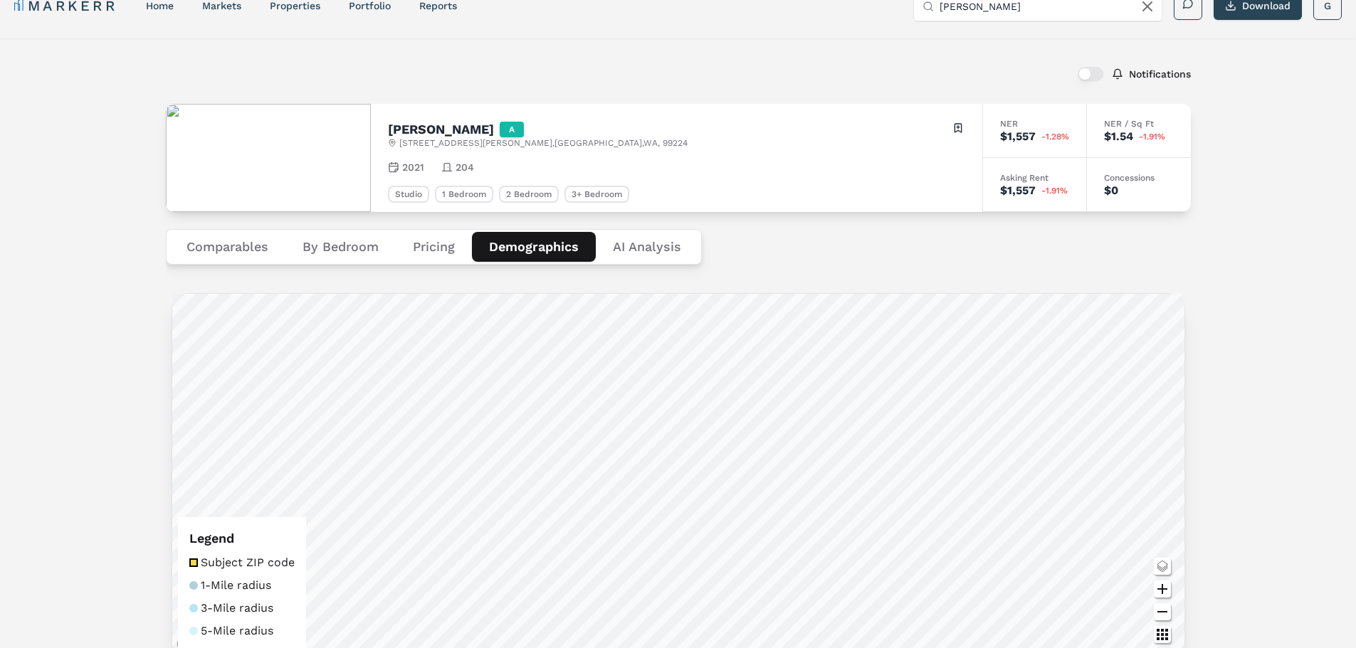
scroll to position [0, 0]
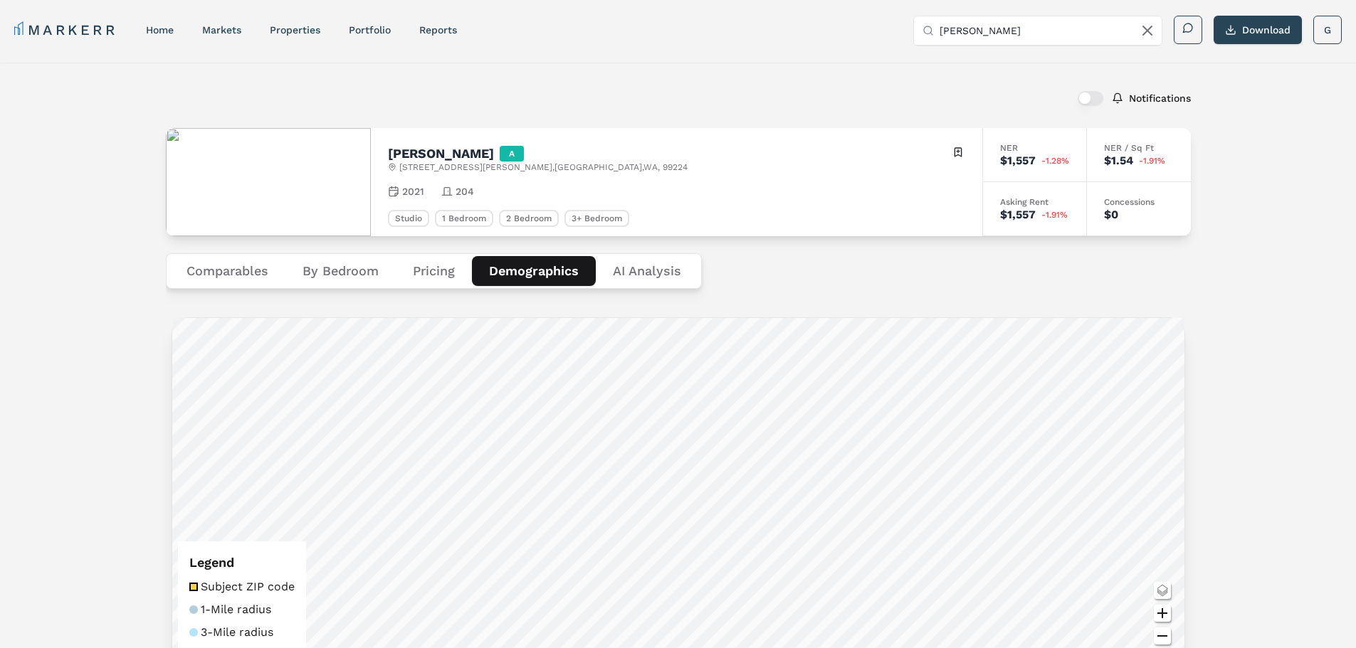
click at [443, 272] on button "Pricing" at bounding box center [434, 271] width 76 height 30
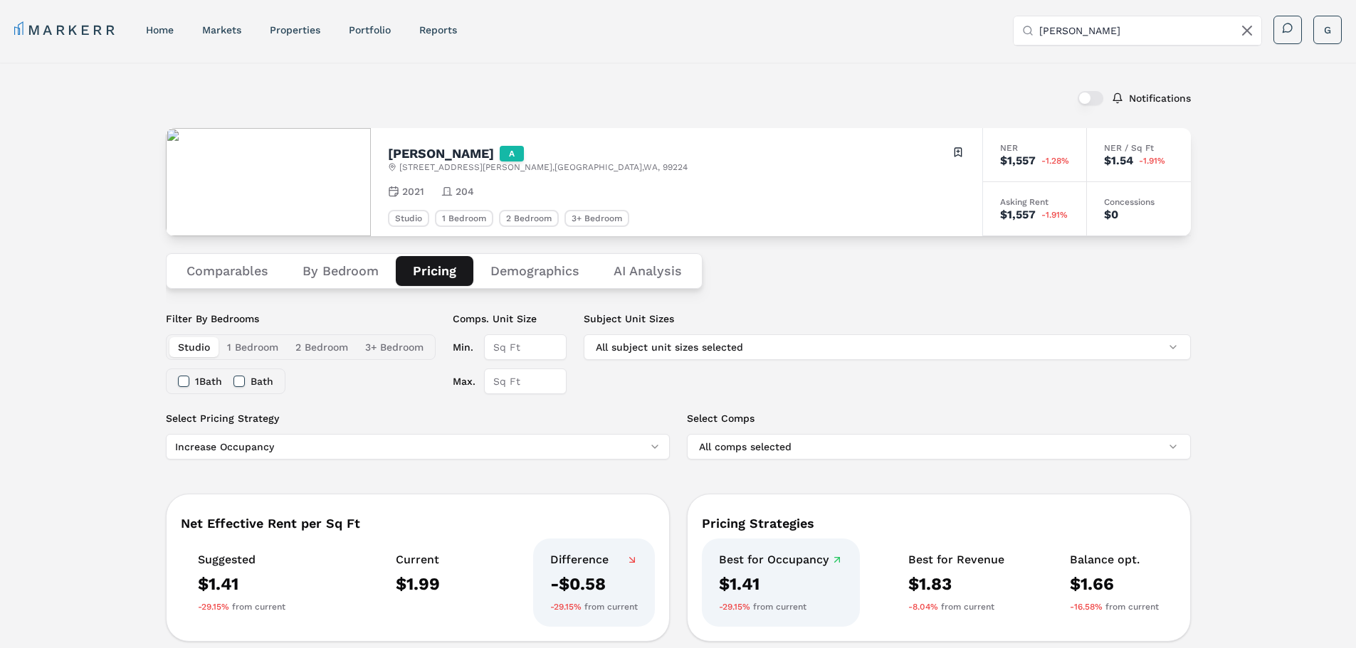
click at [347, 260] on button "By Bedroom" at bounding box center [340, 271] width 110 height 30
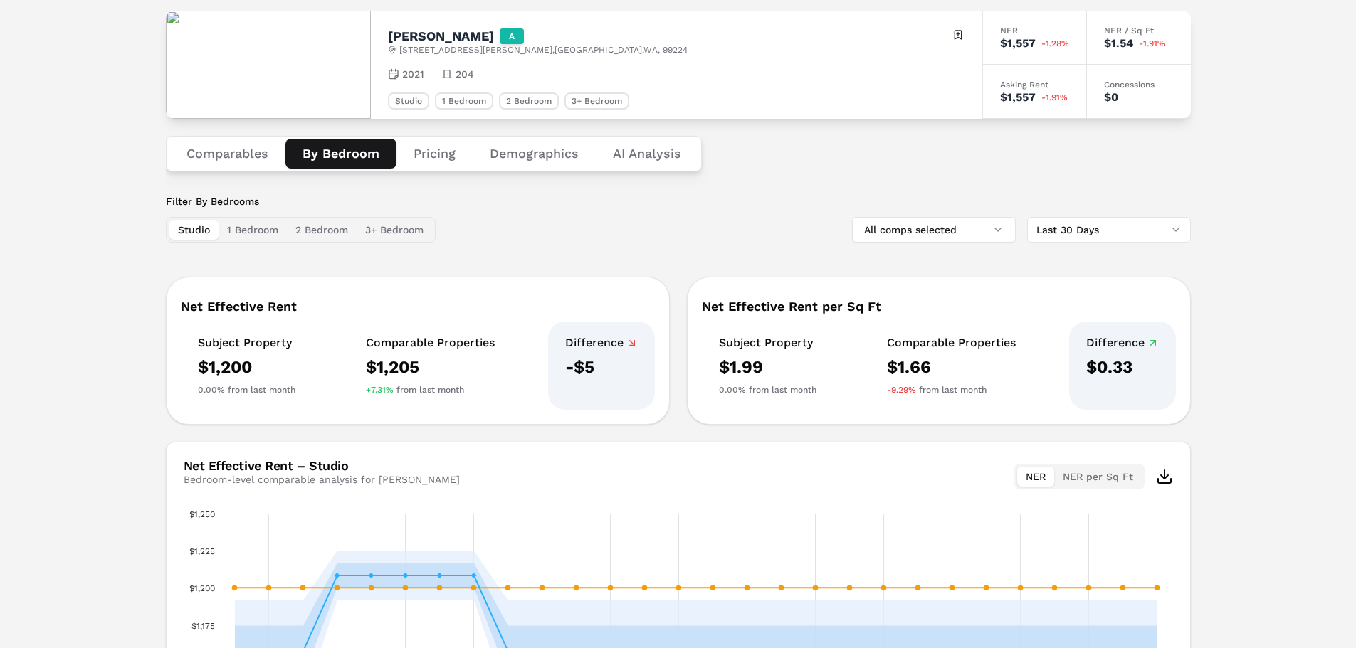
scroll to position [142, 0]
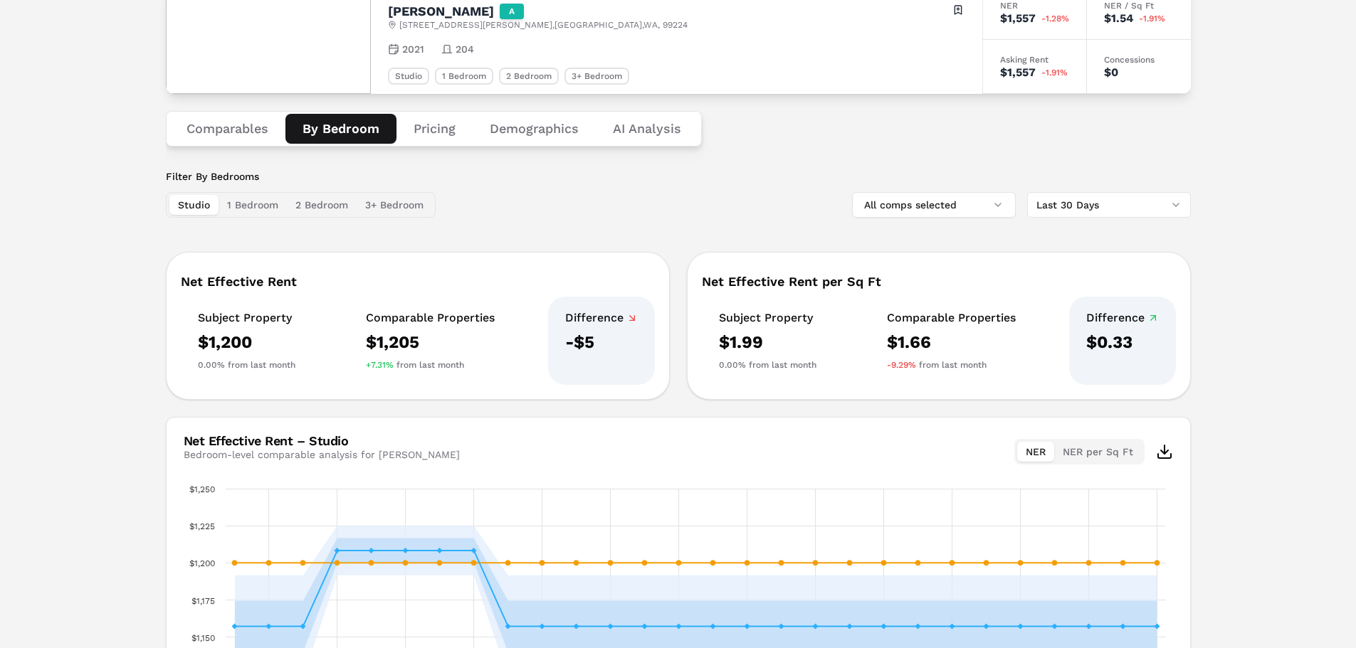
click at [431, 132] on button "Pricing" at bounding box center [434, 129] width 76 height 30
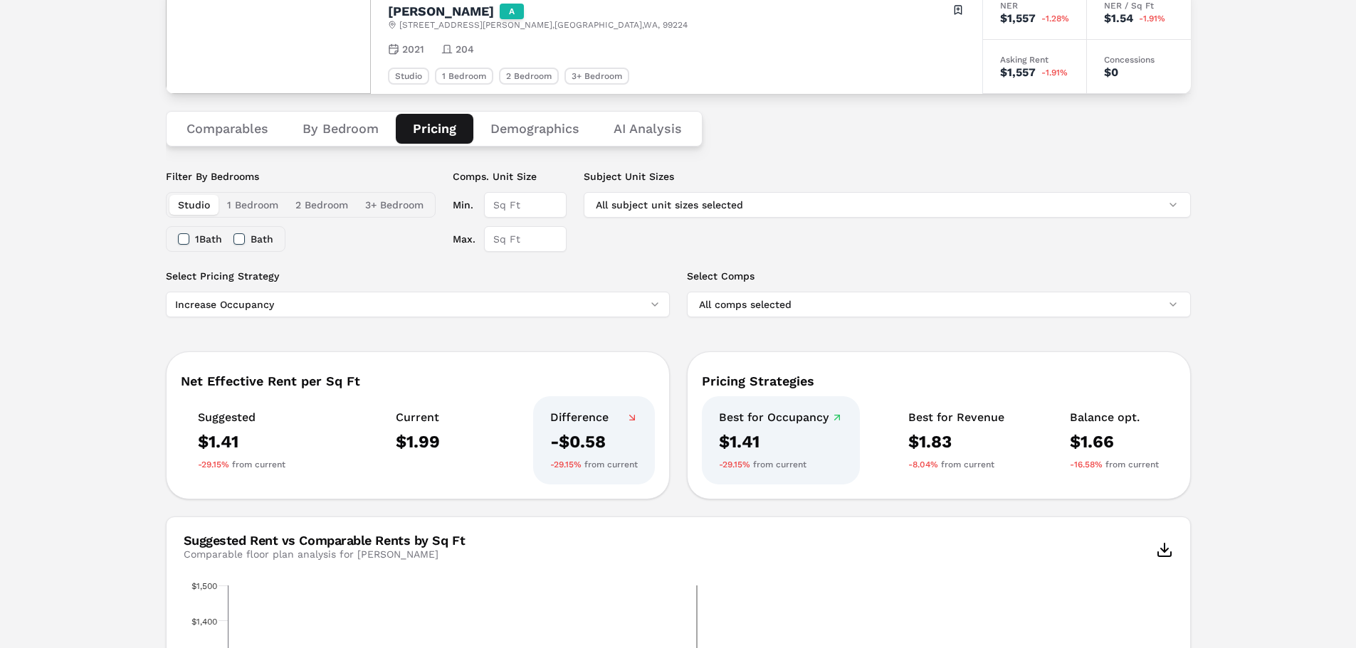
click at [532, 128] on button "Demographics" at bounding box center [534, 129] width 123 height 30
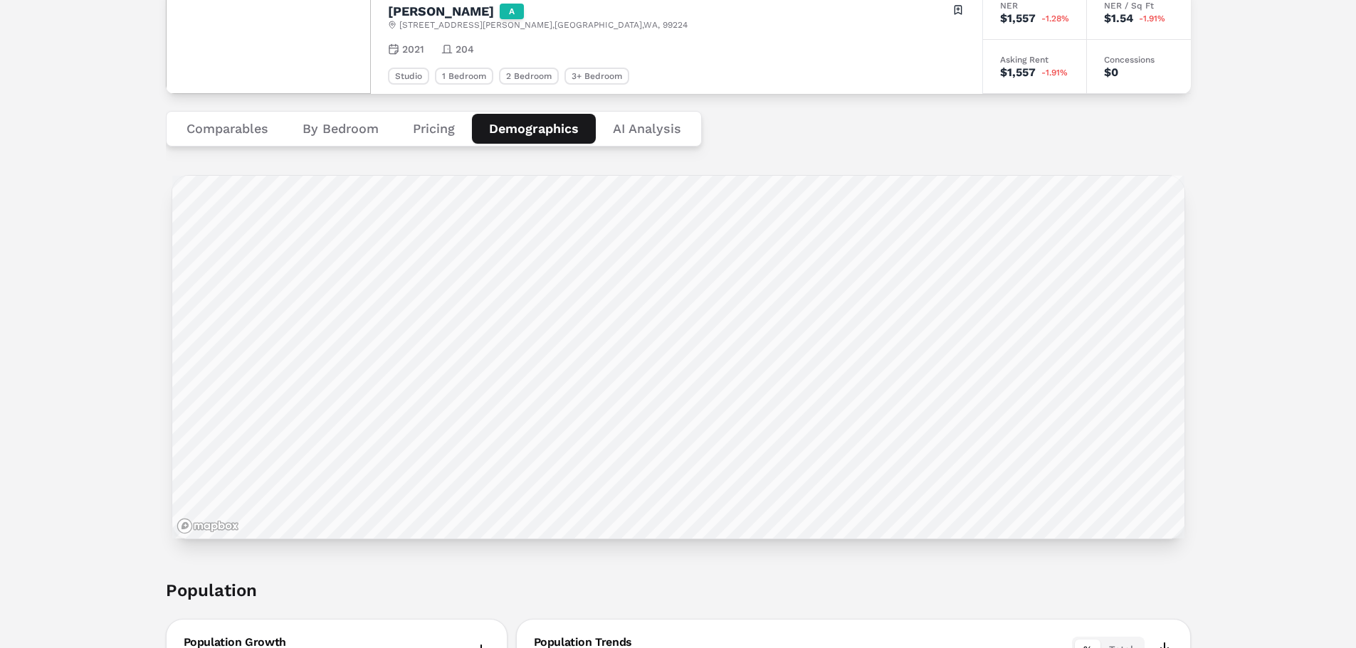
click at [222, 121] on button "Comparables" at bounding box center [227, 129] width 116 height 30
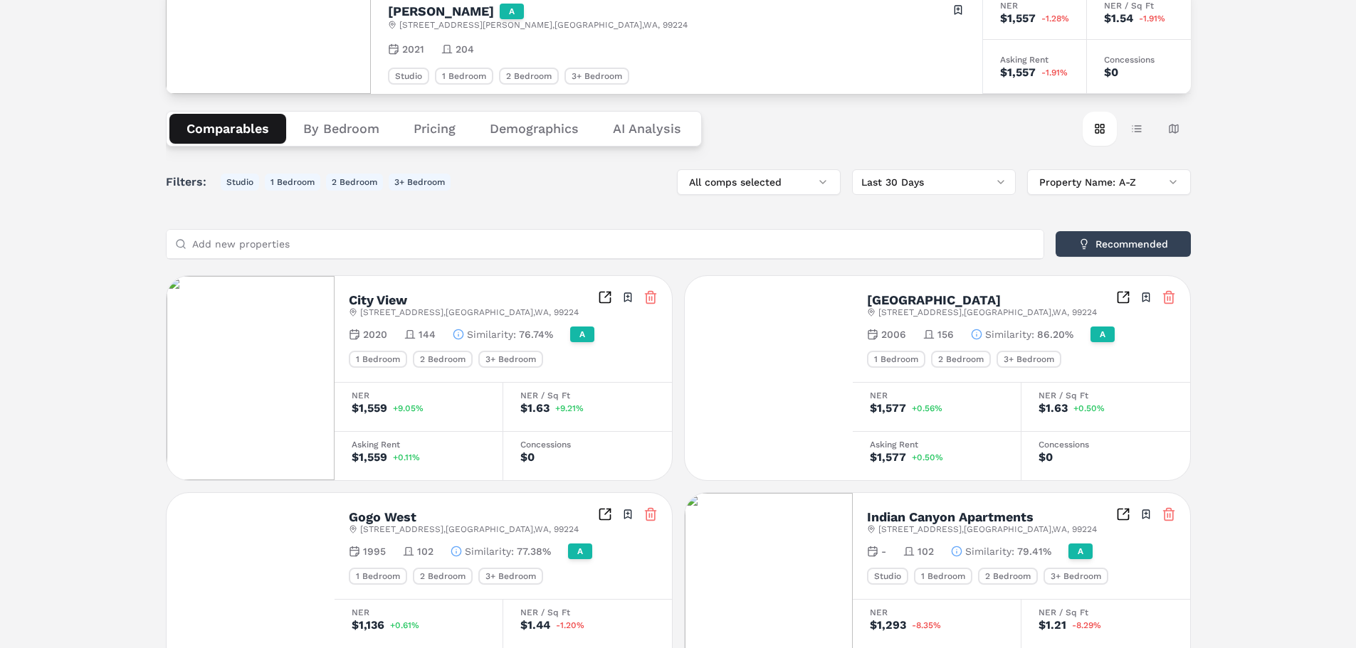
click at [544, 130] on button "Demographics" at bounding box center [533, 129] width 123 height 30
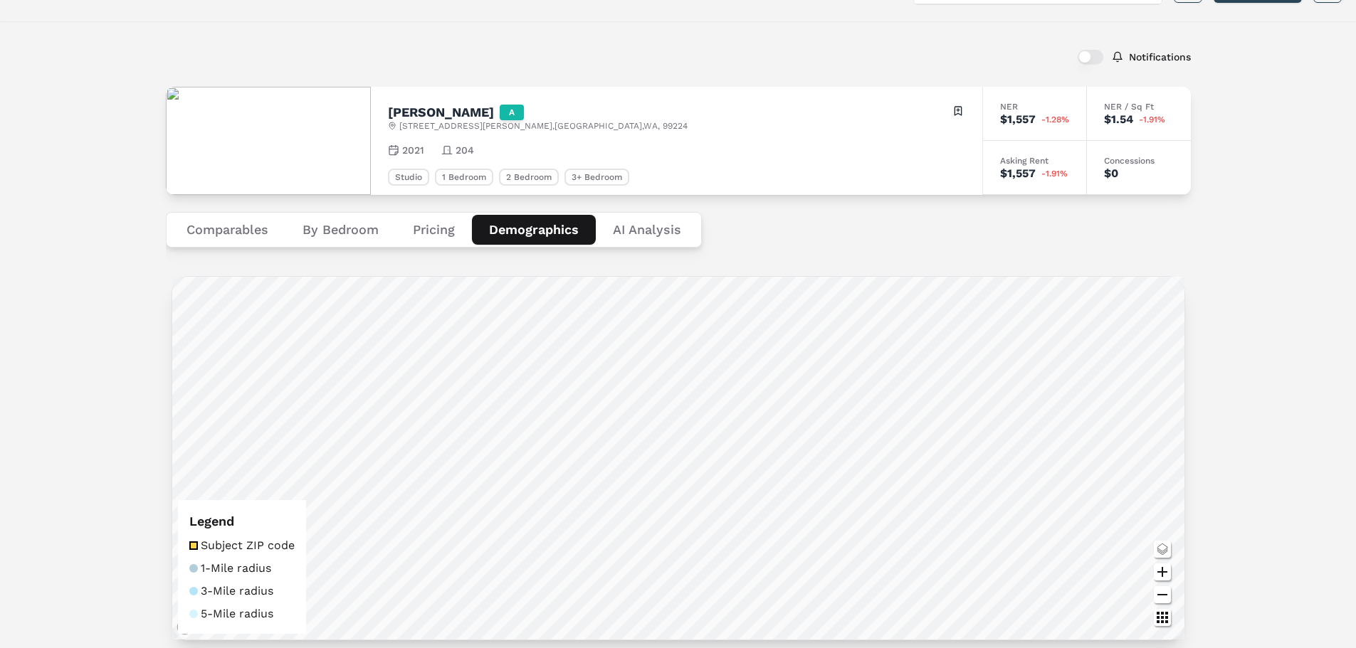
scroll to position [0, 0]
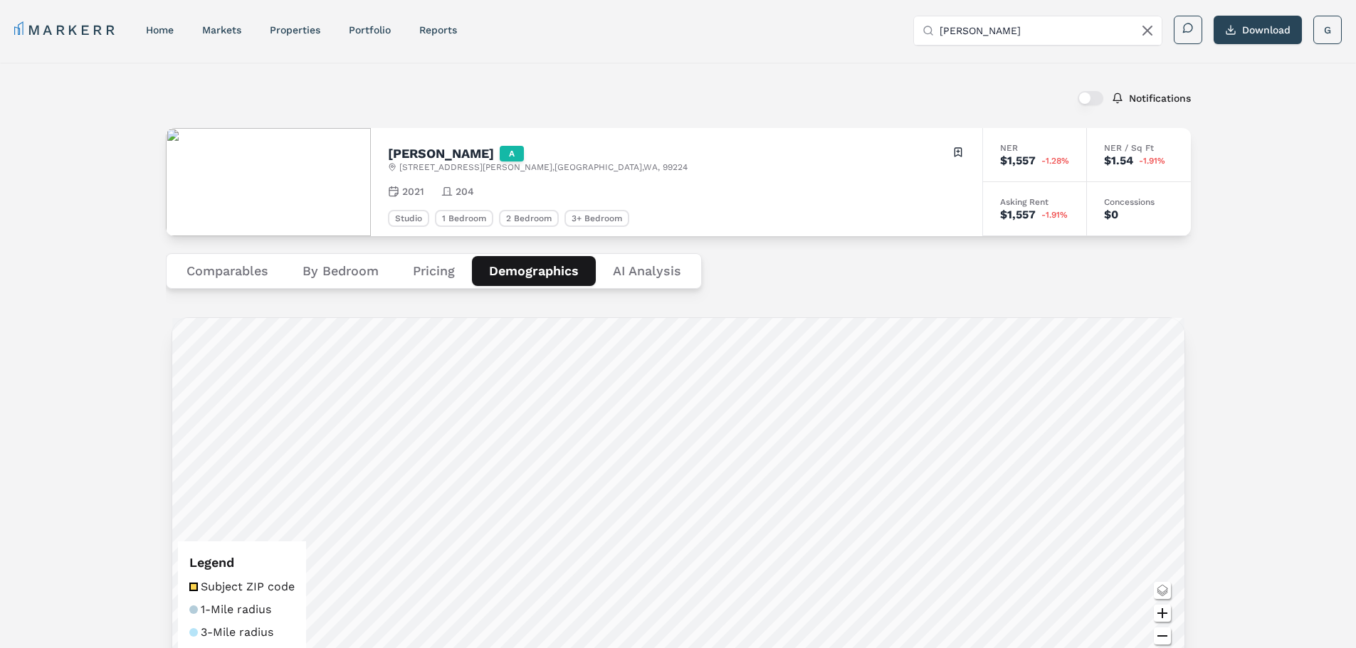
click at [455, 280] on button "Pricing" at bounding box center [434, 271] width 76 height 30
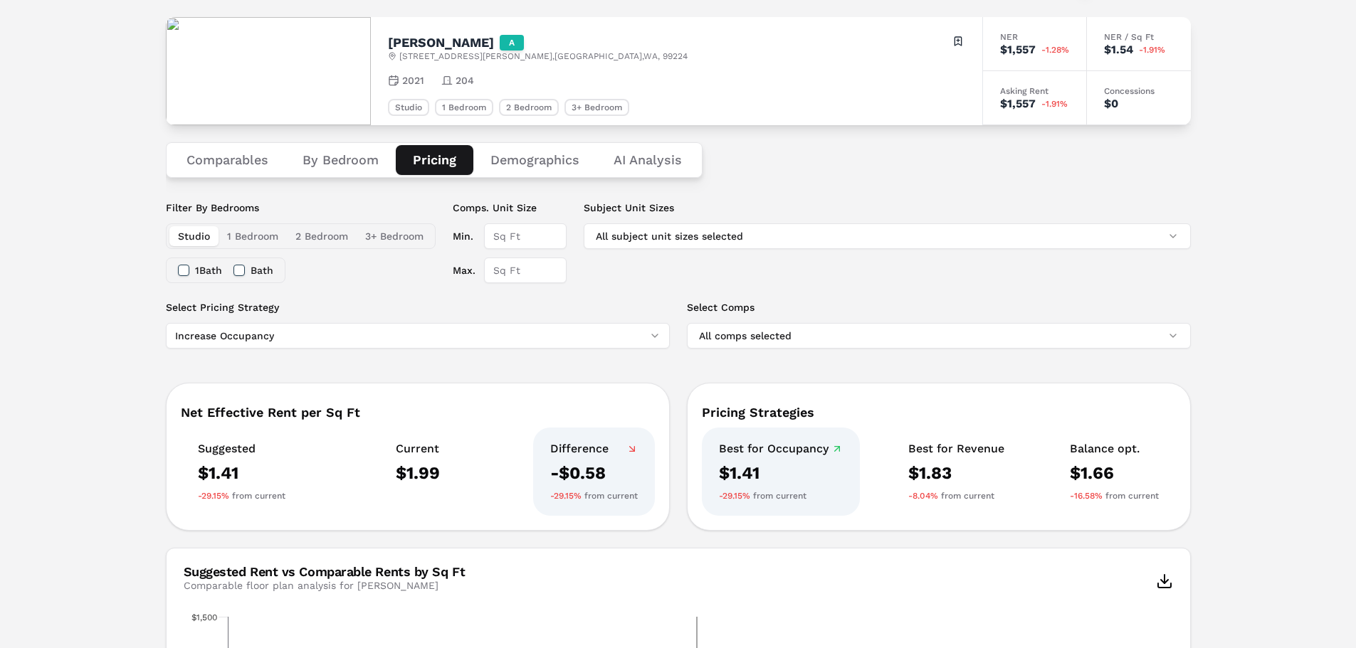
scroll to position [142, 0]
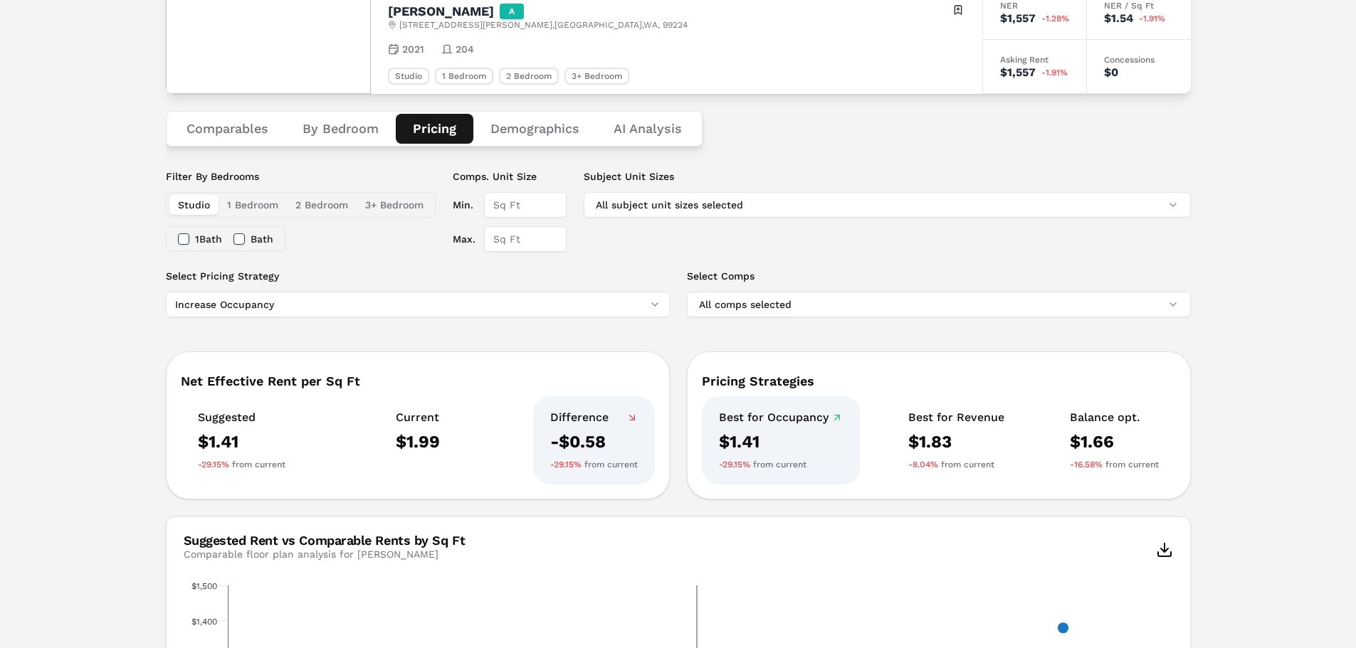
click at [302, 312] on html "MARKERR home markets properties Portfolio reports Search by MSA, ZIP, Property …" at bounding box center [678, 548] width 1356 height 1380
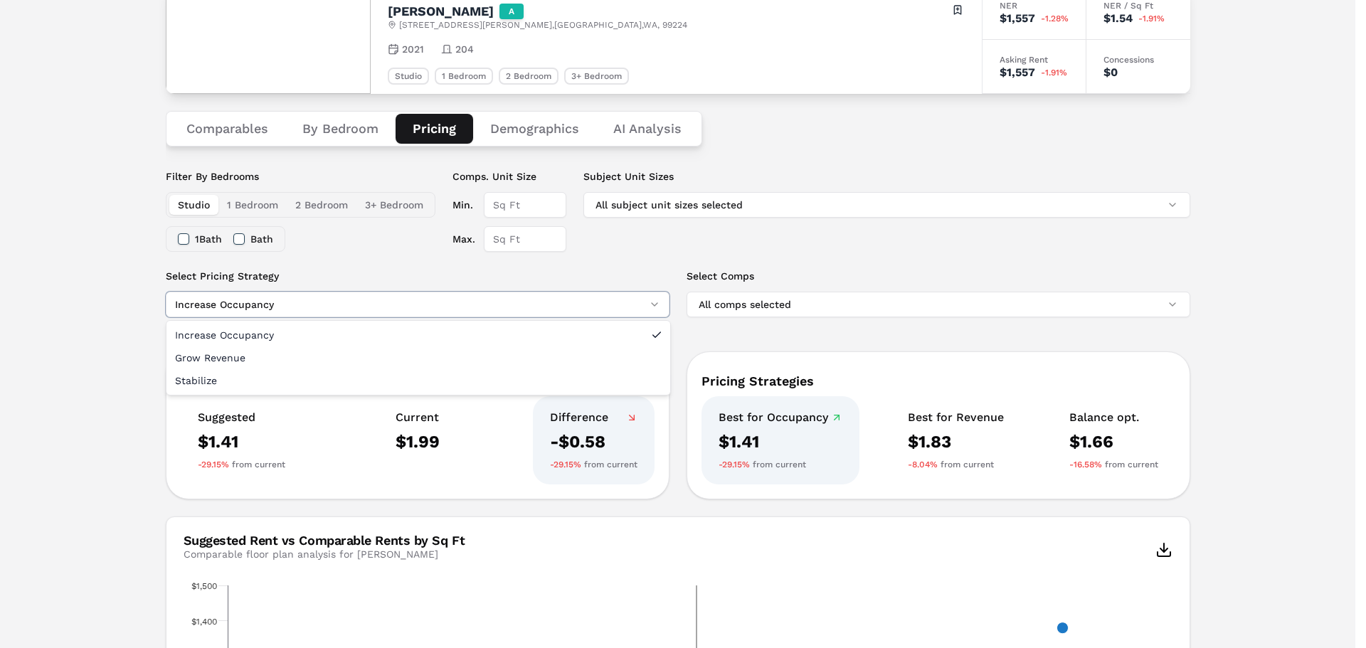
click at [314, 308] on html "MARKERR home markets properties Portfolio reports Search by MSA, ZIP, Property …" at bounding box center [683, 548] width 1366 height 1380
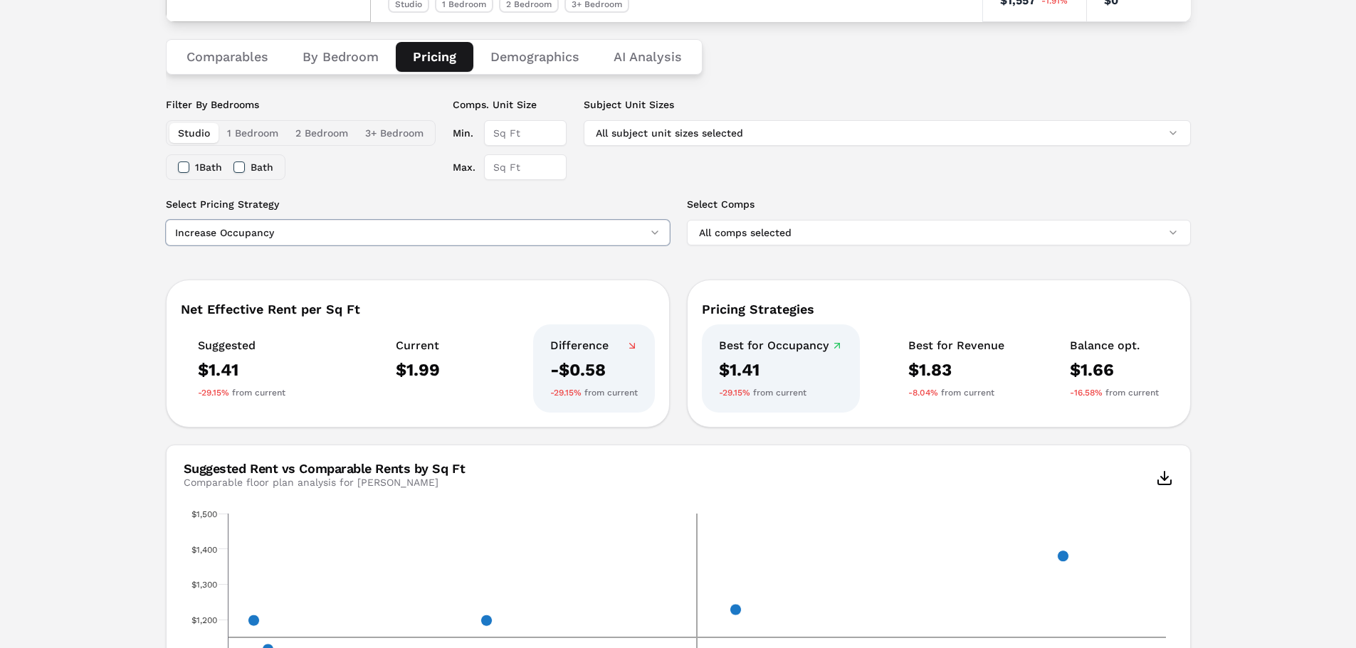
scroll to position [427, 0]
